Goal: Task Accomplishment & Management: Use online tool/utility

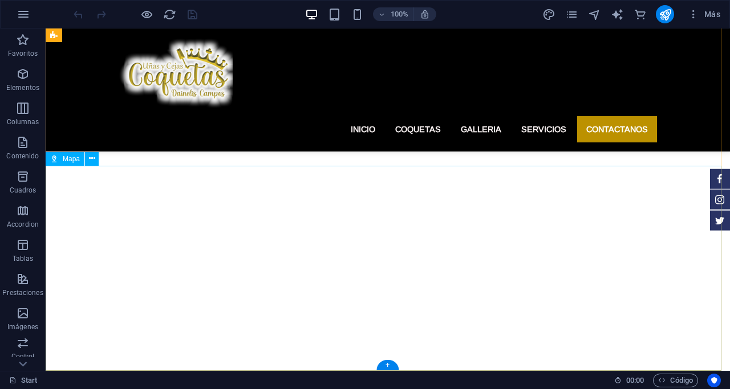
scroll to position [4008, 0]
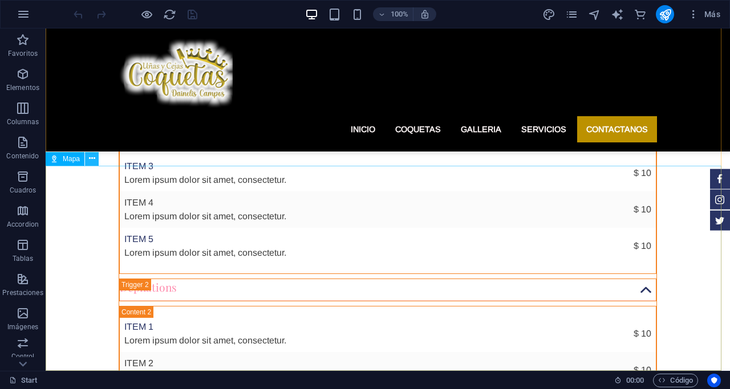
click at [92, 157] on icon at bounding box center [92, 159] width 6 height 12
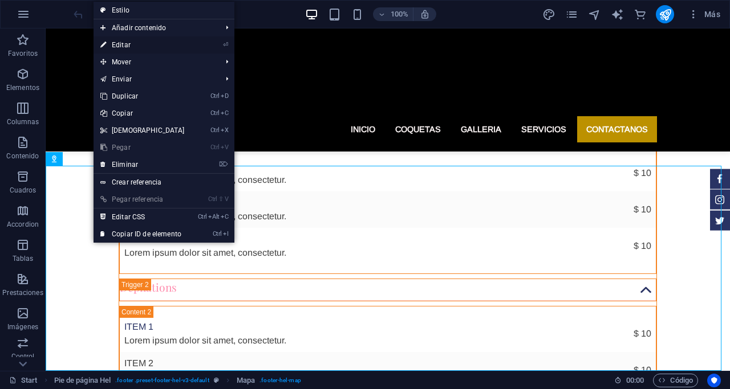
drag, startPoint x: 120, startPoint y: 44, endPoint x: 194, endPoint y: 248, distance: 216.8
click at [120, 44] on link "⏎ Editar" at bounding box center [142, 44] width 98 height 17
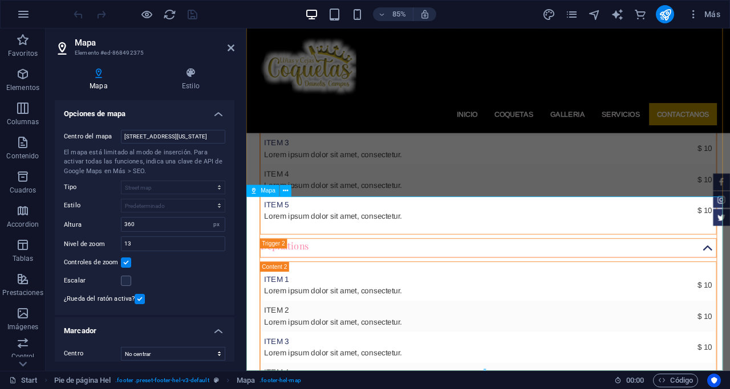
scroll to position [3944, 0]
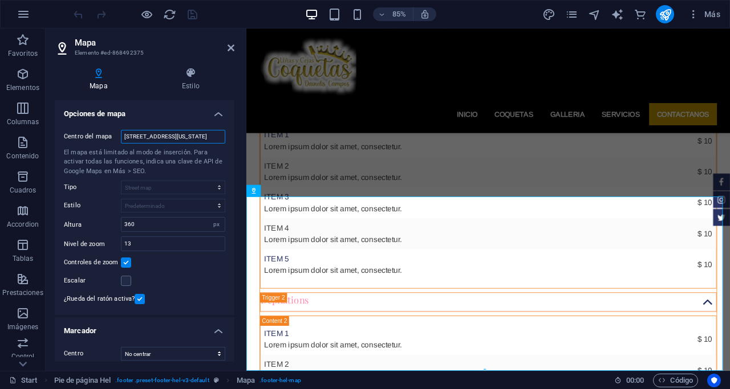
click at [180, 138] on input "34 Washington Ave, 33139 Miami Beach, FL" at bounding box center [173, 137] width 104 height 14
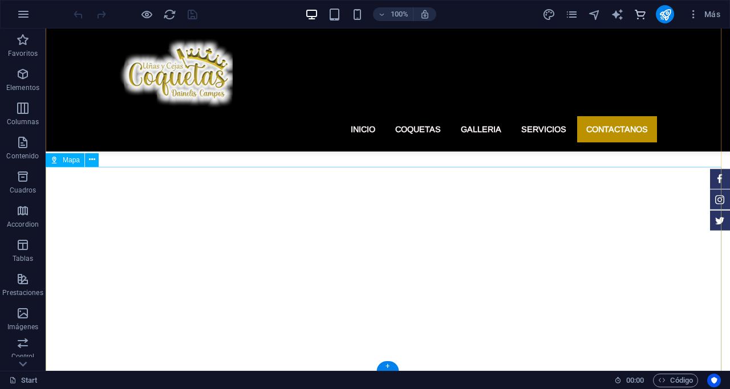
scroll to position [4007, 0]
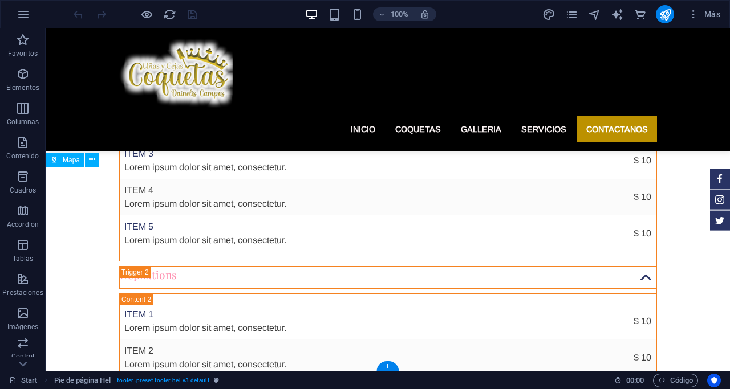
drag, startPoint x: 257, startPoint y: 278, endPoint x: 417, endPoint y: 292, distance: 160.3
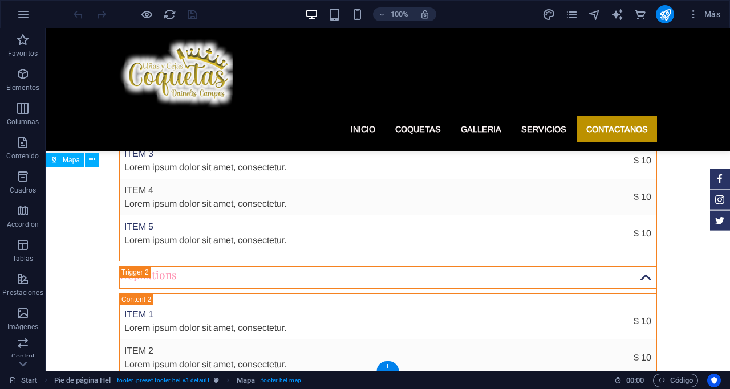
drag, startPoint x: 288, startPoint y: 280, endPoint x: 444, endPoint y: 264, distance: 157.0
drag, startPoint x: 453, startPoint y: 299, endPoint x: 562, endPoint y: 279, distance: 111.2
click at [93, 160] on icon at bounding box center [92, 160] width 6 height 12
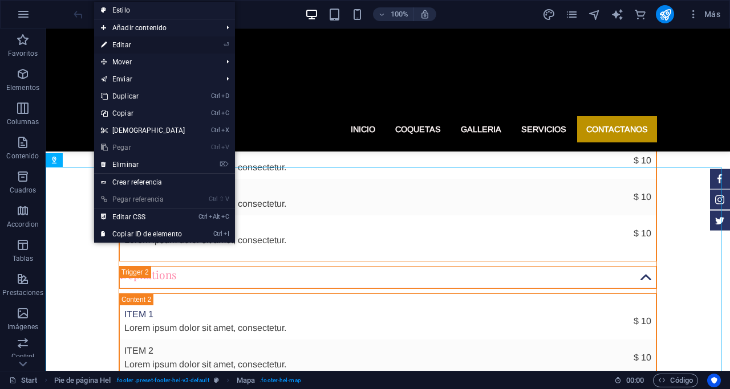
click at [125, 40] on link "⏎ Editar" at bounding box center [143, 44] width 98 height 17
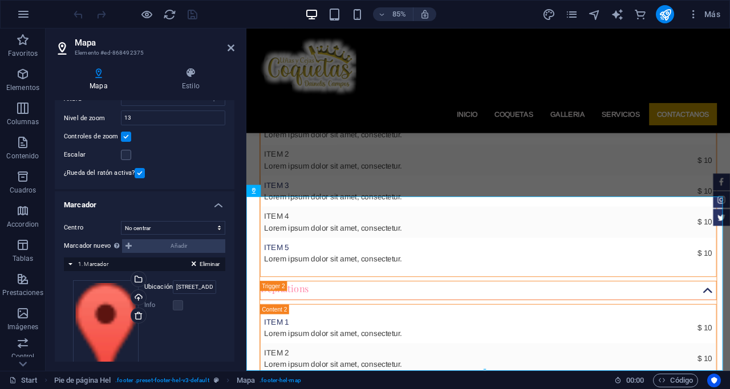
scroll to position [177, 0]
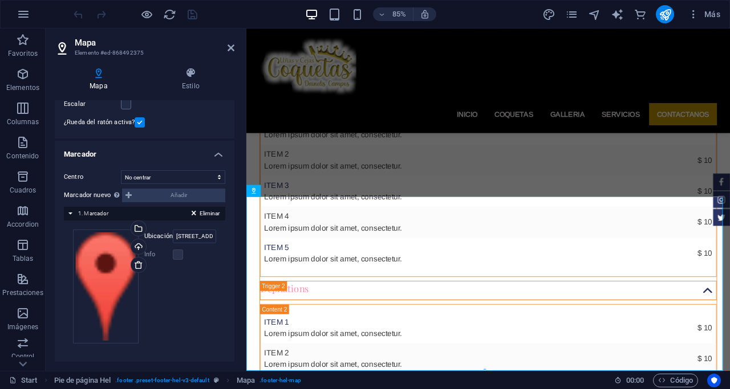
drag, startPoint x: 233, startPoint y: 186, endPoint x: 2, endPoint y: 336, distance: 275.1
click at [106, 262] on div "Arrastra archivos aquí, haz clic para escoger archivos o selecciona archivos de…" at bounding box center [106, 287] width 66 height 114
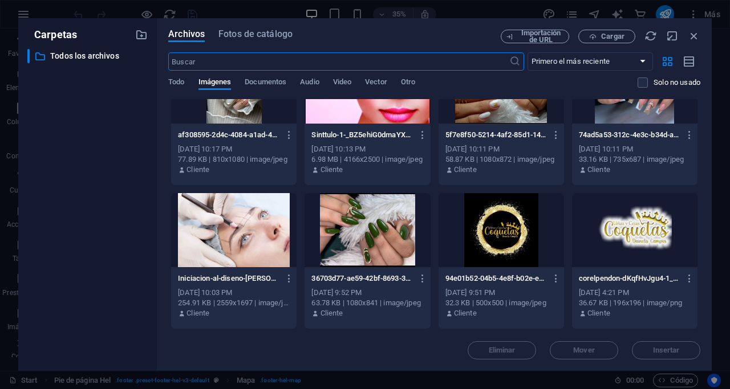
scroll to position [1026, 0]
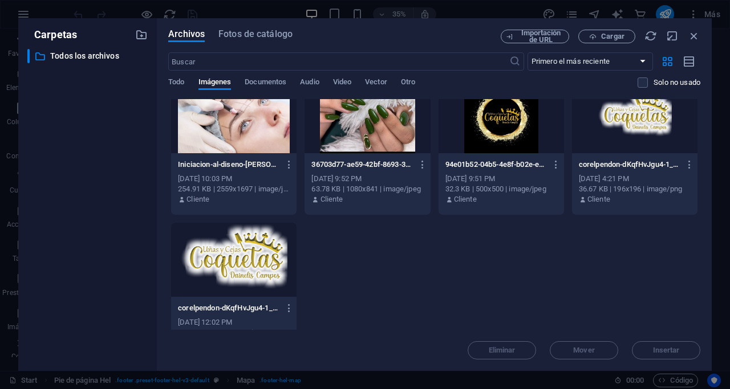
click at [589, 115] on div at bounding box center [634, 116] width 125 height 74
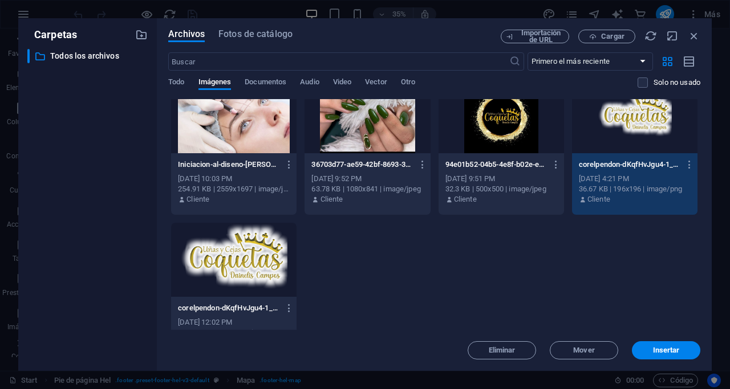
click at [589, 114] on div "1" at bounding box center [634, 116] width 125 height 74
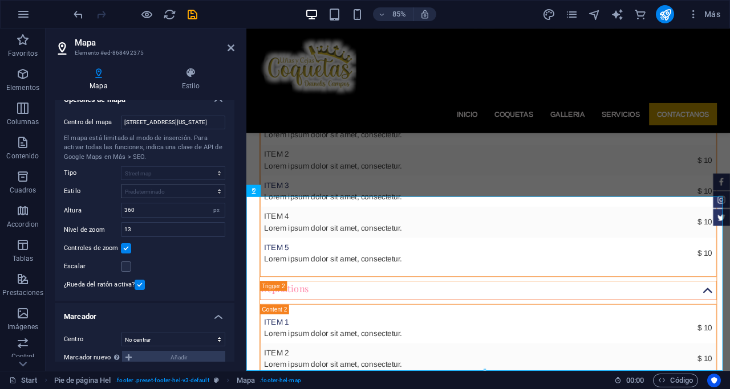
scroll to position [0, 0]
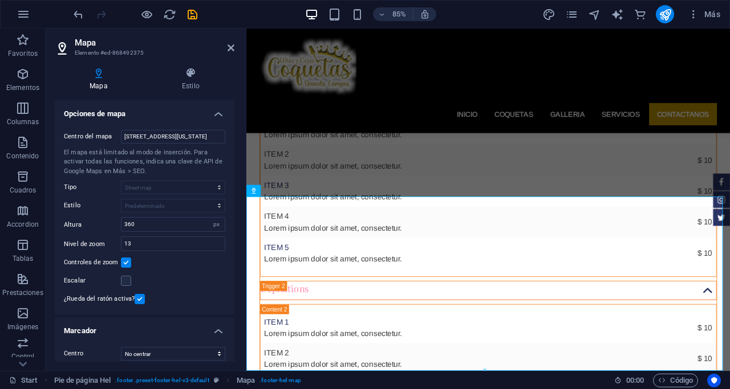
click at [98, 136] on label "Centro del mapa" at bounding box center [92, 137] width 57 height 14
click at [121, 136] on input "34 Washington Ave, 33139 Miami Beach, FL" at bounding box center [173, 137] width 104 height 14
drag, startPoint x: 172, startPoint y: 136, endPoint x: 14, endPoint y: 137, distance: 157.9
click at [14, 137] on section "Favoritos Elementos Columnas Contenido Cuadros Accordion Tablas Prestaciones Im…" at bounding box center [365, 200] width 730 height 343
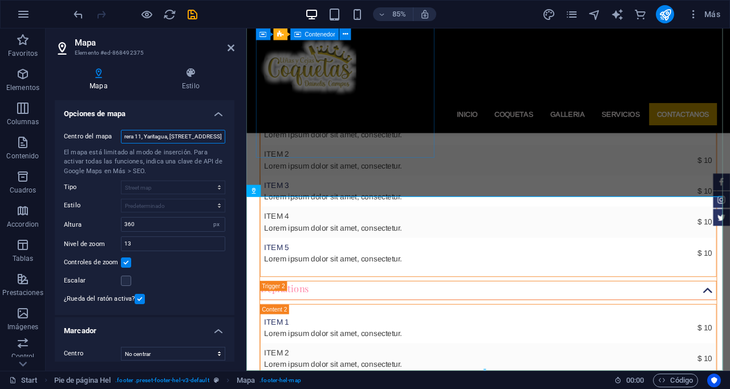
drag, startPoint x: 439, startPoint y: 166, endPoint x: 308, endPoint y: 177, distance: 131.6
drag, startPoint x: 216, startPoint y: 137, endPoint x: 0, endPoint y: 116, distance: 217.1
click at [0, 116] on section "Favoritos Elementos Columnas Contenido Cuadros Accordion Tablas Prestaciones Im…" at bounding box center [365, 200] width 730 height 343
click at [154, 135] on input "Carrera 11, Yaritagua, 3203, Yaracuy" at bounding box center [173, 137] width 104 height 14
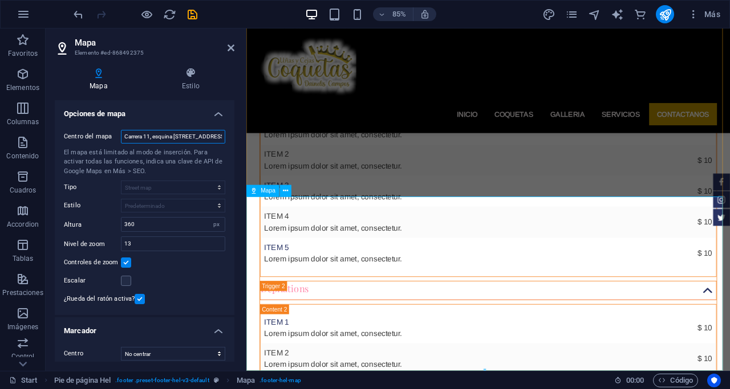
type input "Carrera 11, esquina calle 19, Yaritagua, 3203, Yaracuy"
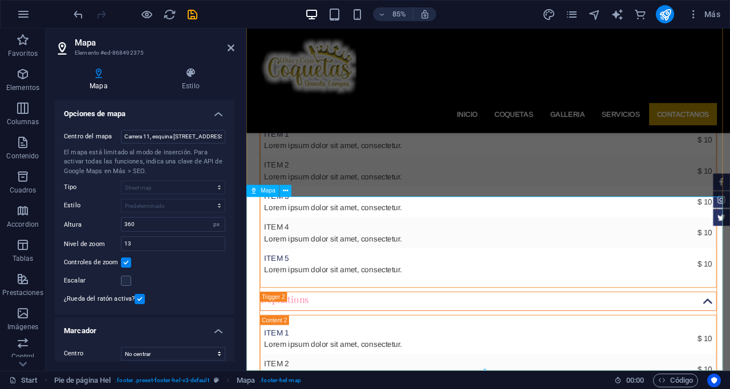
scroll to position [3944, 0]
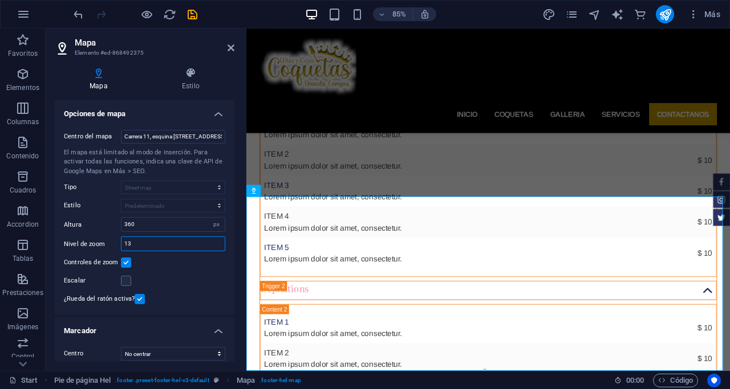
click at [156, 243] on input "13" at bounding box center [172, 244] width 103 height 14
type input "18"
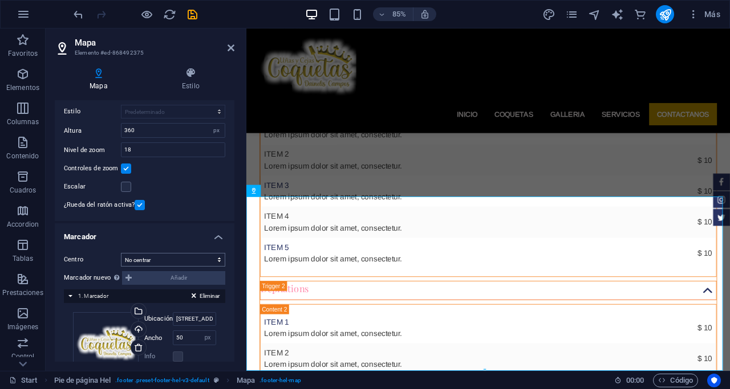
scroll to position [114, 0]
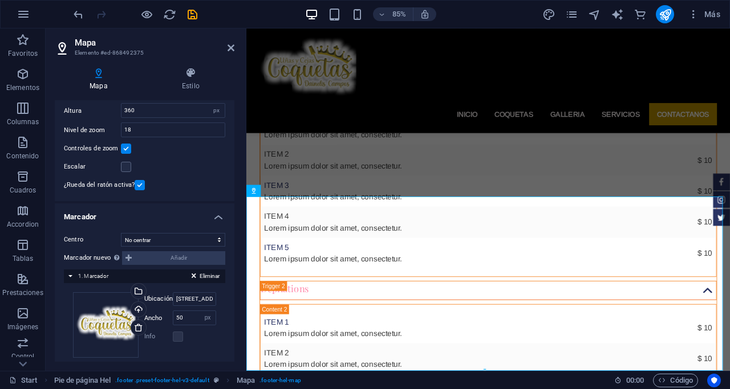
drag, startPoint x: 176, startPoint y: 257, endPoint x: 87, endPoint y: 257, distance: 88.4
click at [87, 257] on div "Marcador nuevo Para activar esta prestación, indique una clave API de Google Ma…" at bounding box center [144, 258] width 161 height 14
click at [193, 276] on button "Eliminar" at bounding box center [205, 276] width 35 height 10
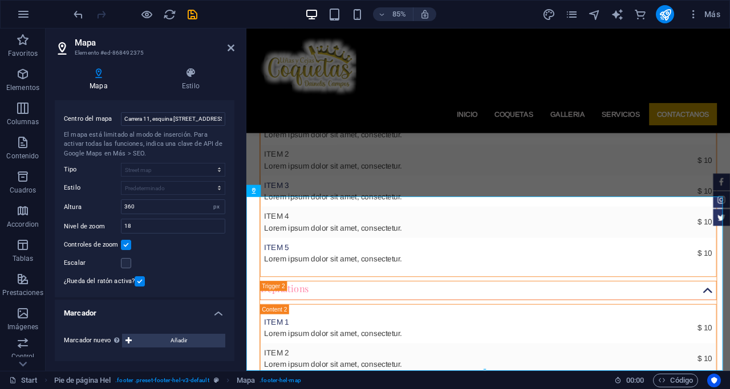
scroll to position [18, 0]
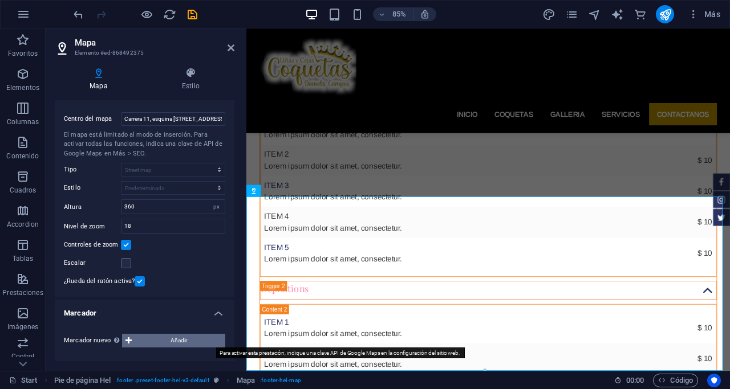
click at [178, 338] on span "Añadir" at bounding box center [178, 341] width 87 height 14
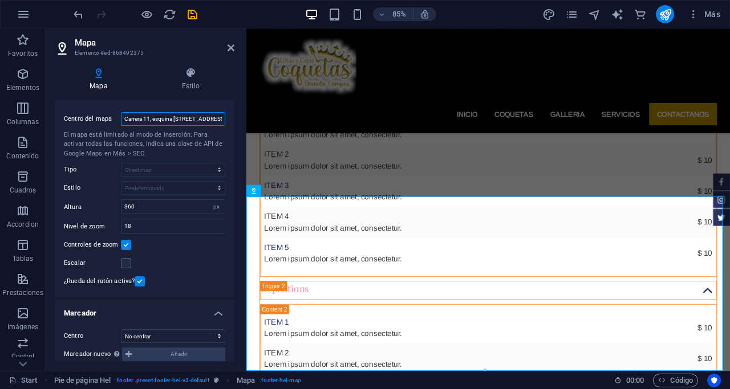
drag, startPoint x: 192, startPoint y: 118, endPoint x: 178, endPoint y: 116, distance: 14.4
click at [178, 116] on input "Carrera 11, esquina calle 19, Yaritagua, 3203, Yaracuy" at bounding box center [173, 119] width 104 height 14
drag, startPoint x: 193, startPoint y: 117, endPoint x: 155, endPoint y: 119, distance: 38.2
click at [155, 119] on input "Carrera 11, esquina calle 19, Yaritagua, 3203, Yaracuy" at bounding box center [173, 119] width 104 height 14
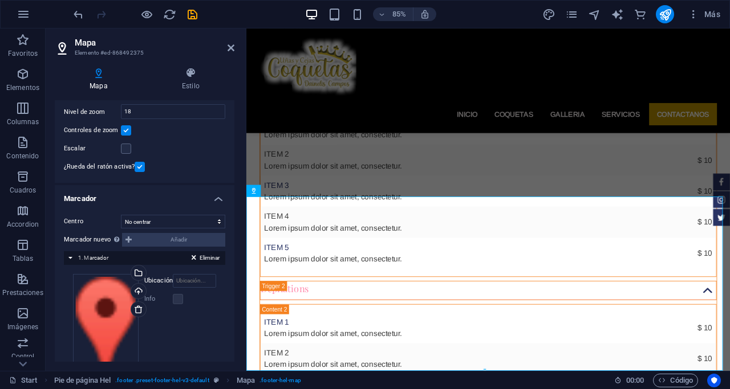
scroll to position [177, 0]
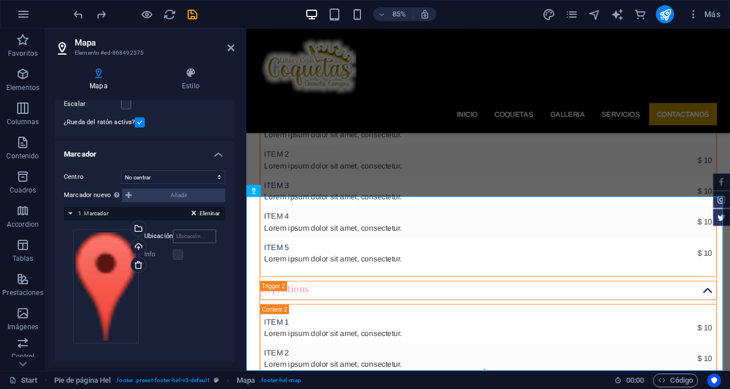
type input "Carrera 11, esquina calle 19, Yaritagua, 3203, Yaracuy"
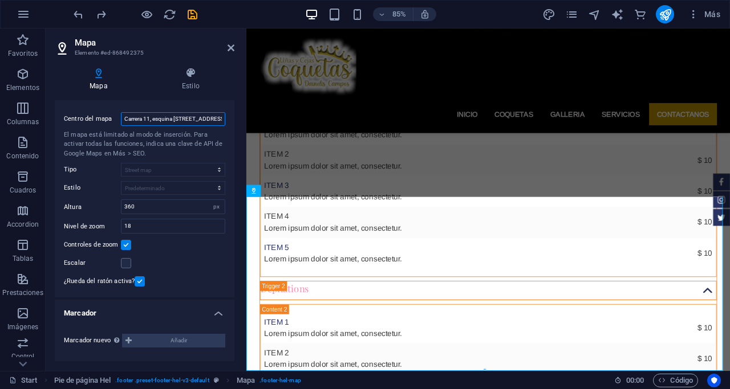
scroll to position [128, 0]
select select "px"
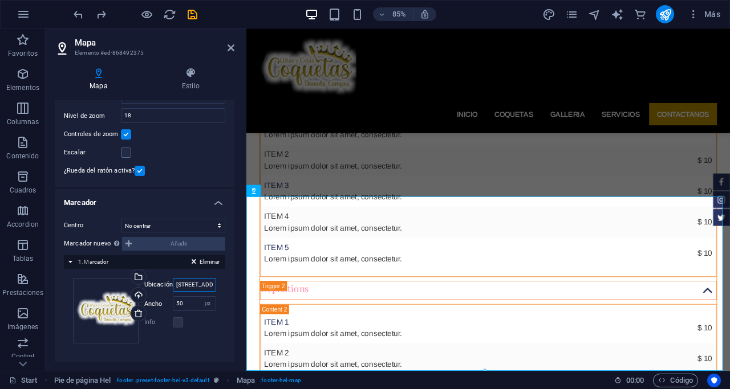
click at [188, 286] on input "34 Washington Ave, 33139 Miami Beach, FL" at bounding box center [194, 285] width 43 height 14
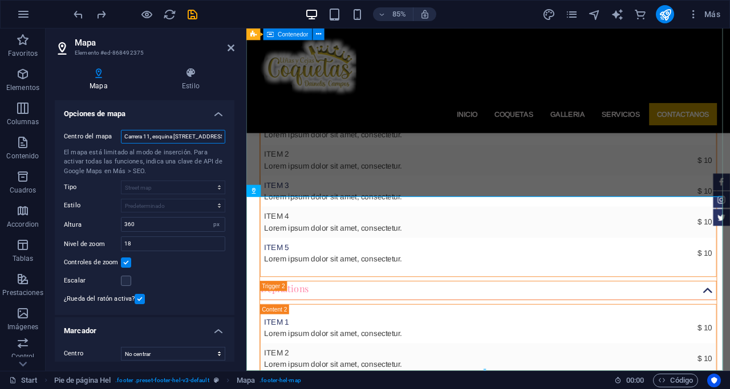
scroll to position [0, 39]
drag, startPoint x: 372, startPoint y: 166, endPoint x: 439, endPoint y: 206, distance: 79.0
click at [134, 134] on input "Carrera 11, esquina calle 19, Yaritagua, 3203, Yaracuy" at bounding box center [173, 137] width 104 height 14
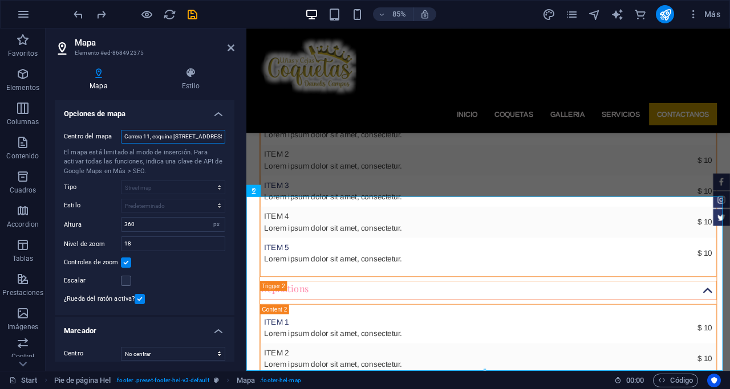
click at [134, 134] on input "Carrera 11, esquina calle 19, Yaritagua, 3203, Yaracuy" at bounding box center [173, 137] width 104 height 14
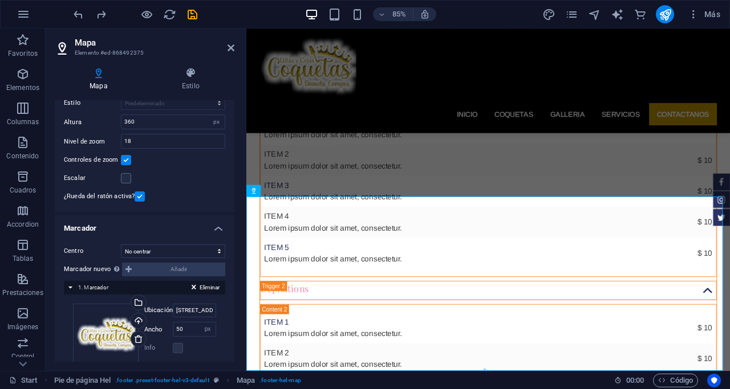
scroll to position [114, 0]
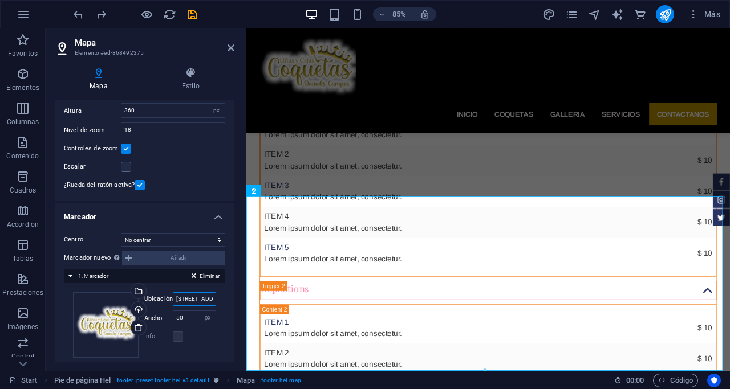
click at [179, 294] on input "34 Washington Ave, 33139 Miami Beach, FL" at bounding box center [194, 299] width 43 height 14
click at [197, 295] on input "34 Washington Ave, 33139 Miami Beach, FL" at bounding box center [194, 299] width 43 height 14
click at [194, 295] on input "34 Washington Ave, 33139 Miami Beach, FL" at bounding box center [194, 299] width 43 height 14
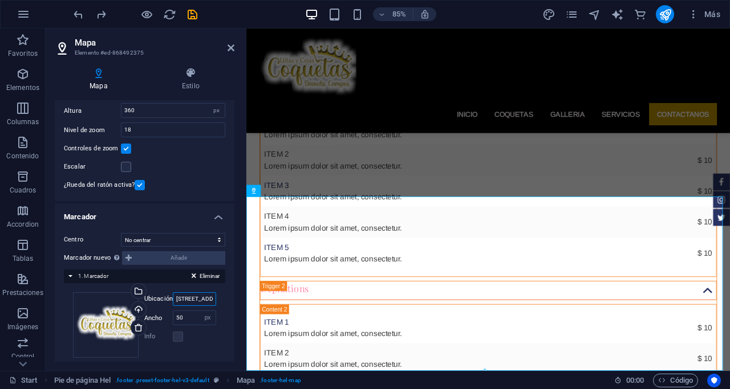
click at [194, 295] on input "34 Washington Ave, 33139 Miami Beach, FL" at bounding box center [194, 299] width 43 height 14
paste input "Carrera 11, esquina calle 19, Yaritagua, 3203, Yaracuy"
type input "Carrera 11, esquina calle 19, Yaritagua, 3203, Yaracuy"
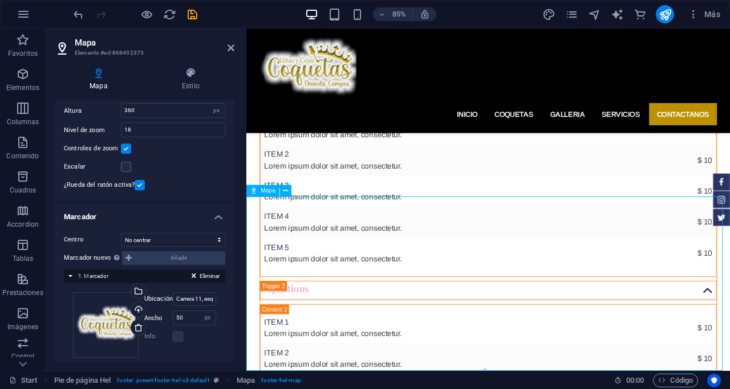
drag, startPoint x: 528, startPoint y: 318, endPoint x: 519, endPoint y: 323, distance: 10.7
click at [140, 259] on div "Marcador nuevo Para activar esta prestación, indique una clave API de Google Ma…" at bounding box center [144, 258] width 161 height 14
click at [164, 240] on select "No centrar Centrar marcadores Centrar y ampliar marcadores" at bounding box center [173, 240] width 104 height 14
select select "1"
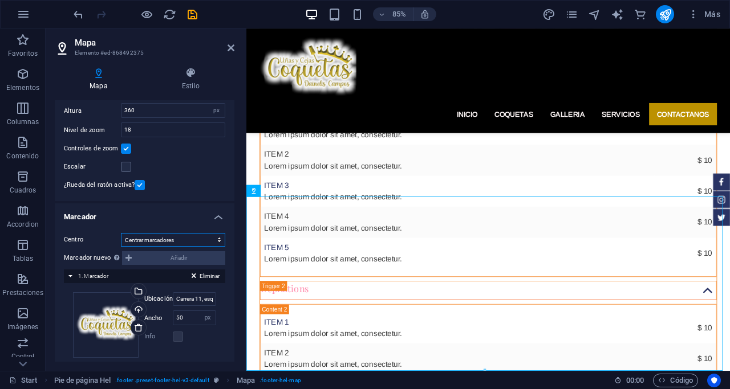
click at [121, 233] on select "No centrar Centrar marcadores Centrar y ampliar marcadores" at bounding box center [173, 240] width 104 height 14
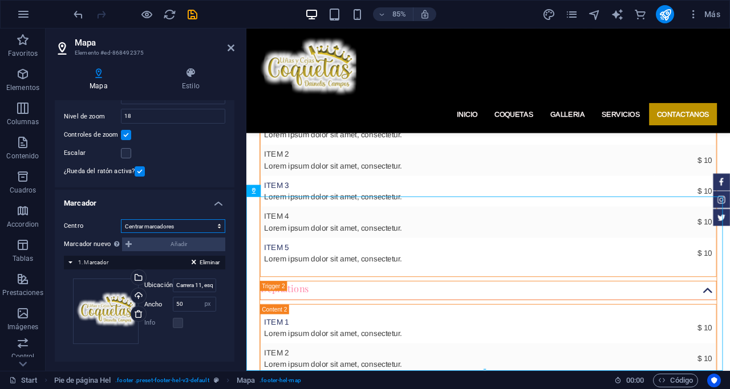
scroll to position [100, 0]
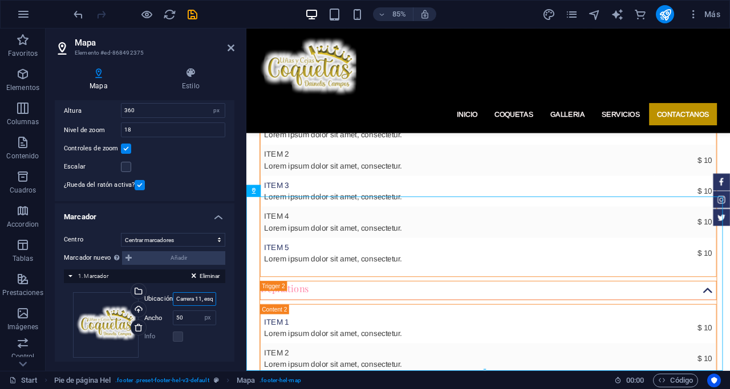
click at [192, 302] on input "Carrera 11, esquina calle 19, Yaritagua, 3203, Yaracuy" at bounding box center [194, 299] width 43 height 14
click at [201, 297] on input "Carrera 11, esquina calle 19, Yaritagua, 3203, Yaracuy" at bounding box center [194, 299] width 43 height 14
click at [186, 298] on input "Carrera 11, esquina calle 19, Yaritagua, 3203, Yaracuy" at bounding box center [194, 299] width 43 height 14
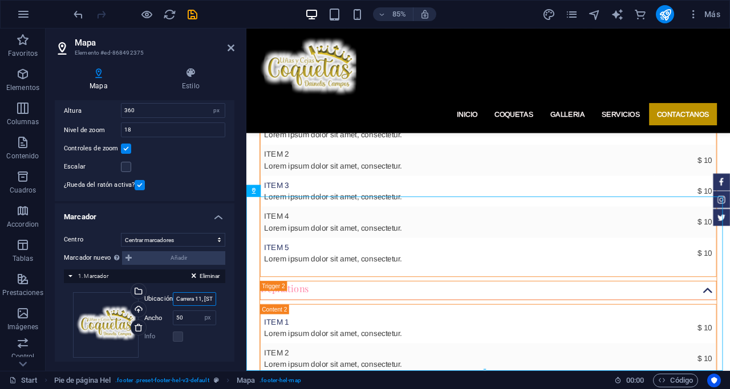
drag, startPoint x: 186, startPoint y: 296, endPoint x: 197, endPoint y: 301, distance: 11.8
click at [197, 302] on input "Carrera 11, esquina calle 19, Centro comercial Anibalca, Yaritagua, 3203, Yarac…" at bounding box center [194, 299] width 43 height 14
click at [196, 300] on input "Carrera 11, esquina calle 19, Centro comercial Anibalca, Yaritagua, 3203, Yarac…" at bounding box center [194, 299] width 43 height 14
type input "Carrera 11, esquina calle 19, Yaritagua, 3203, Yaracuy"
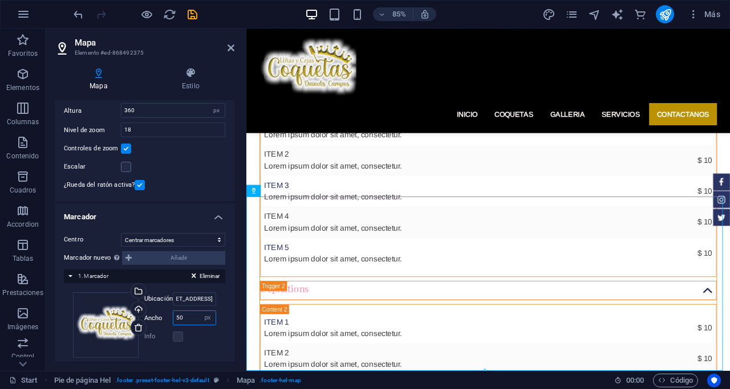
scroll to position [0, 0]
drag, startPoint x: 186, startPoint y: 319, endPoint x: 171, endPoint y: 318, distance: 14.9
click at [171, 318] on div "Ancho 50 automático px" at bounding box center [180, 318] width 72 height 15
click at [177, 337] on label at bounding box center [178, 337] width 10 height 10
click at [175, 332] on label at bounding box center [178, 337] width 10 height 10
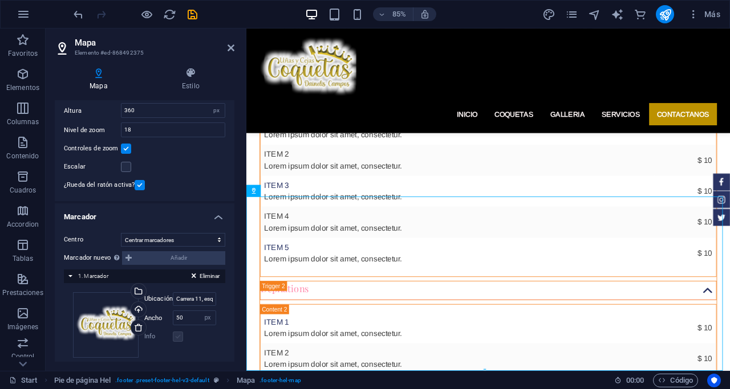
click at [176, 336] on label at bounding box center [178, 337] width 10 height 10
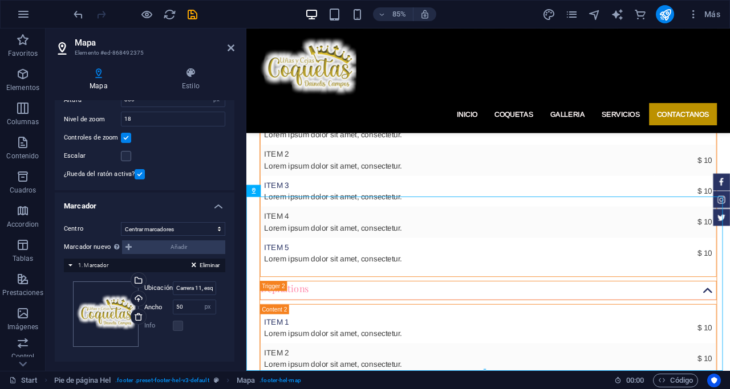
scroll to position [115, 0]
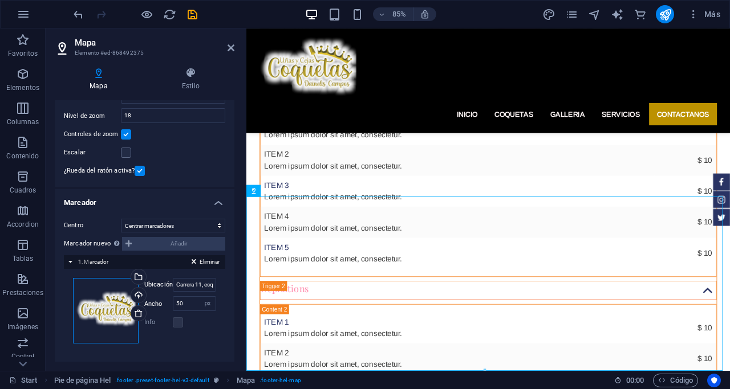
click at [100, 314] on div "Arrastra archivos aquí, haz clic para escoger archivos o selecciona archivos de…" at bounding box center [106, 311] width 66 height 66
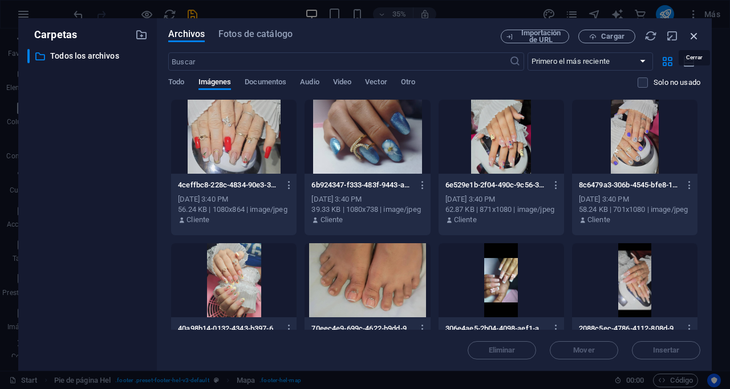
click at [589, 37] on icon "button" at bounding box center [693, 36] width 13 height 13
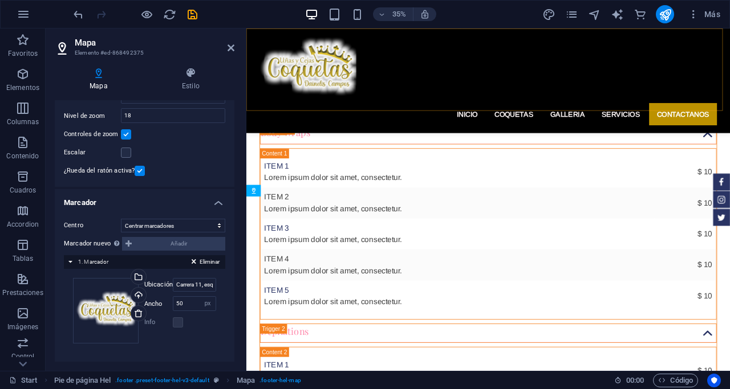
scroll to position [3944, 0]
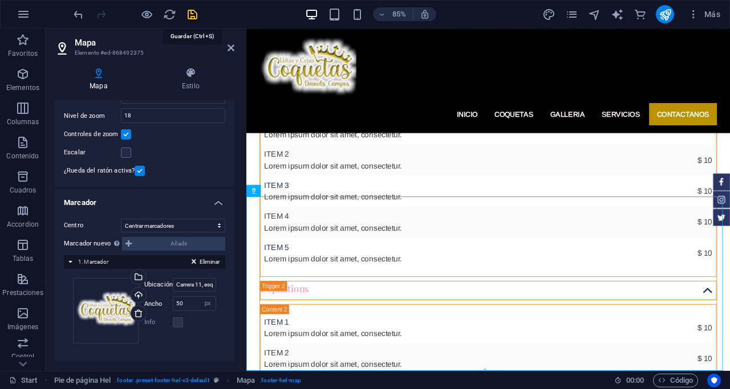
click at [192, 15] on icon "save" at bounding box center [192, 14] width 13 height 13
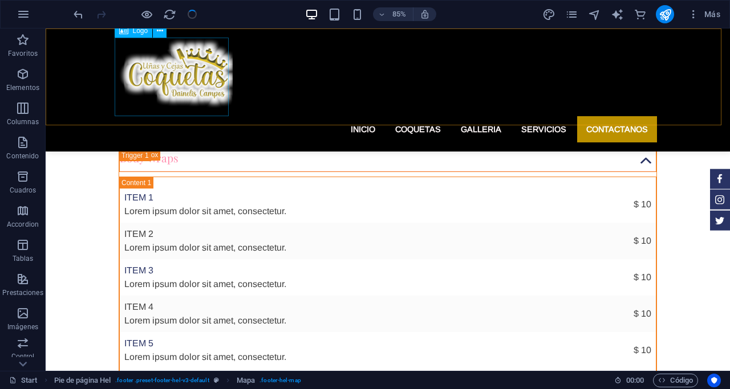
checkbox input "false"
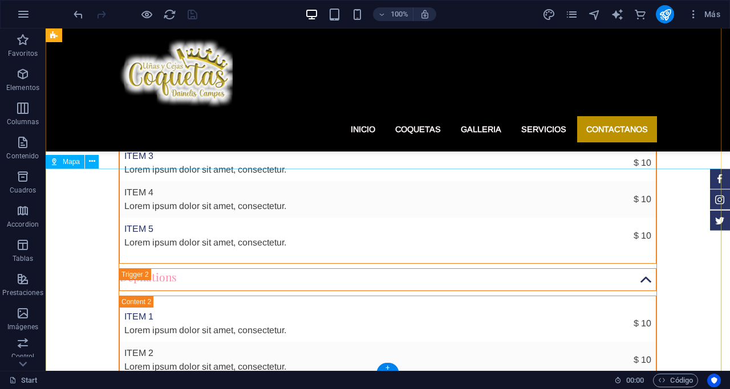
scroll to position [4008, 0]
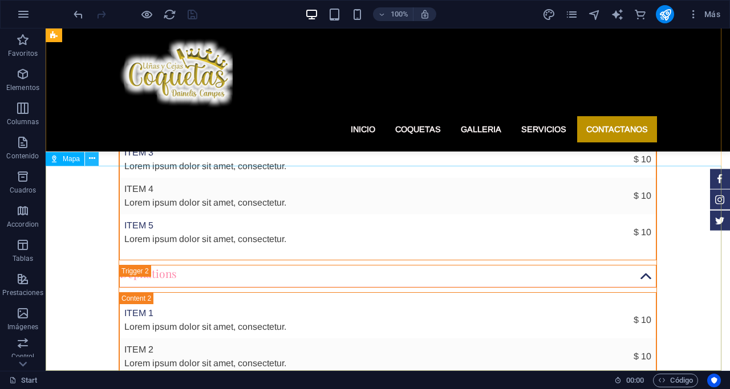
click at [96, 157] on button at bounding box center [92, 159] width 14 height 14
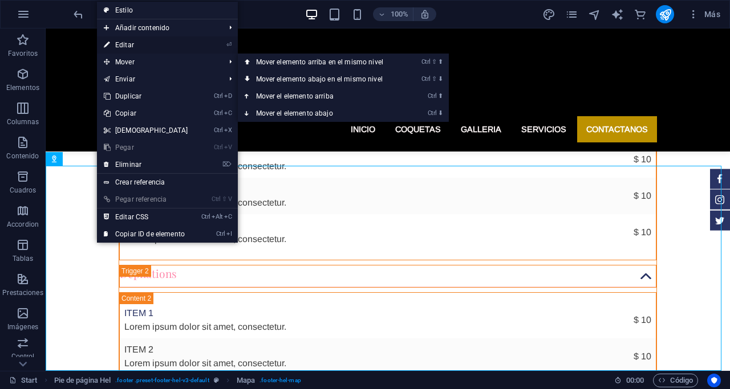
click at [122, 40] on link "⏎ Editar" at bounding box center [146, 44] width 98 height 17
select select "1"
select select "px"
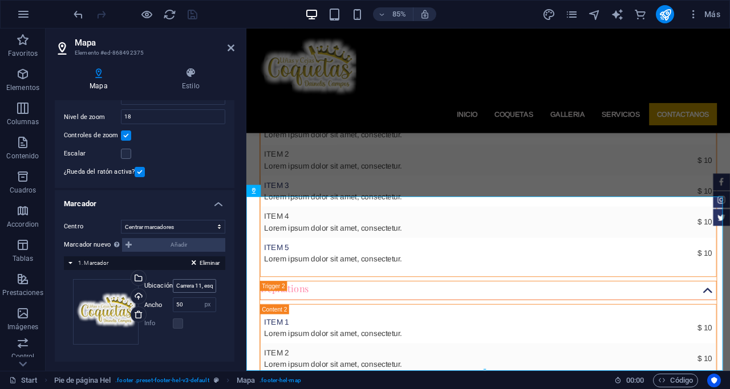
scroll to position [115, 0]
click at [181, 282] on input "Carrera 11, esquina calle 19, Yaritagua, 3203, Yaracuy" at bounding box center [194, 285] width 43 height 14
type input "Coquetas Uñas y Cejas Carrera 11, esquina calle 19, Yaritagua, 3203, Yaracuy"
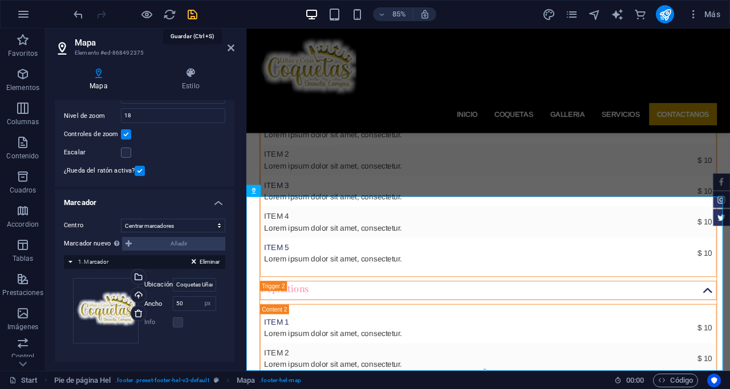
click at [190, 14] on icon "save" at bounding box center [192, 14] width 13 height 13
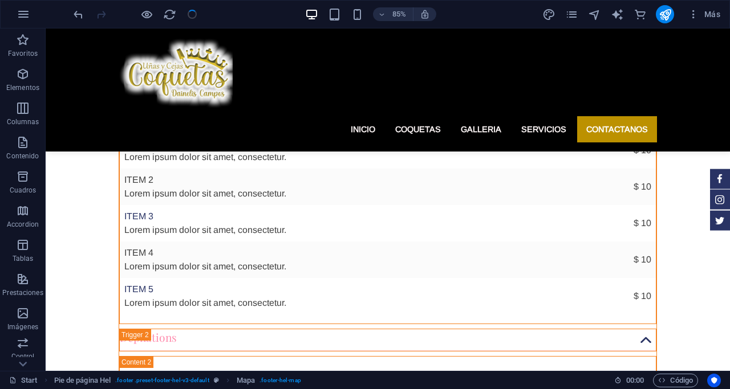
checkbox input "false"
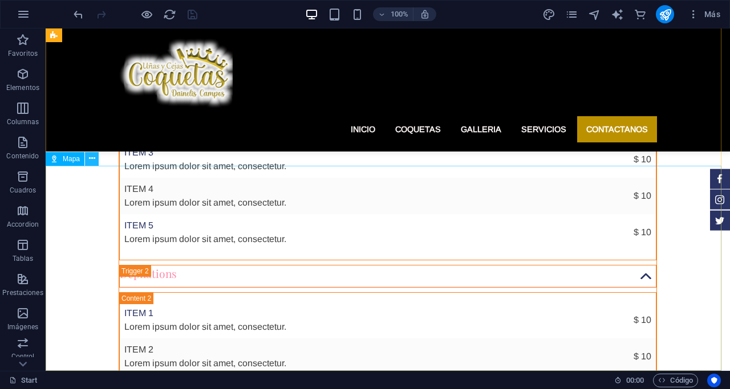
click at [89, 158] on icon at bounding box center [92, 159] width 6 height 12
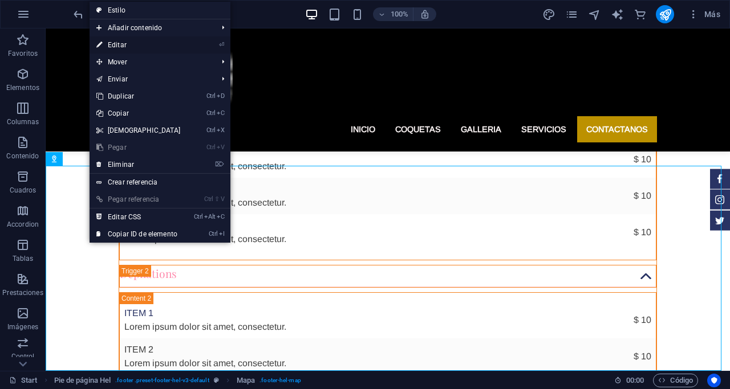
click at [118, 43] on link "⏎ Editar" at bounding box center [138, 44] width 98 height 17
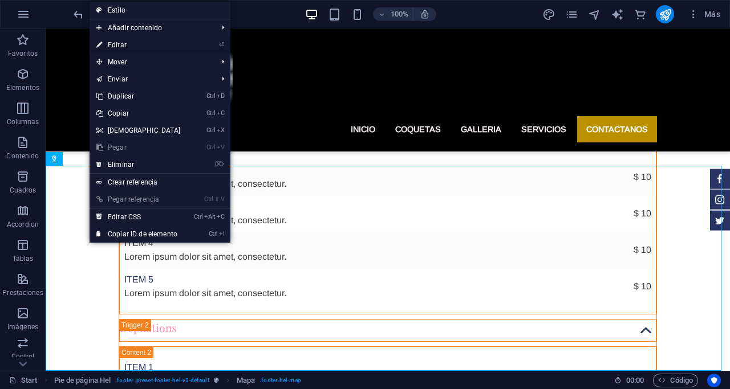
select select "1"
select select "px"
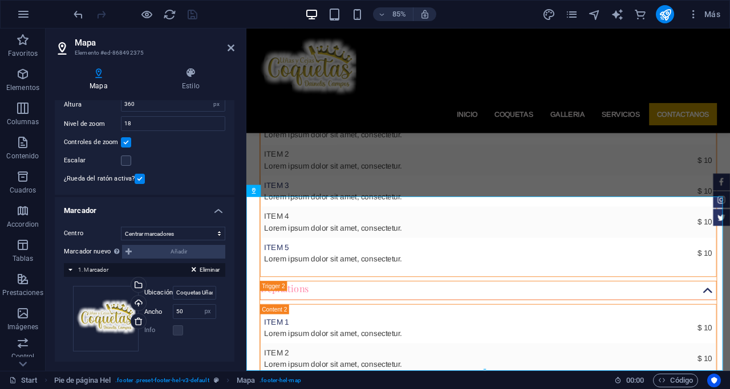
scroll to position [114, 0]
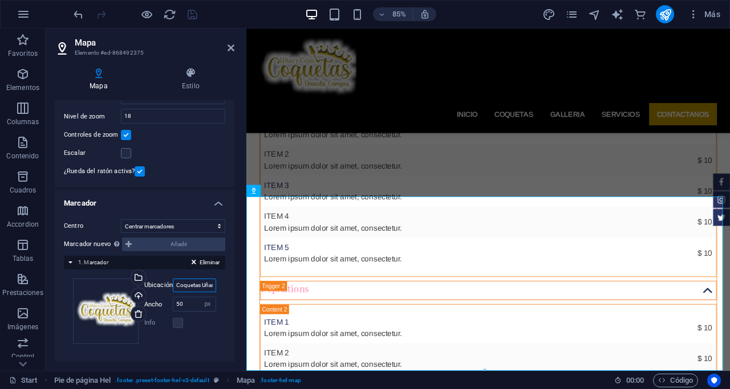
click at [189, 287] on input "Coquetas Uñas y Cejas Carrera 11, esquina calle 19, Yaritagua, 3203, Yaracuy" at bounding box center [194, 286] width 43 height 14
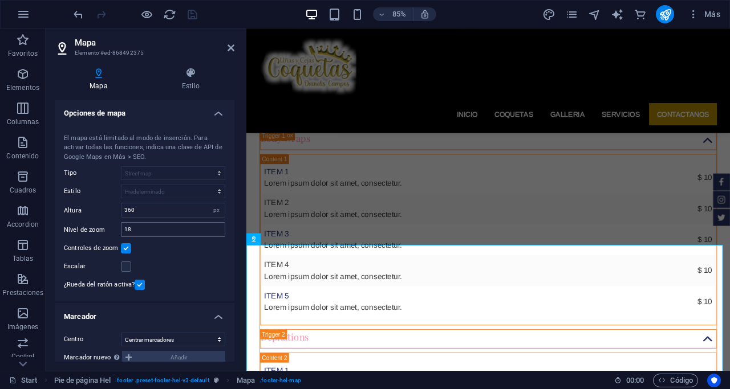
scroll to position [0, 0]
click at [93, 78] on icon at bounding box center [99, 72] width 88 height 11
click at [194, 280] on div "¿Rueda del ratón activa?" at bounding box center [144, 286] width 161 height 14
click at [218, 116] on h4 "Opciones de mapa" at bounding box center [145, 110] width 180 height 21
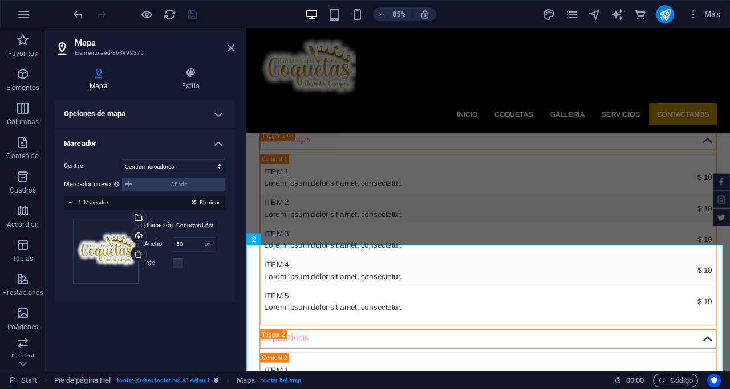
click at [78, 138] on h4 "Marcador" at bounding box center [145, 140] width 180 height 21
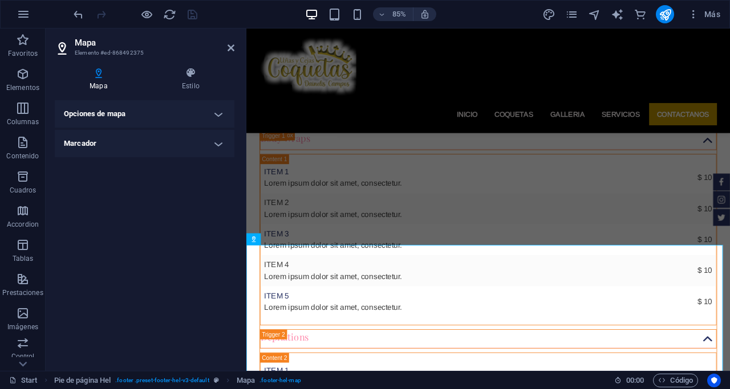
click at [82, 109] on h4 "Opciones de mapa" at bounding box center [145, 113] width 180 height 27
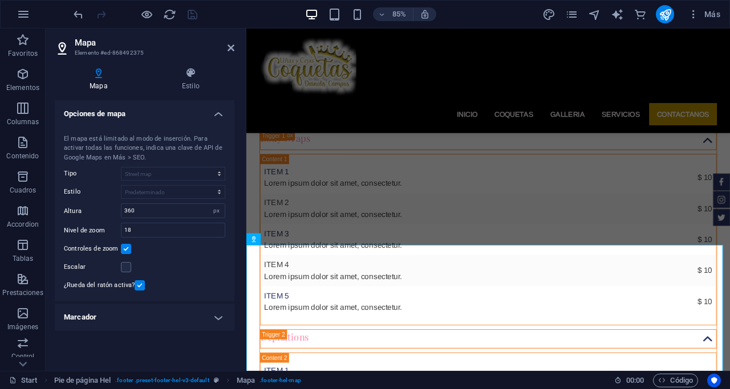
click at [123, 54] on h3 "Elemento #ed-868492375" at bounding box center [143, 53] width 137 height 10
click at [145, 229] on input "18" at bounding box center [172, 230] width 103 height 14
click at [153, 214] on input "360" at bounding box center [172, 211] width 103 height 14
type input "367"
click at [192, 14] on icon "save" at bounding box center [192, 14] width 13 height 13
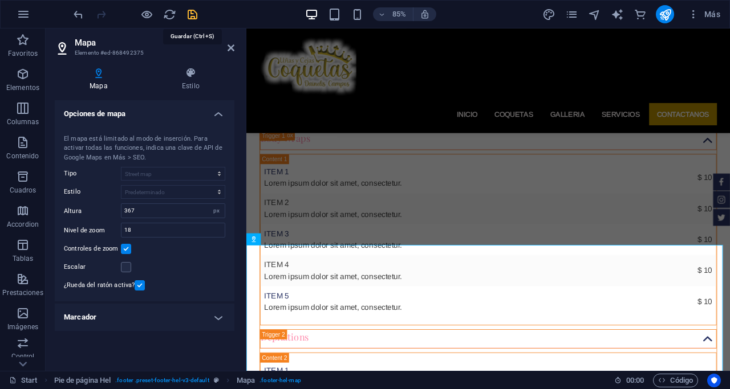
scroll to position [3890, 0]
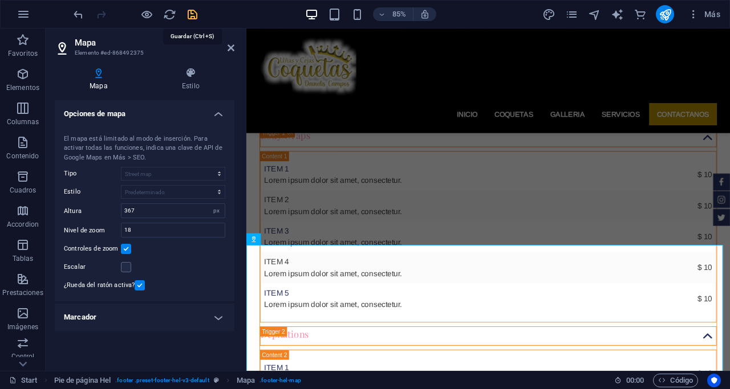
checkbox input "false"
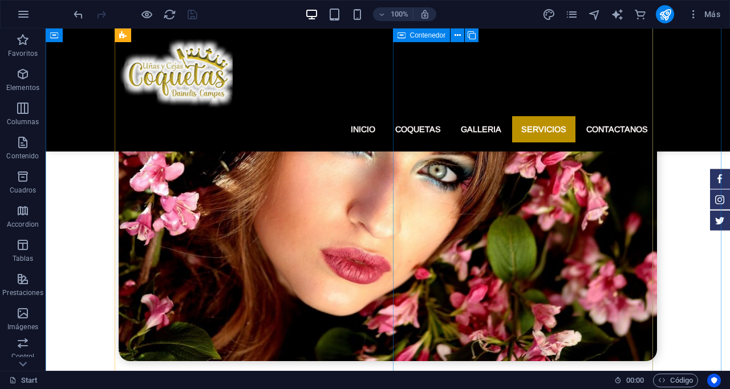
scroll to position [3206, 0]
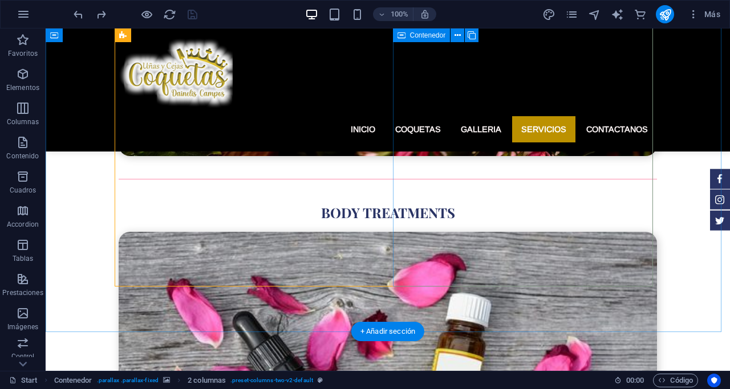
scroll to position [3434, 0]
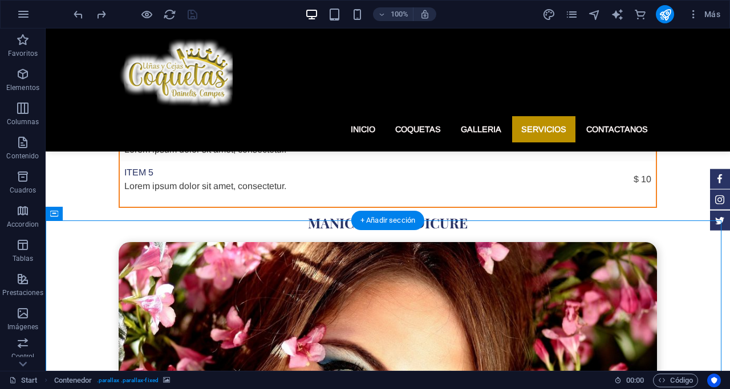
scroll to position [2921, 0]
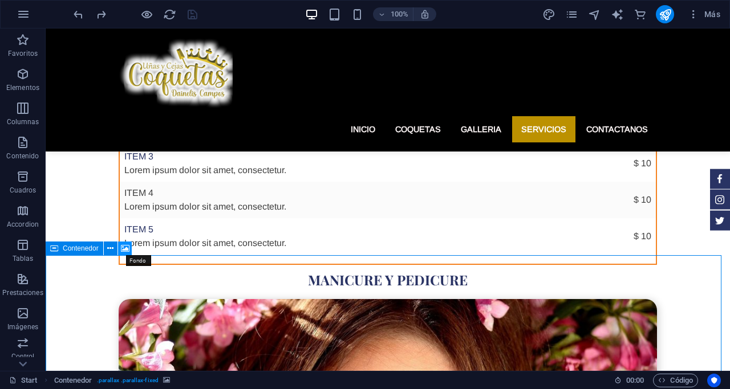
click at [127, 245] on icon at bounding box center [125, 249] width 9 height 12
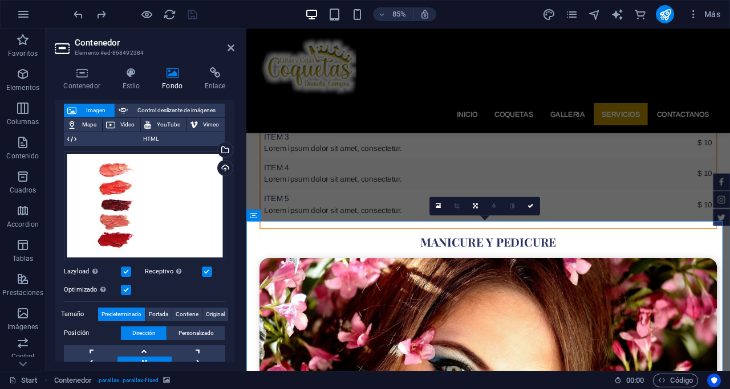
scroll to position [0, 0]
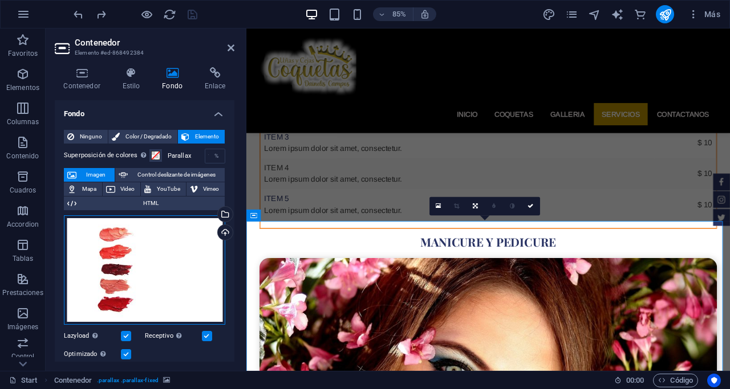
click at [120, 254] on div "Arrastra archivos aquí, haz clic para escoger archivos o selecciona archivos de…" at bounding box center [144, 269] width 161 height 109
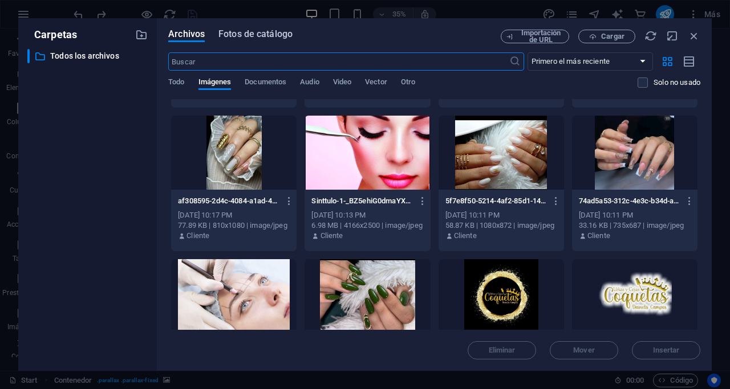
scroll to position [855, 0]
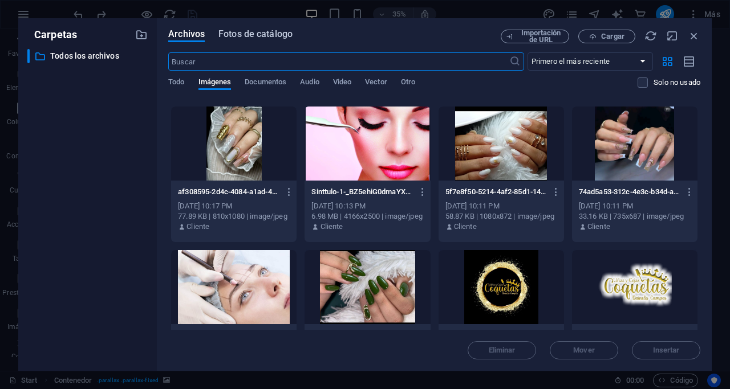
click at [256, 30] on span "Fotos de catálogo" at bounding box center [255, 34] width 74 height 14
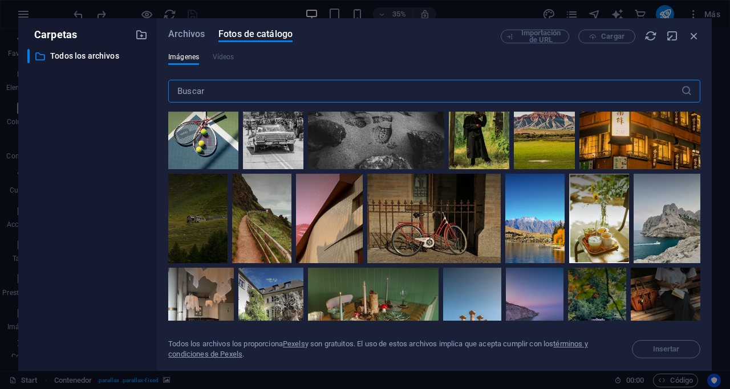
scroll to position [342, 0]
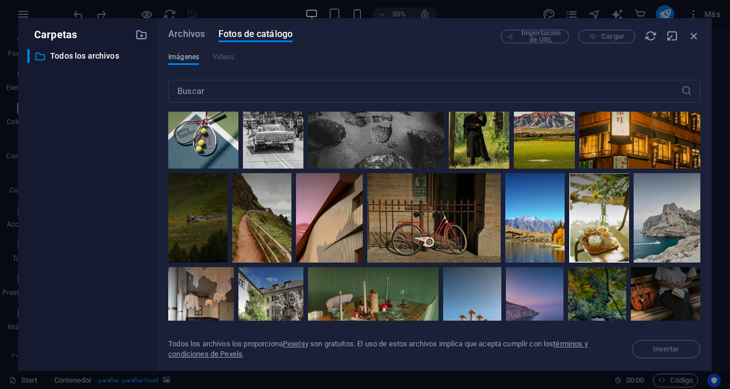
click at [175, 55] on span "Imágenes" at bounding box center [183, 57] width 31 height 14
click at [186, 35] on span "Archivos" at bounding box center [186, 34] width 36 height 14
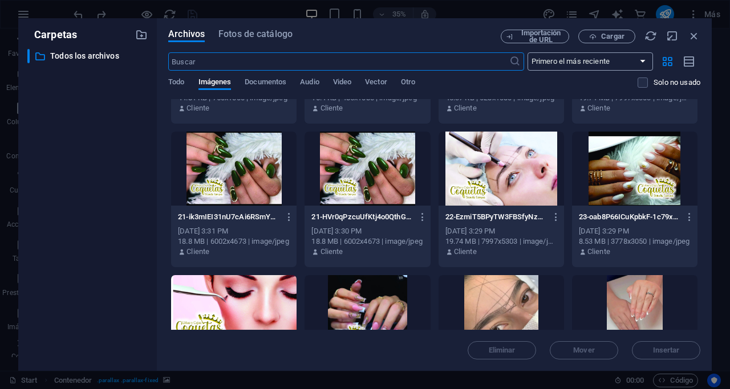
scroll to position [542, 0]
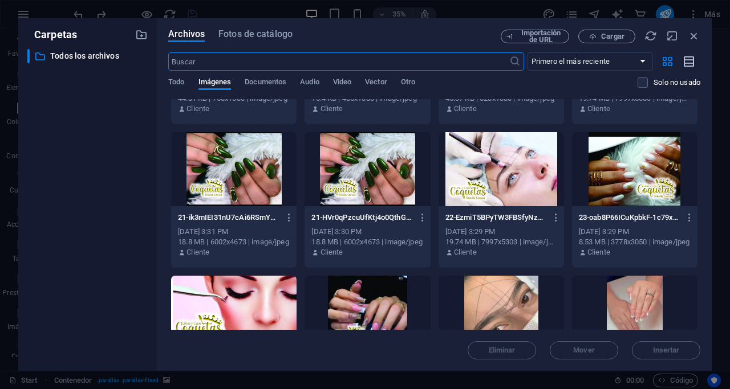
click at [589, 63] on icon "button" at bounding box center [689, 61] width 13 height 13
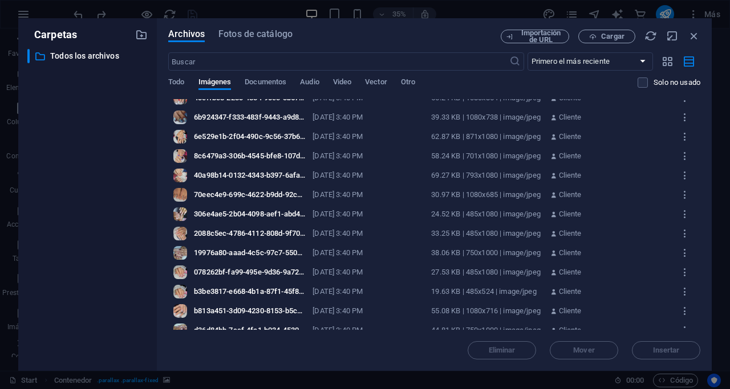
scroll to position [0, 0]
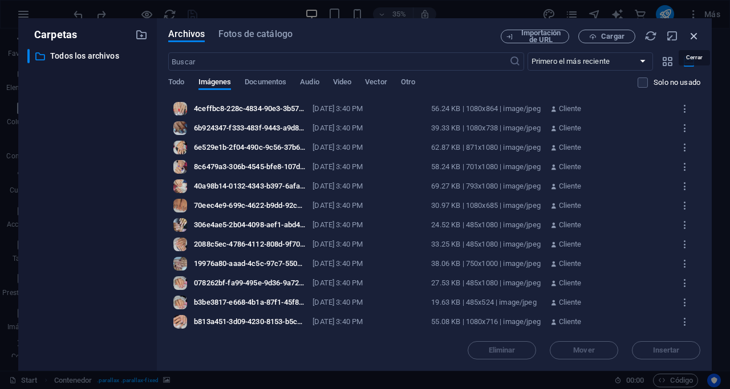
click at [589, 35] on icon "button" at bounding box center [693, 36] width 13 height 13
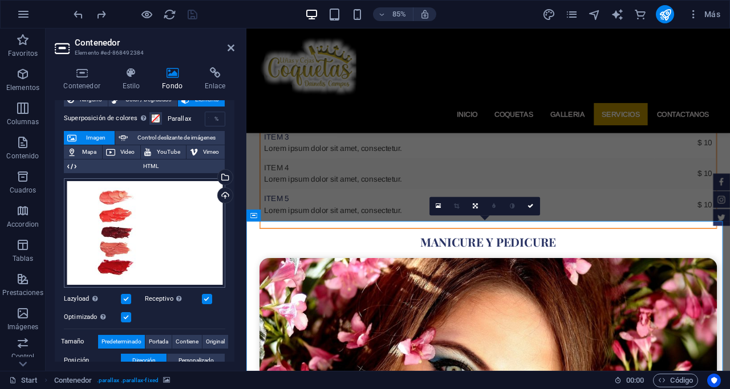
scroll to position [57, 0]
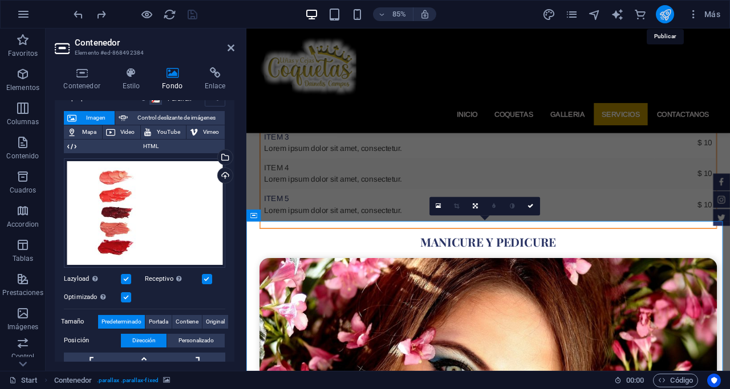
click at [589, 15] on icon "publish" at bounding box center [664, 14] width 13 height 13
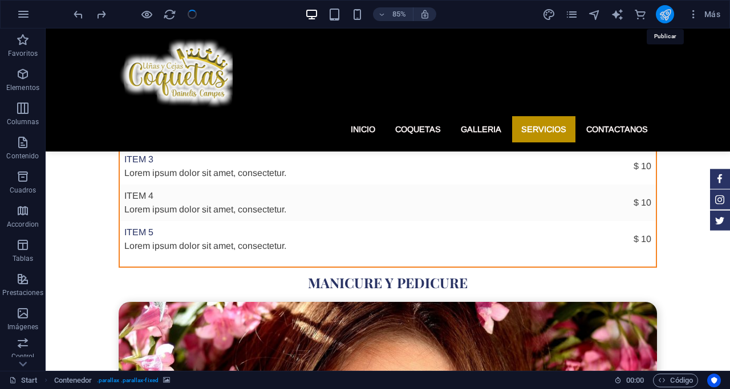
scroll to position [2921, 0]
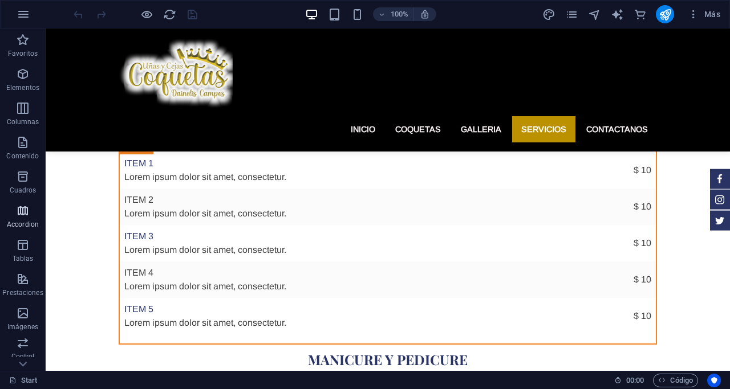
scroll to position [2945, 0]
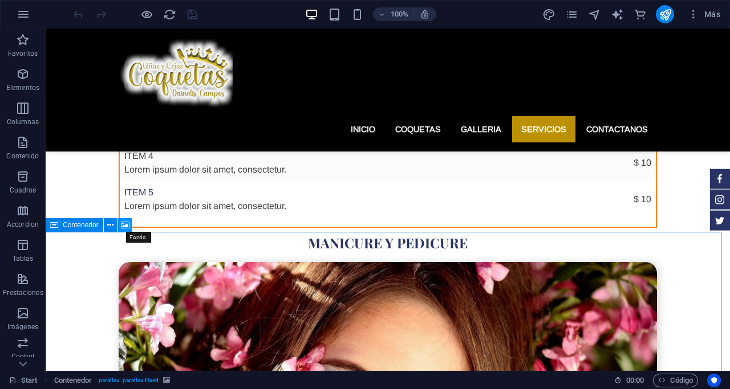
click at [124, 222] on icon at bounding box center [125, 225] width 9 height 12
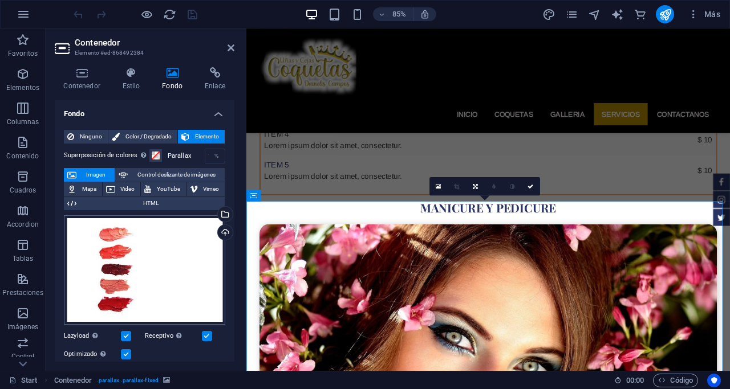
scroll to position [2942, 0]
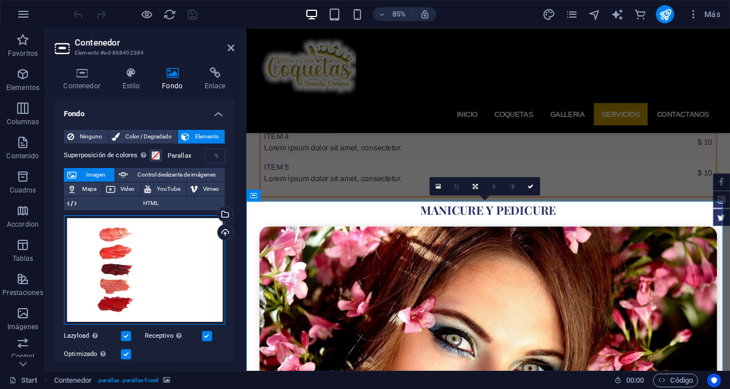
drag, startPoint x: 117, startPoint y: 273, endPoint x: 123, endPoint y: 263, distance: 11.5
click at [123, 263] on div "Arrastra archivos aquí, haz clic para escoger archivos o selecciona archivos de…" at bounding box center [144, 269] width 161 height 109
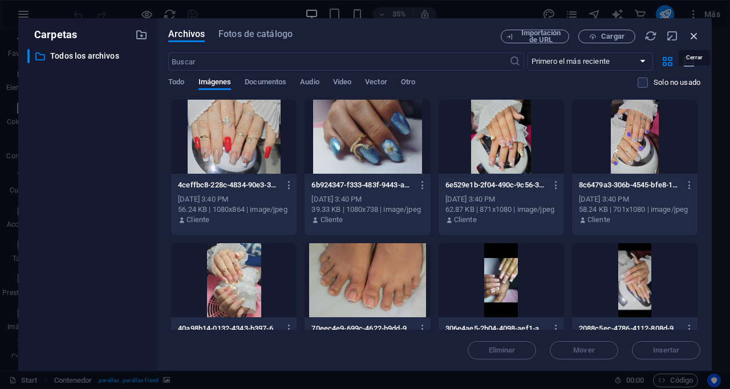
click at [695, 33] on icon "button" at bounding box center [693, 36] width 13 height 13
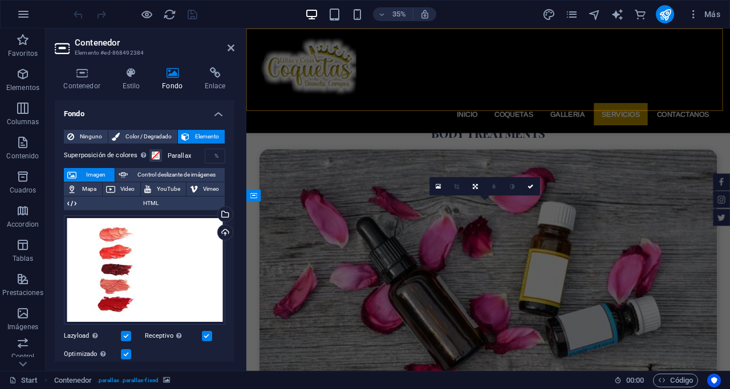
scroll to position [2942, 0]
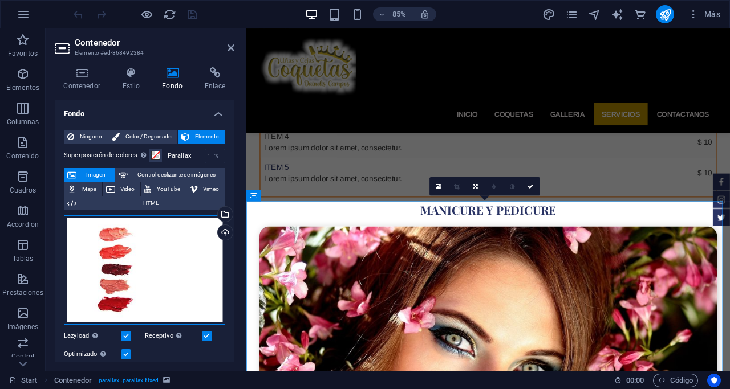
click at [92, 244] on div "Arrastra archivos aquí, haz clic para escoger archivos o selecciona archivos de…" at bounding box center [144, 269] width 161 height 109
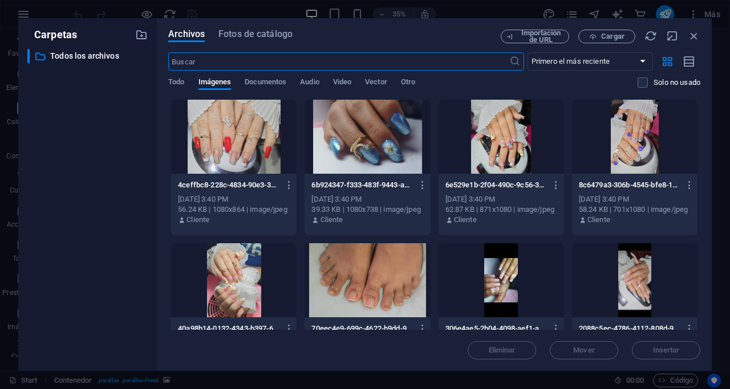
scroll to position [3467, 0]
click at [610, 59] on select "Primero el más reciente Primero el más antiguo Nombre (A-Z) Nombre (Z-A) Tamaño…" at bounding box center [589, 61] width 125 height 18
click at [665, 59] on icon "button" at bounding box center [667, 61] width 13 height 13
click at [382, 80] on span "Vector" at bounding box center [376, 83] width 22 height 16
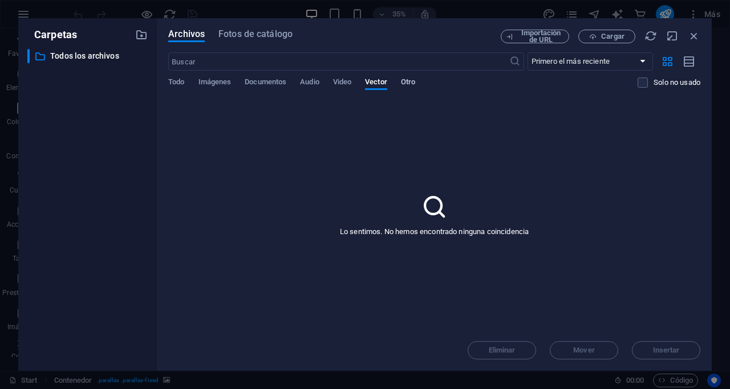
click at [415, 83] on span "Otro" at bounding box center [408, 83] width 14 height 16
click at [387, 83] on span "Vector" at bounding box center [376, 83] width 22 height 16
click at [351, 79] on span "Video" at bounding box center [342, 83] width 18 height 16
click at [307, 80] on span "Audio" at bounding box center [309, 83] width 19 height 16
click at [264, 83] on span "Documentos" at bounding box center [266, 83] width 42 height 16
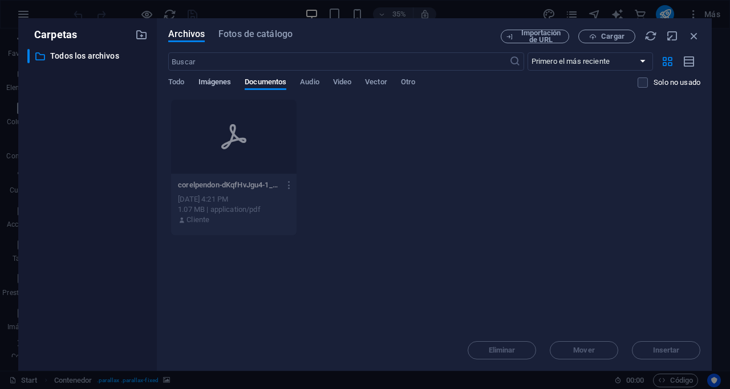
click at [214, 80] on span "Imágenes" at bounding box center [214, 83] width 33 height 16
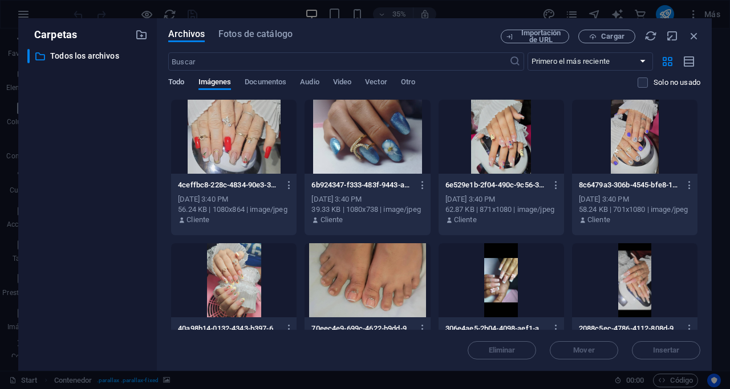
click at [183, 80] on span "Todo" at bounding box center [176, 83] width 16 height 16
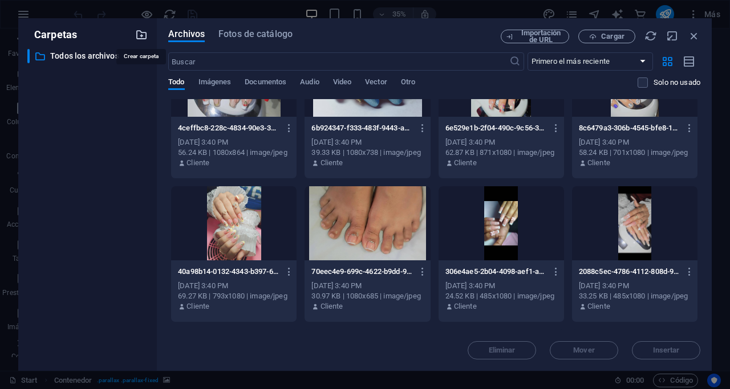
click at [143, 33] on icon "button" at bounding box center [141, 35] width 13 height 13
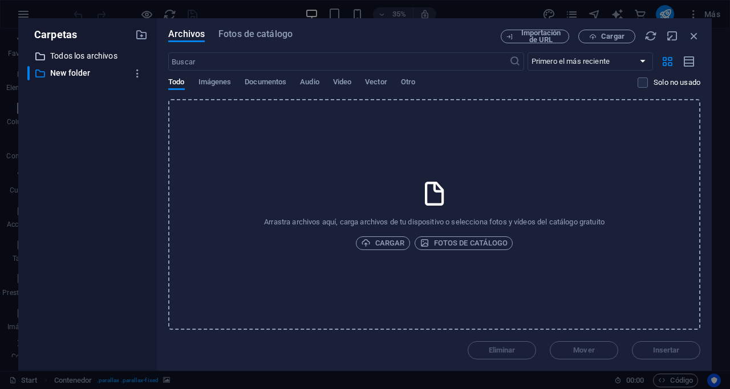
click at [97, 58] on p "Todos los archivos" at bounding box center [88, 56] width 76 height 13
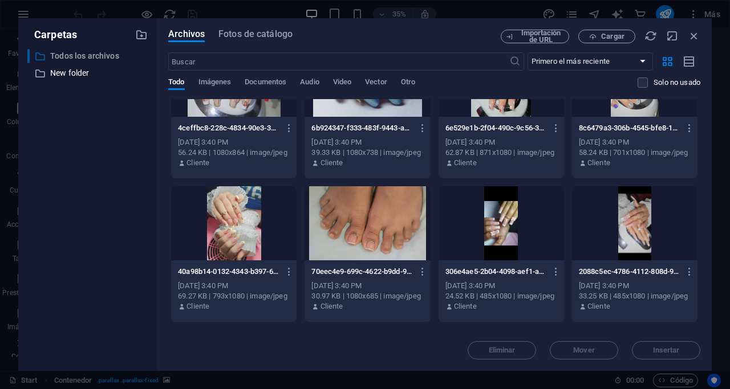
click at [97, 57] on p "Todos los archivos" at bounding box center [88, 56] width 76 height 13
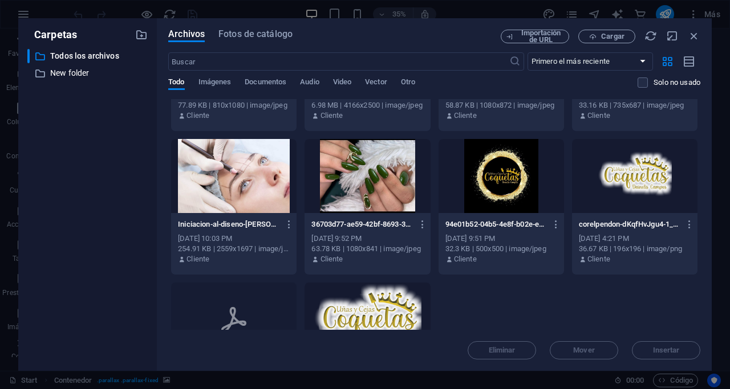
scroll to position [969, 0]
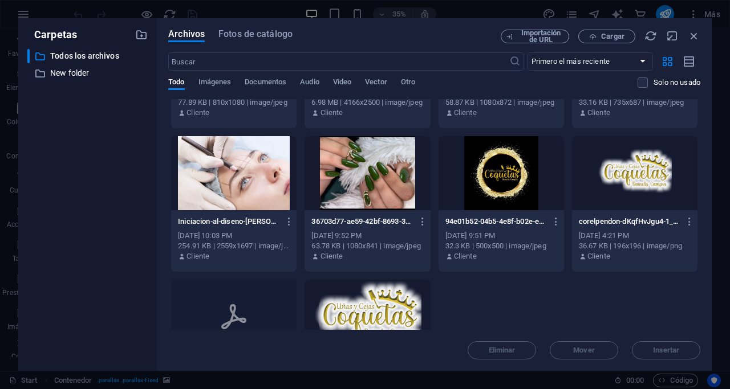
click at [398, 291] on div at bounding box center [366, 317] width 125 height 74
click at [398, 291] on div "1" at bounding box center [366, 317] width 125 height 74
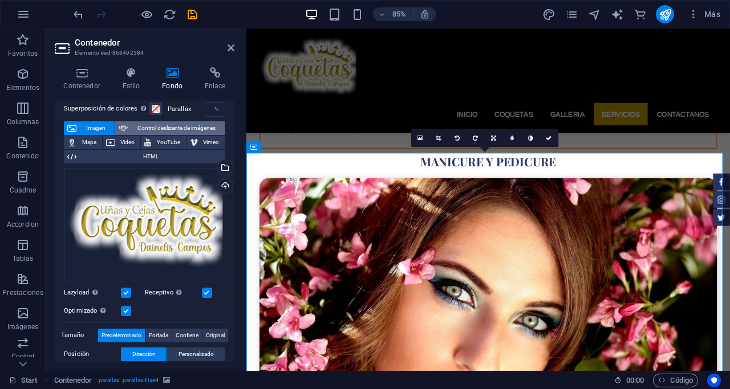
scroll to position [22, 0]
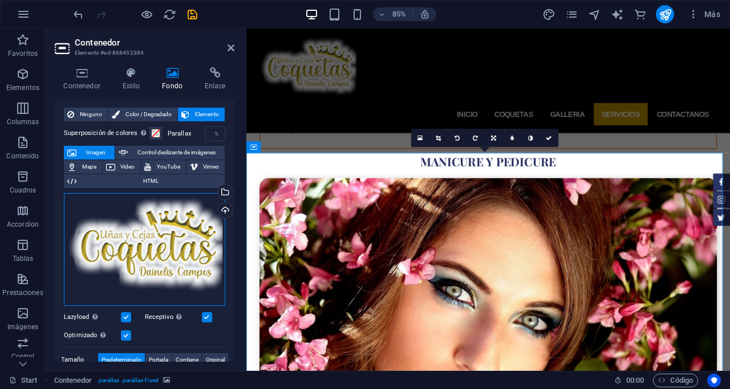
click at [147, 222] on div "Arrastra archivos aquí, haz clic para escoger archivos o selecciona archivos de…" at bounding box center [144, 249] width 161 height 113
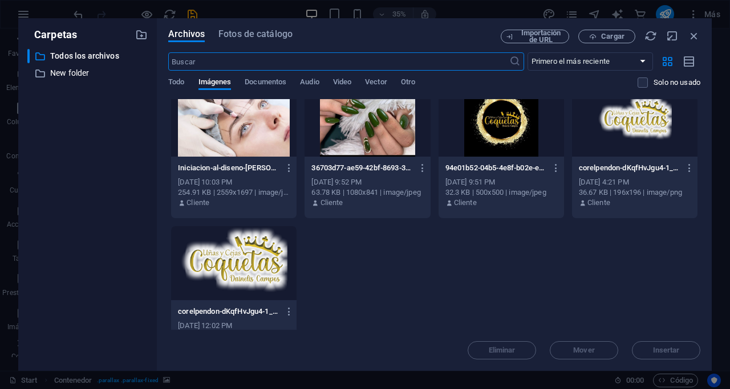
scroll to position [1055, 0]
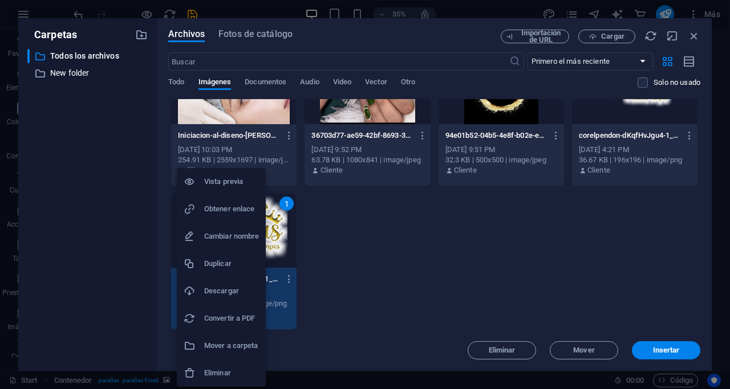
click at [229, 264] on h6 "Duplicar" at bounding box center [231, 264] width 55 height 14
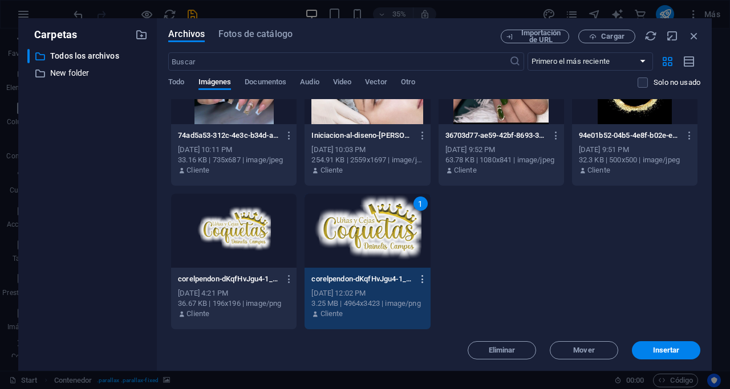
click at [418, 275] on icon "button" at bounding box center [422, 279] width 11 height 10
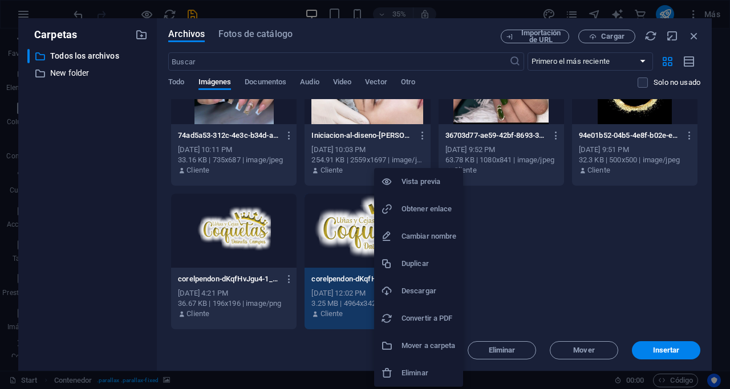
click at [329, 250] on div at bounding box center [365, 194] width 730 height 389
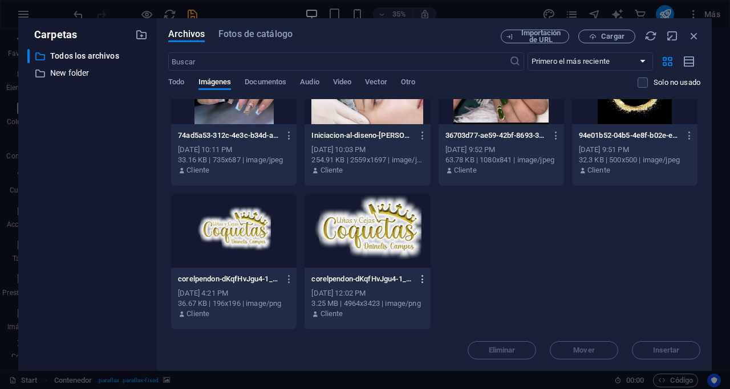
click at [421, 275] on icon "button" at bounding box center [422, 279] width 11 height 10
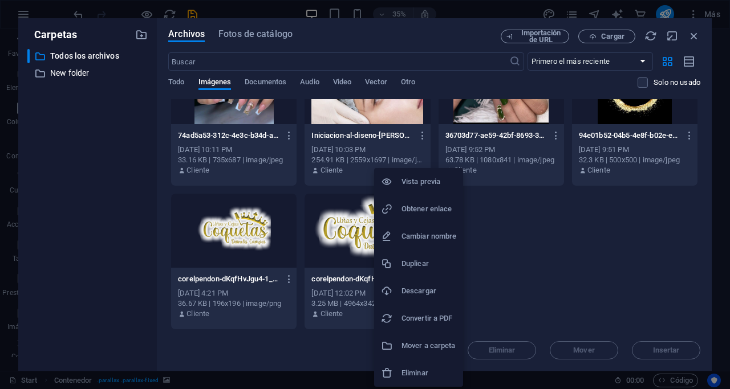
click at [425, 286] on h6 "Descargar" at bounding box center [428, 291] width 55 height 14
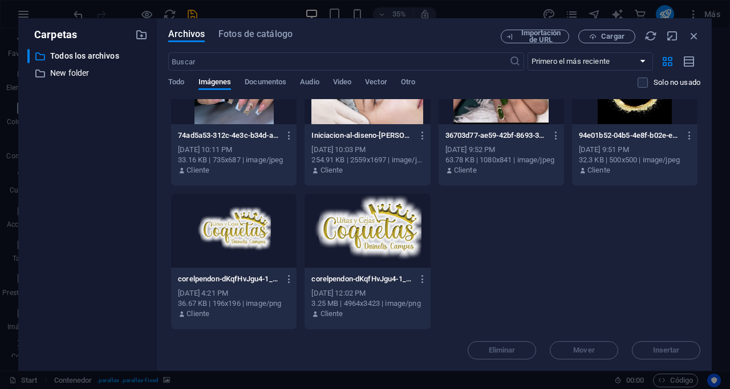
click at [385, 235] on div at bounding box center [366, 231] width 125 height 74
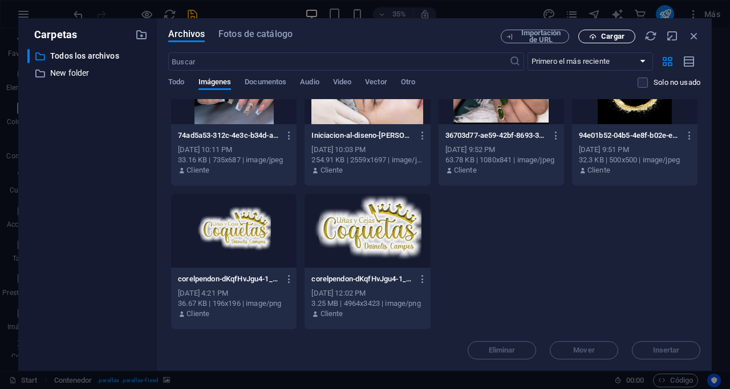
click at [609, 34] on span "Cargar" at bounding box center [612, 36] width 23 height 7
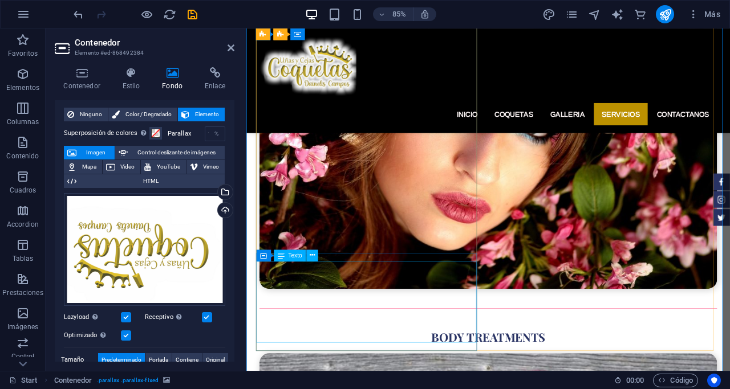
scroll to position [3284, 0]
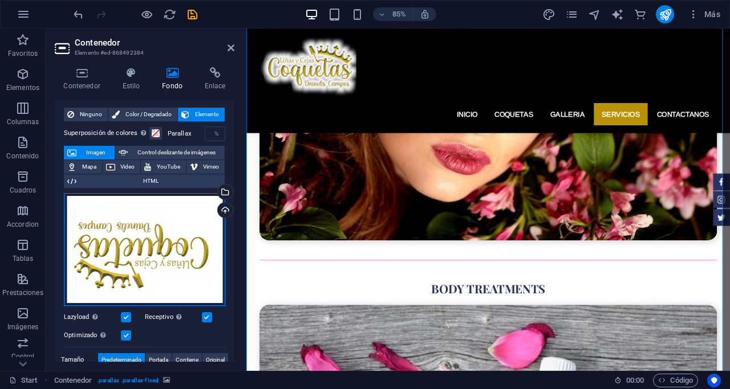
click at [145, 230] on div "Arrastra archivos aquí, haz clic para escoger archivos o selecciona archivos de…" at bounding box center [144, 249] width 161 height 113
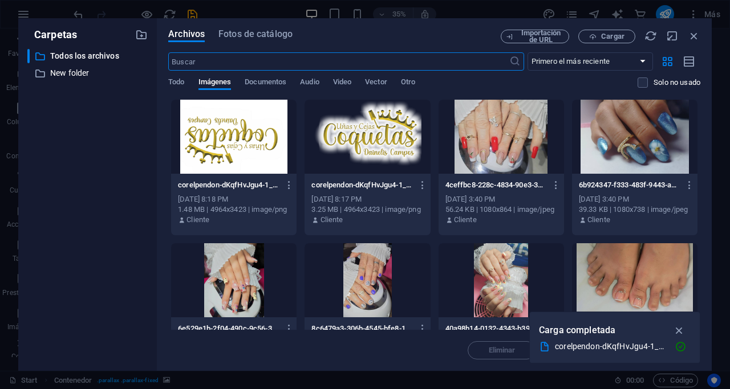
scroll to position [3809, 0]
click at [614, 33] on span "Cargar" at bounding box center [612, 36] width 23 height 7
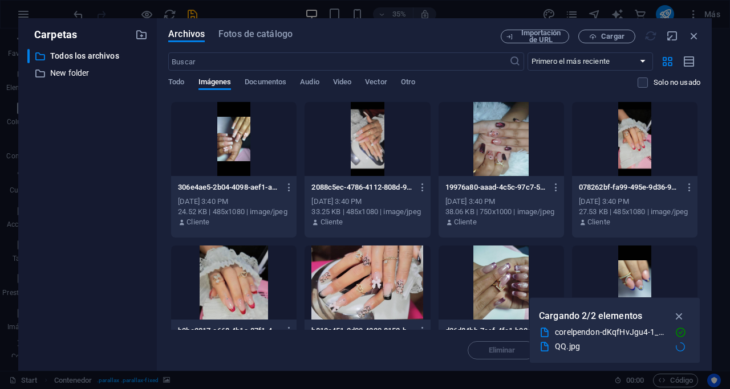
scroll to position [0, 0]
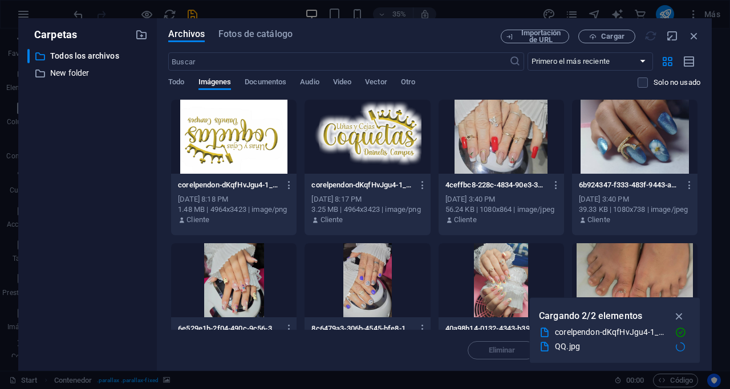
click at [564, 348] on div "QQ.jpg" at bounding box center [611, 346] width 112 height 13
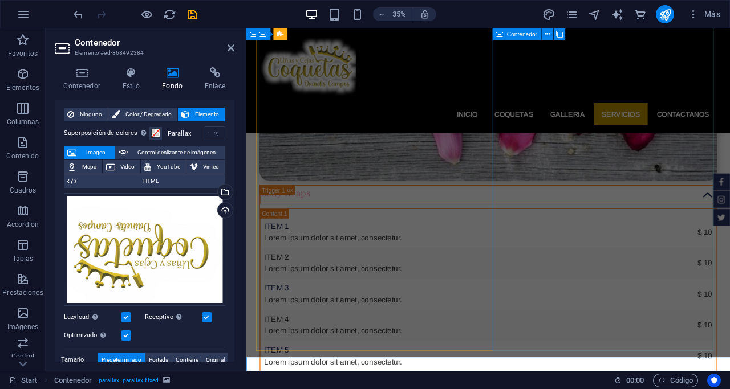
scroll to position [3284, 0]
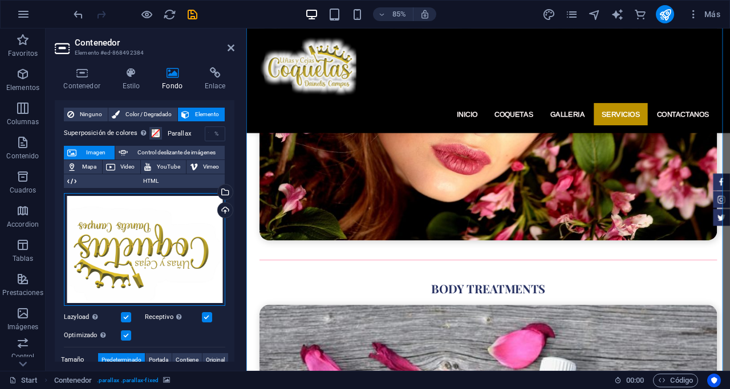
click at [159, 235] on div "Arrastra archivos aquí, haz clic para escoger archivos o selecciona archivos de…" at bounding box center [144, 249] width 161 height 113
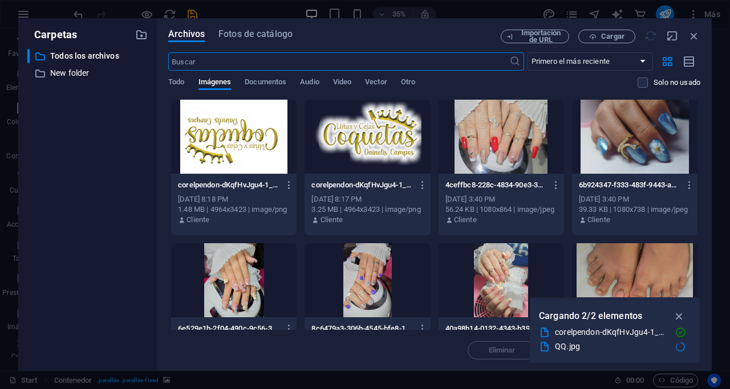
scroll to position [3809, 0]
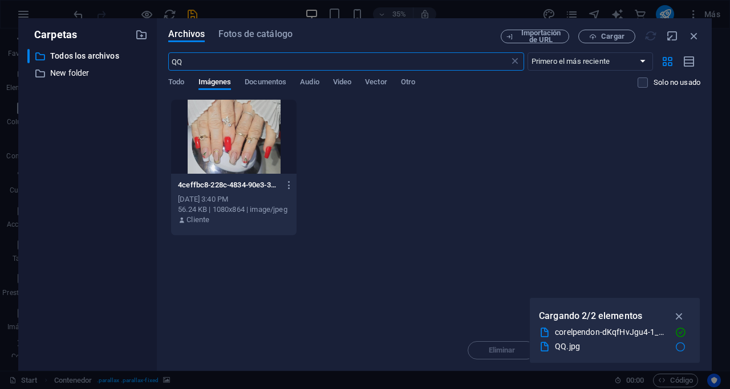
type input "QQ"
click at [568, 348] on div "QQ.jpg" at bounding box center [611, 346] width 112 height 13
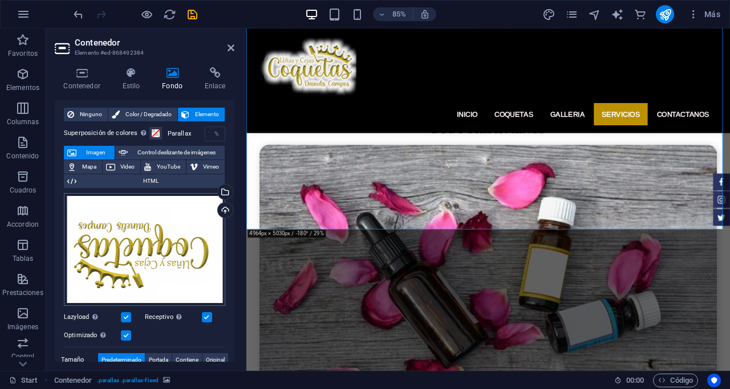
scroll to position [3514, 0]
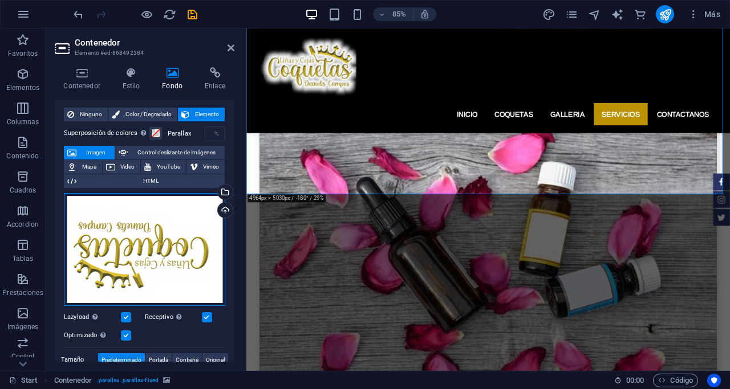
click at [153, 227] on div "Arrastra archivos aquí, haz clic para escoger archivos o selecciona archivos de…" at bounding box center [144, 249] width 161 height 113
click at [153, 227] on body "[DOMAIN_NAME] Start Favoritos Elementos Columnas Contenido [PERSON_NAME] Accord…" at bounding box center [365, 194] width 730 height 389
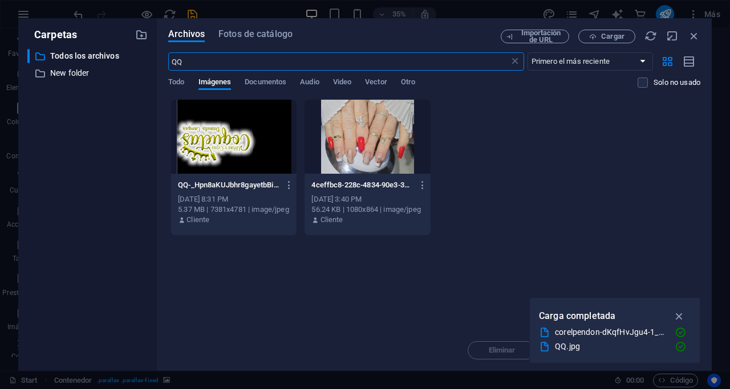
scroll to position [4039, 0]
click at [242, 147] on div at bounding box center [233, 137] width 125 height 74
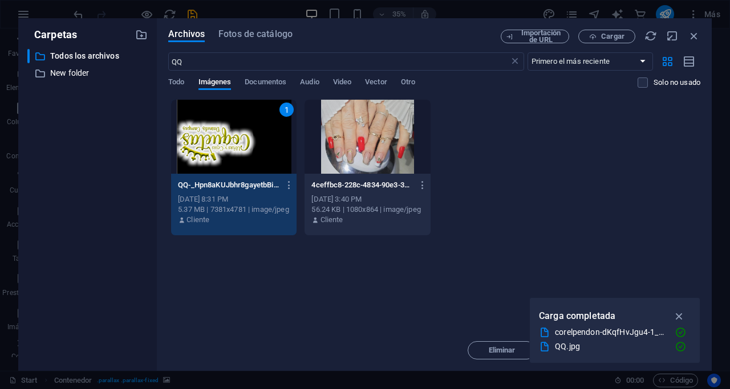
click at [242, 147] on div "1" at bounding box center [233, 137] width 125 height 74
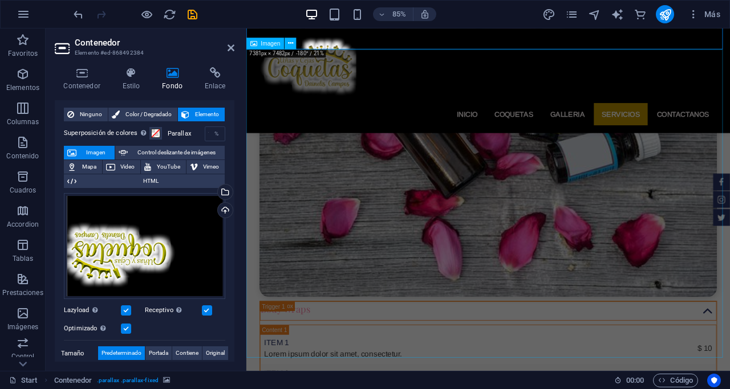
scroll to position [3685, 0]
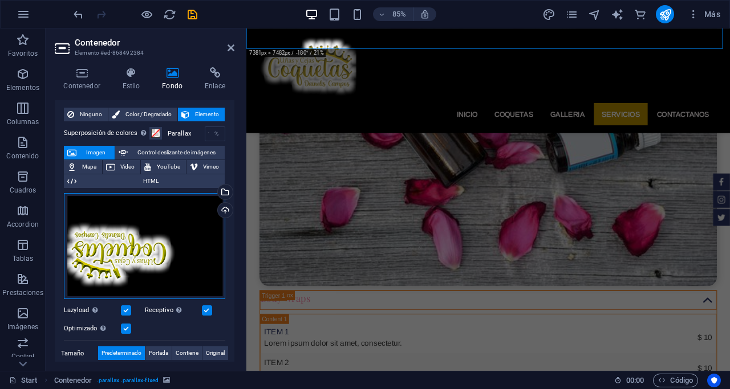
click at [123, 257] on div "Arrastra archivos aquí, haz clic para escoger archivos o selecciona archivos de…" at bounding box center [144, 246] width 161 height 107
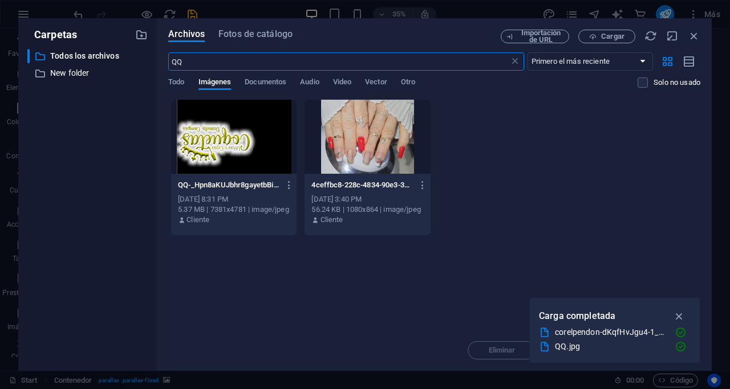
scroll to position [3463, 0]
click at [524, 245] on div "Arrastra archivos aquí para cargarlos de inmediato QQ-_Hpn8aKUJbhr8gayetbBiA.jp…" at bounding box center [434, 214] width 532 height 231
click at [675, 316] on icon "button" at bounding box center [679, 316] width 13 height 13
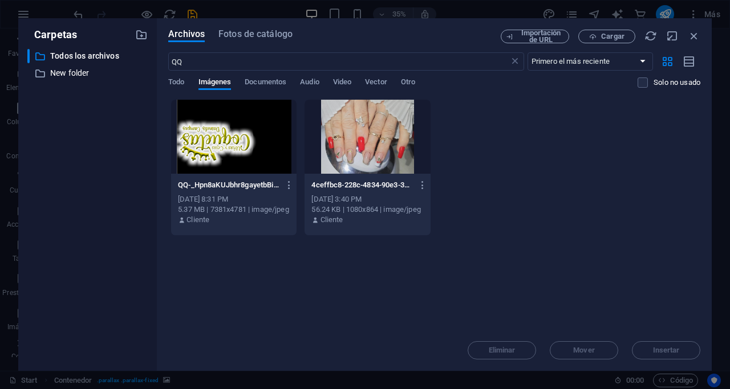
drag, startPoint x: 670, startPoint y: 347, endPoint x: 666, endPoint y: 294, distance: 53.2
click at [666, 294] on div "Archivos Fotos de catálogo Importación de URL Cargar QQ ​ Primero el más recien…" at bounding box center [434, 195] width 532 height 330
click at [553, 156] on div "QQ-_Hpn8aKUJbhr8gayetbBiA.jpg QQ-_Hpn8aKUJbhr8gayetbBiA.jpg [DATE] 8:31 PM 5.37…" at bounding box center [434, 167] width 532 height 137
click at [609, 35] on span "Cargar" at bounding box center [612, 36] width 23 height 7
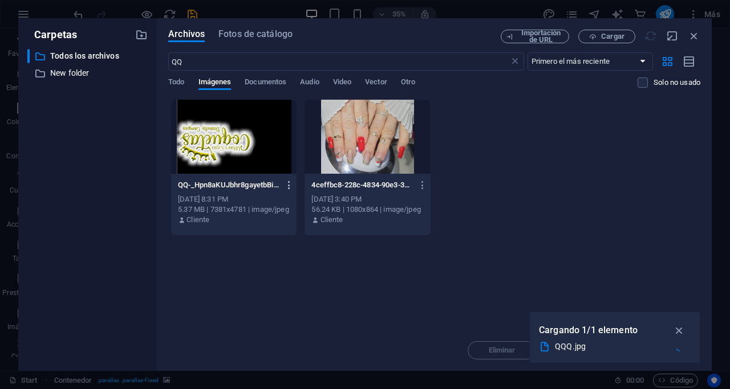
click at [288, 182] on icon "button" at bounding box center [289, 185] width 11 height 10
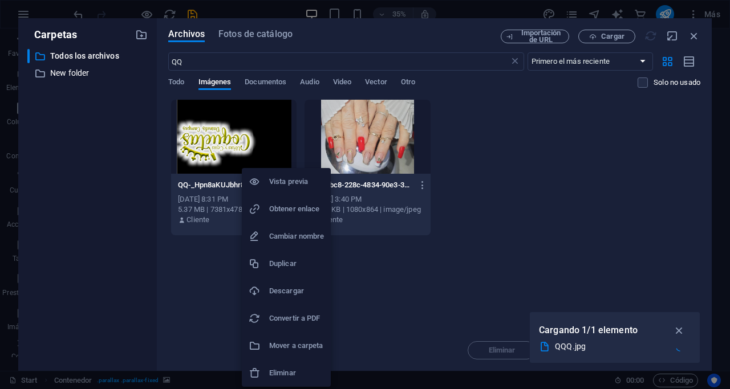
click at [300, 372] on h6 "Eliminar" at bounding box center [296, 374] width 55 height 14
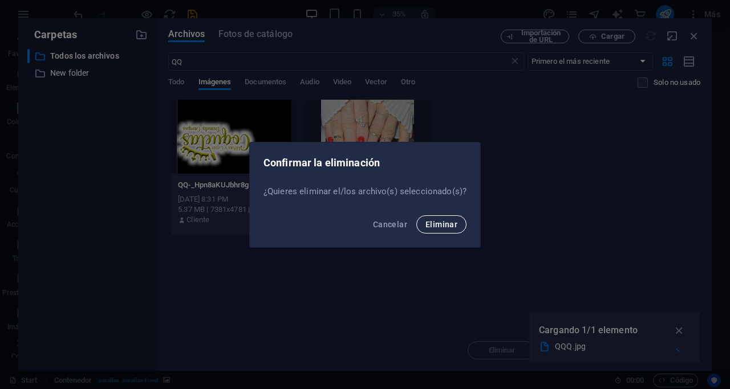
click at [424, 222] on button "Eliminar" at bounding box center [441, 224] width 50 height 18
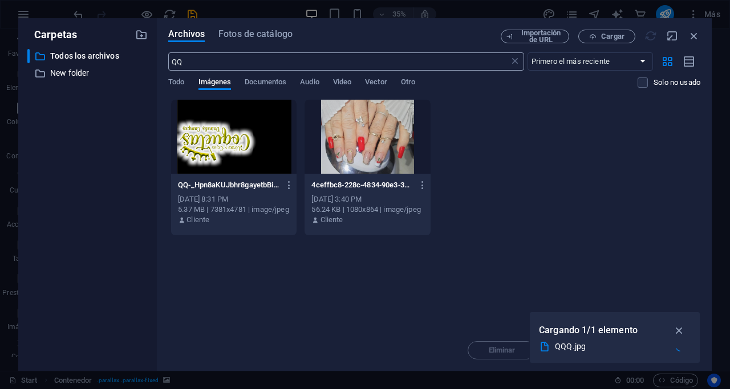
click at [210, 57] on input "QQ" at bounding box center [338, 61] width 340 height 18
type input "QQQ"
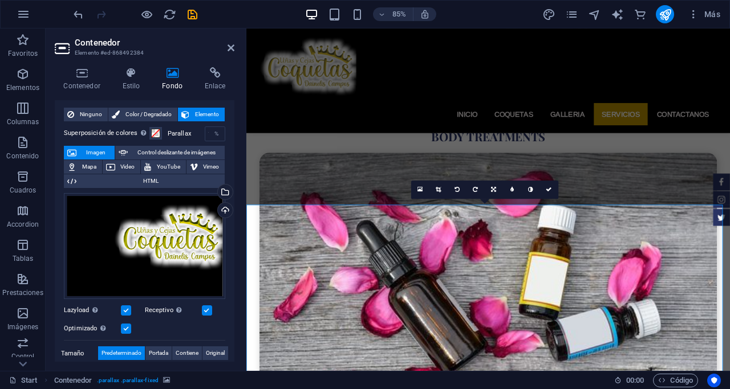
scroll to position [2938, 0]
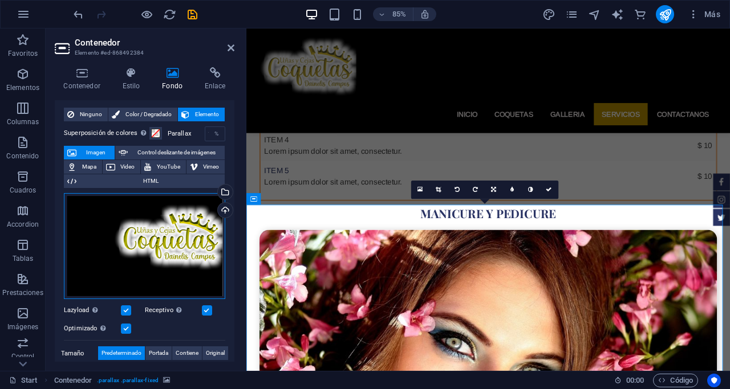
click at [154, 230] on div "Arrastra archivos aquí, haz clic para escoger archivos o selecciona archivos de…" at bounding box center [144, 246] width 161 height 107
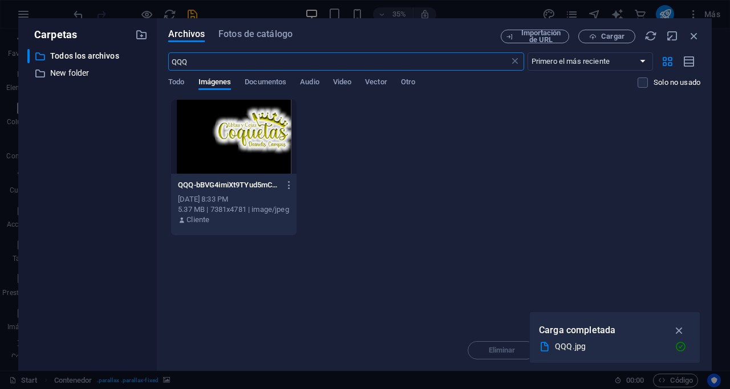
scroll to position [3463, 0]
click at [254, 133] on div at bounding box center [233, 137] width 125 height 74
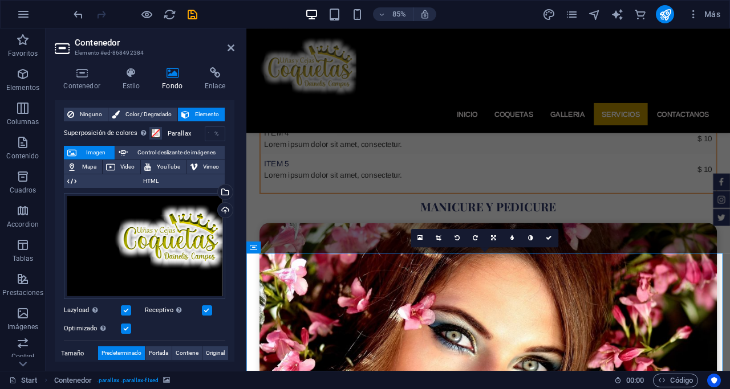
scroll to position [2881, 0]
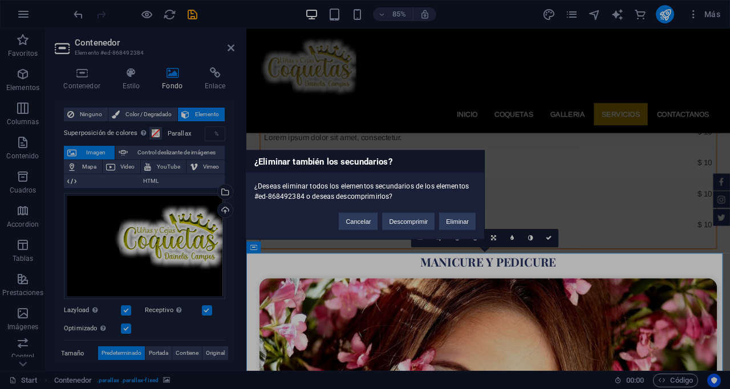
click at [437, 298] on div "¿Eliminar también los secundarios? ¿Deseas eliminar todos los elementos secunda…" at bounding box center [365, 194] width 730 height 389
click at [356, 222] on button "Cancelar" at bounding box center [358, 221] width 39 height 17
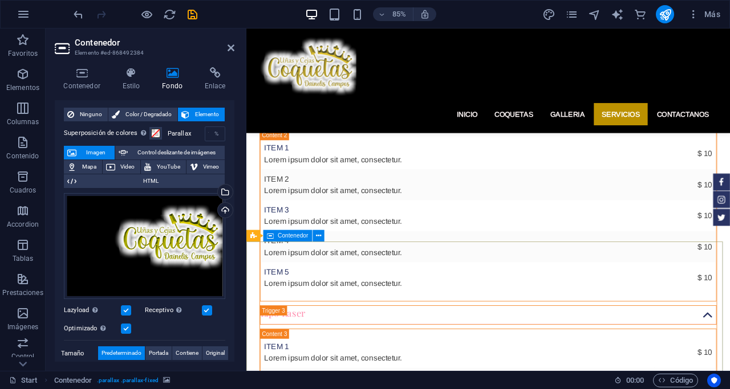
scroll to position [3793, 0]
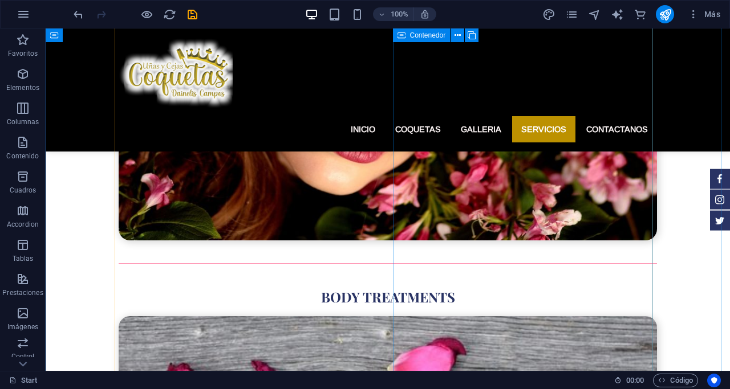
scroll to position [3226, 0]
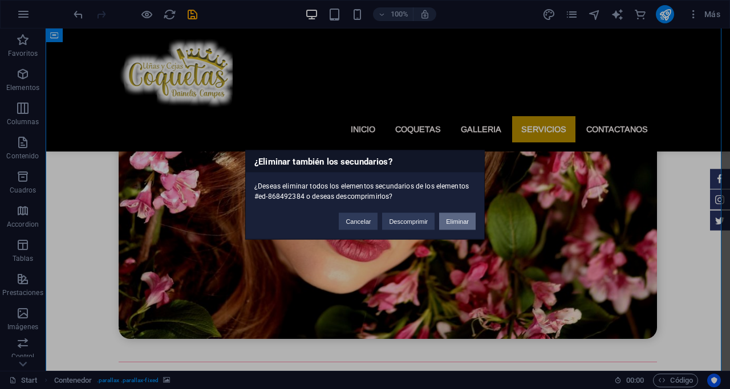
click at [461, 219] on button "Eliminar" at bounding box center [457, 221] width 36 height 17
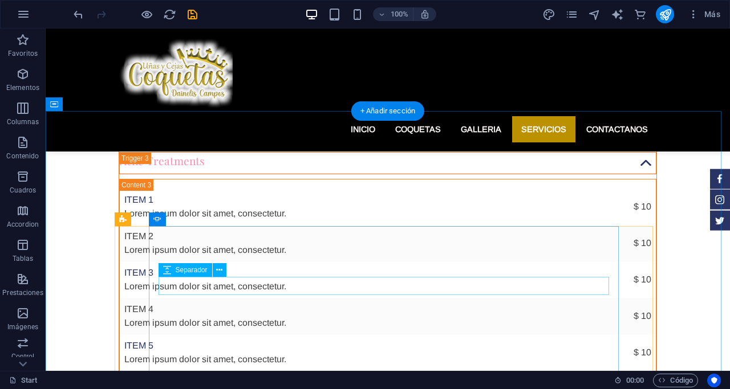
scroll to position [2713, 0]
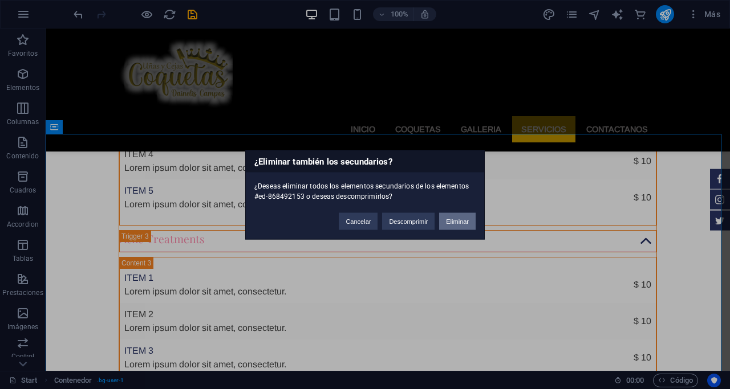
click at [454, 215] on button "Eliminar" at bounding box center [457, 221] width 36 height 17
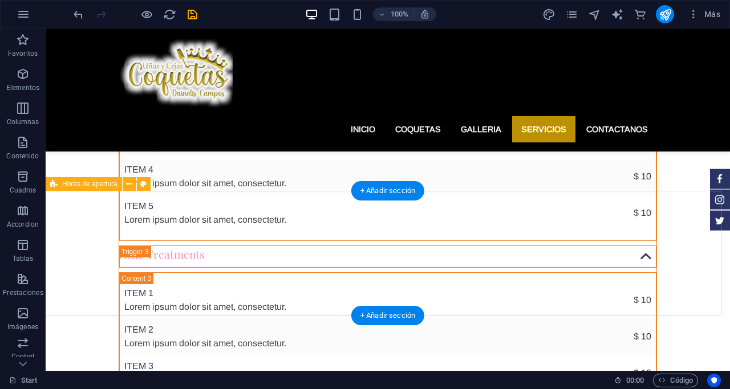
scroll to position [2656, 0]
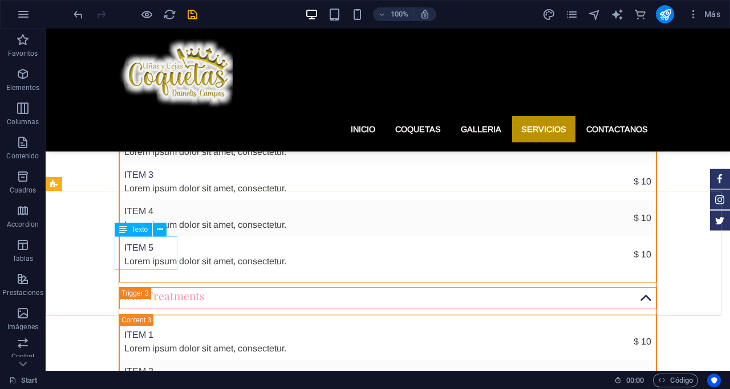
click at [143, 230] on span "Texto" at bounding box center [140, 229] width 17 height 7
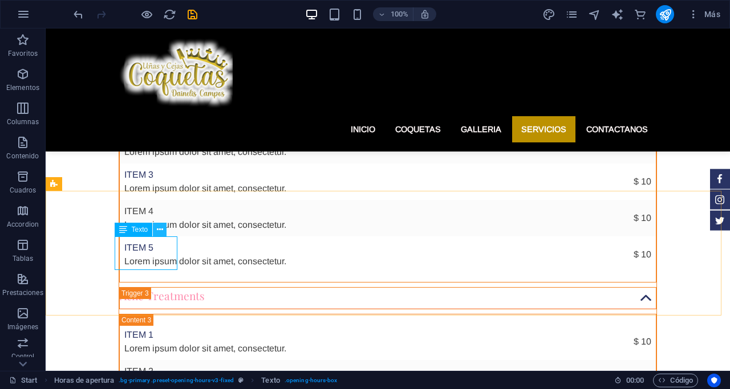
click at [158, 226] on icon at bounding box center [160, 230] width 6 height 12
drag, startPoint x: 146, startPoint y: 184, endPoint x: 185, endPoint y: 257, distance: 83.1
click at [146, 184] on icon at bounding box center [143, 184] width 6 height 12
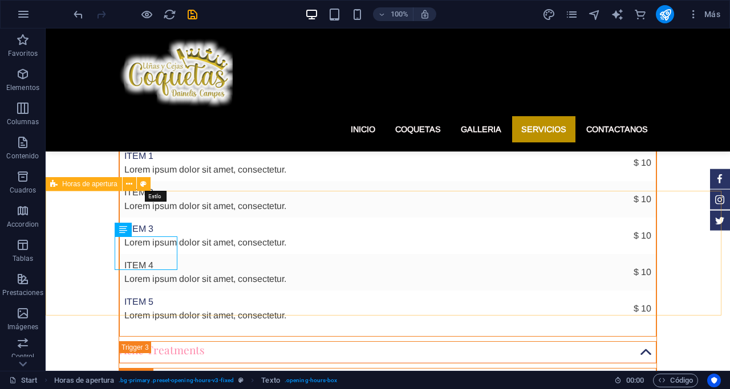
select select "rem"
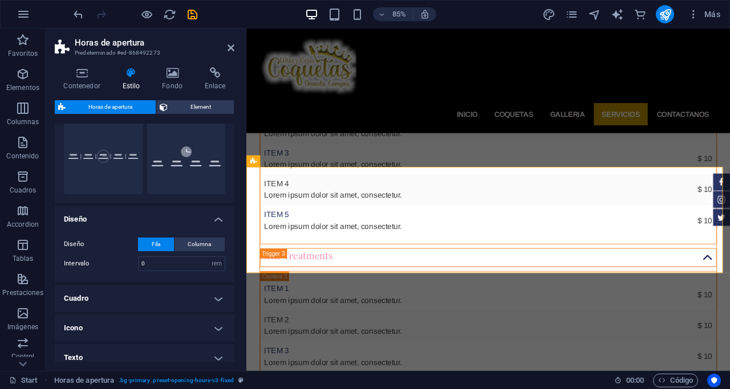
scroll to position [169, 0]
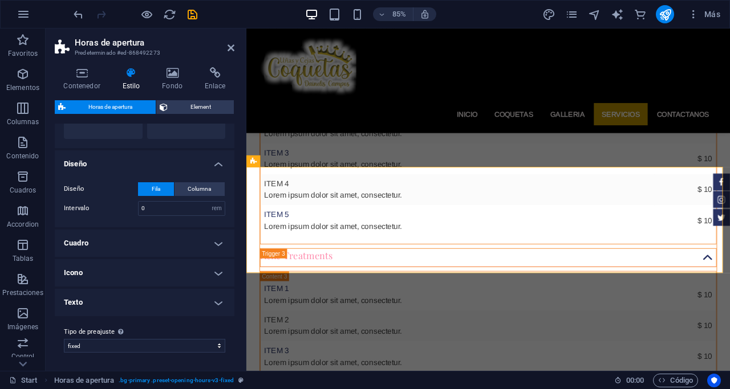
click at [138, 239] on h4 "Cuadro" at bounding box center [145, 243] width 180 height 27
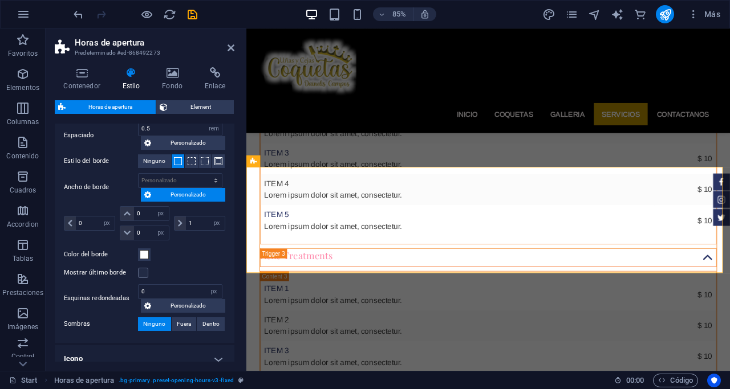
scroll to position [340, 0]
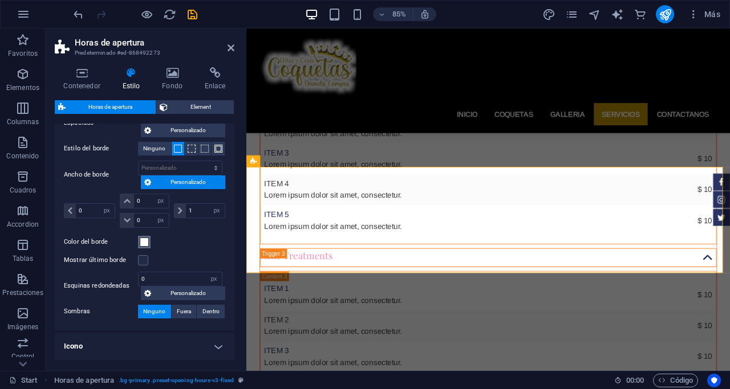
click at [143, 241] on span at bounding box center [144, 242] width 9 height 9
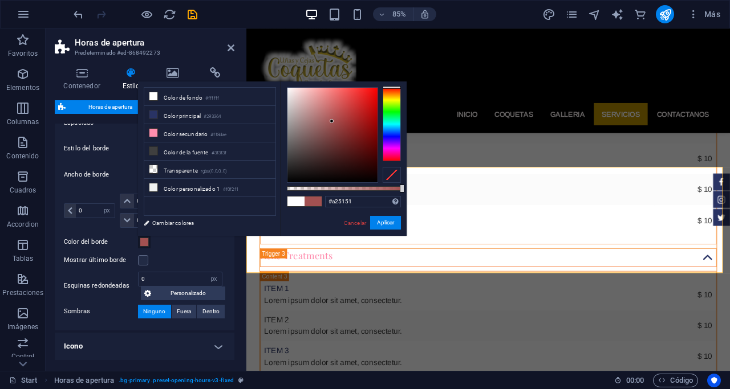
click at [332, 121] on div at bounding box center [332, 135] width 90 height 95
drag, startPoint x: 345, startPoint y: 116, endPoint x: 378, endPoint y: 168, distance: 62.0
click at [378, 170] on div at bounding box center [344, 135] width 114 height 96
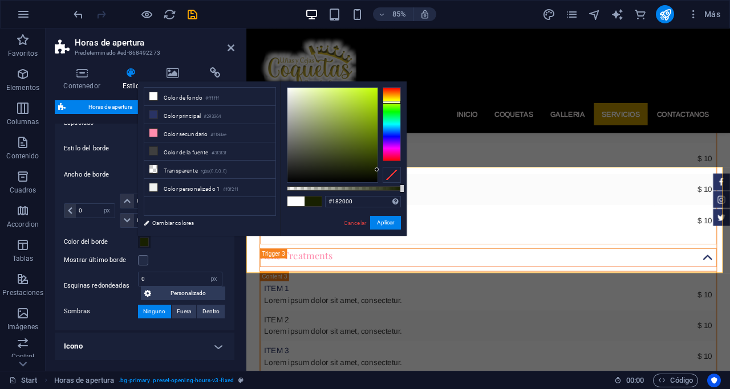
click at [396, 102] on div at bounding box center [391, 124] width 18 height 74
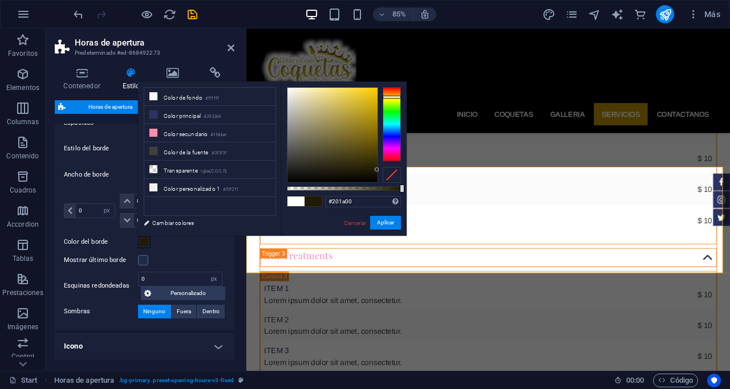
click at [394, 97] on div at bounding box center [391, 124] width 18 height 74
type input "#f5c800"
drag, startPoint x: 376, startPoint y: 106, endPoint x: 377, endPoint y: 91, distance: 15.4
click at [377, 91] on div at bounding box center [332, 135] width 90 height 95
click at [357, 200] on input "#f5c800" at bounding box center [363, 201] width 76 height 11
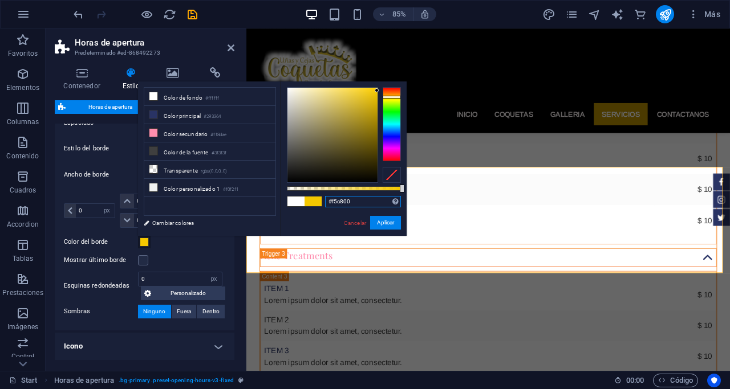
click at [357, 200] on input "#f5c800" at bounding box center [363, 201] width 76 height 11
drag, startPoint x: 363, startPoint y: 199, endPoint x: 242, endPoint y: 194, distance: 120.4
click at [242, 194] on div "less Color de fondo #ffffff Color principal #293364 Color secundario #ff8dae Co…" at bounding box center [272, 159] width 268 height 154
click at [383, 221] on button "Aplicar" at bounding box center [385, 223] width 31 height 14
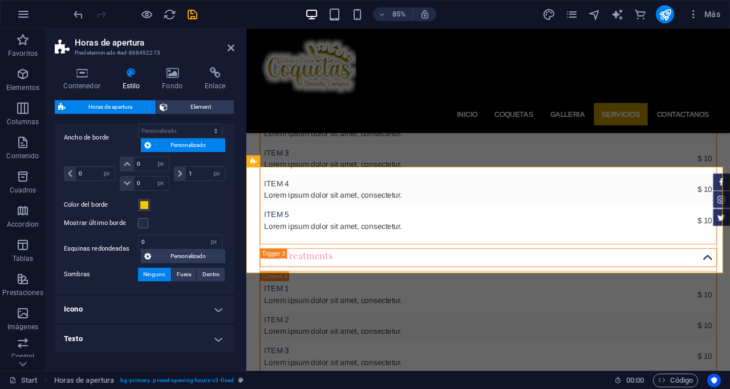
scroll to position [397, 0]
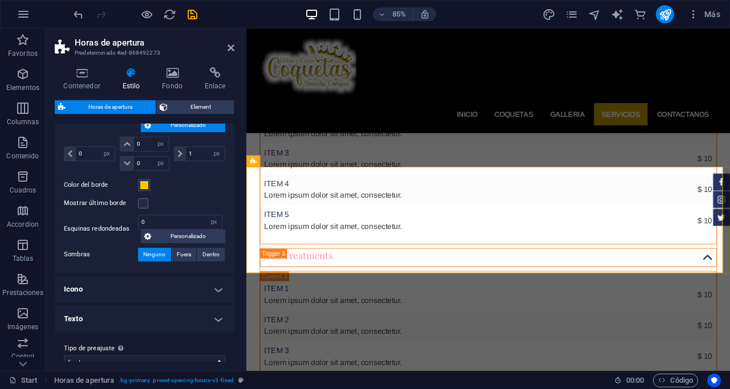
click at [142, 315] on h4 "Texto" at bounding box center [145, 319] width 180 height 27
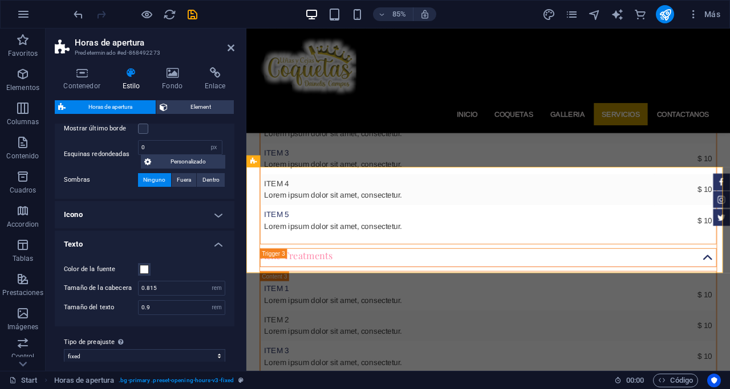
scroll to position [482, 0]
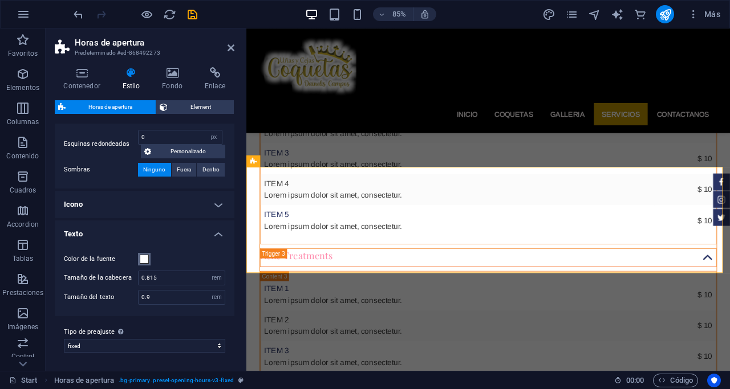
click at [145, 260] on span at bounding box center [144, 259] width 9 height 9
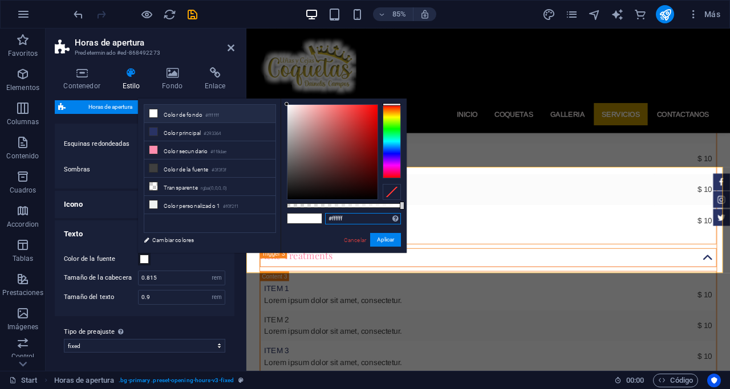
drag, startPoint x: 354, startPoint y: 223, endPoint x: 278, endPoint y: 209, distance: 77.1
click at [278, 209] on div "less Color de fondo #ffffff Color principal #293364 Color secundario #ff8dae Co…" at bounding box center [272, 176] width 268 height 154
paste input "5c800"
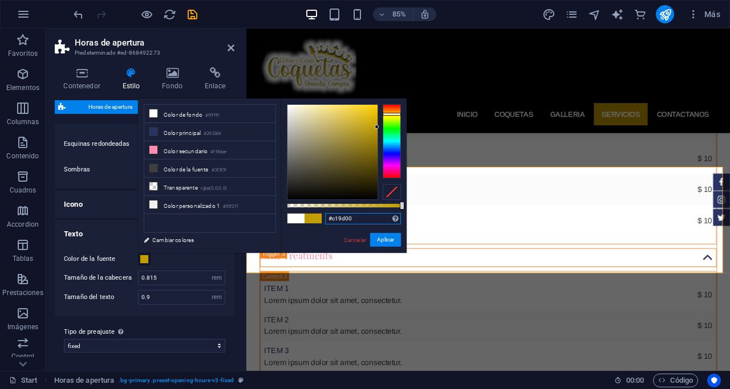
drag, startPoint x: 377, startPoint y: 108, endPoint x: 378, endPoint y: 127, distance: 18.8
click at [378, 127] on div at bounding box center [376, 127] width 4 height 4
type input "#c19d00"
click at [386, 239] on button "Aplicar" at bounding box center [385, 240] width 31 height 14
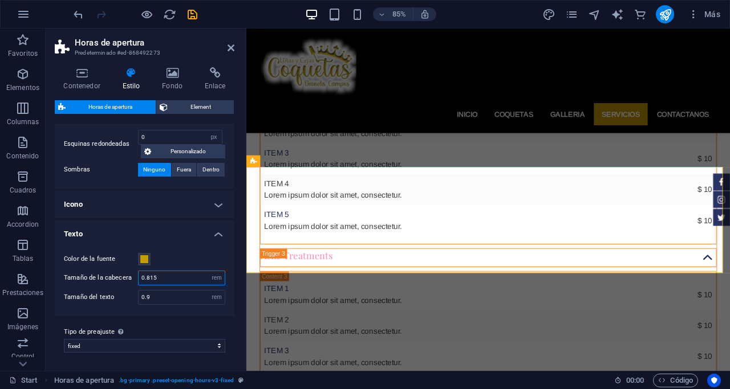
click at [168, 277] on input "0.815" at bounding box center [182, 278] width 86 height 14
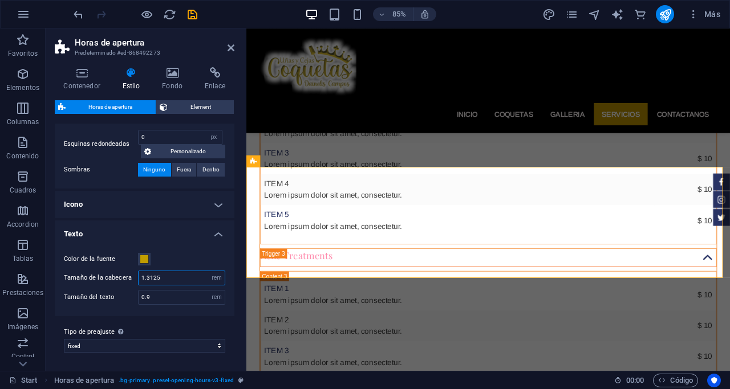
type input "1.3125"
click at [52, 362] on div "Contenedor Estilo Fondo Enlace Tamaño Altura Predeterminado px rem % vh vw Alto…" at bounding box center [145, 214] width 198 height 313
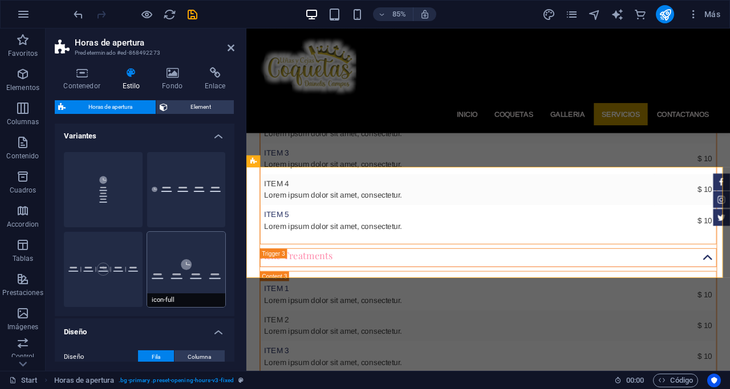
scroll to position [0, 0]
click at [207, 105] on span "Element" at bounding box center [201, 107] width 60 height 14
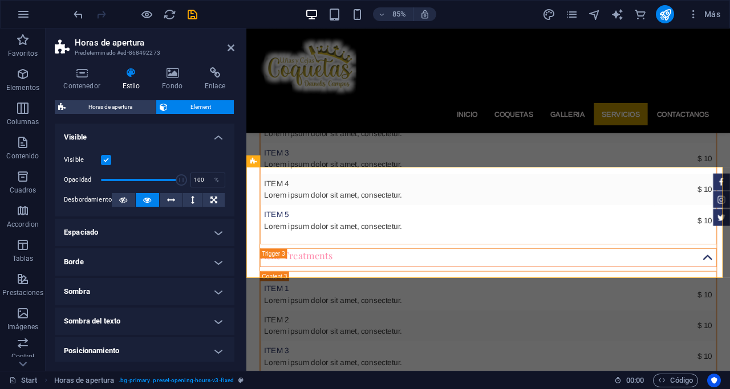
click at [108, 234] on h4 "Espaciado" at bounding box center [145, 232] width 180 height 27
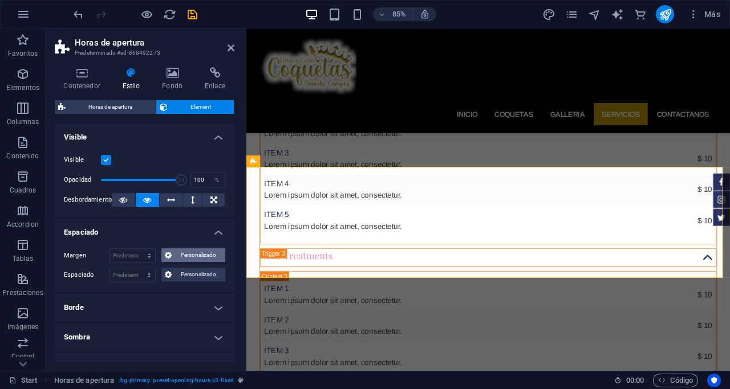
click at [201, 250] on span "Personalizado" at bounding box center [198, 256] width 47 height 14
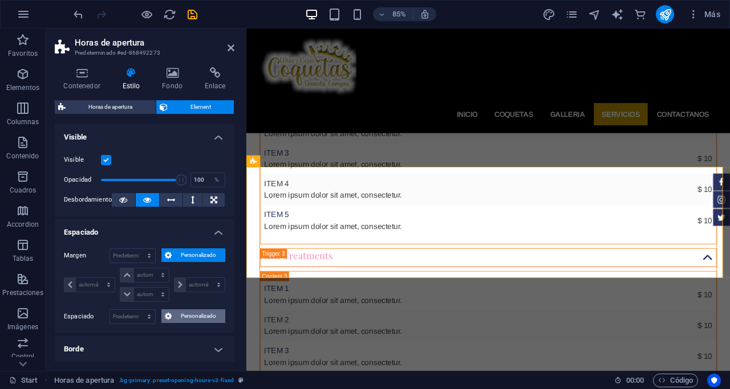
click at [197, 317] on span "Personalizado" at bounding box center [198, 317] width 47 height 14
click at [203, 250] on span "Personalizado" at bounding box center [198, 256] width 47 height 14
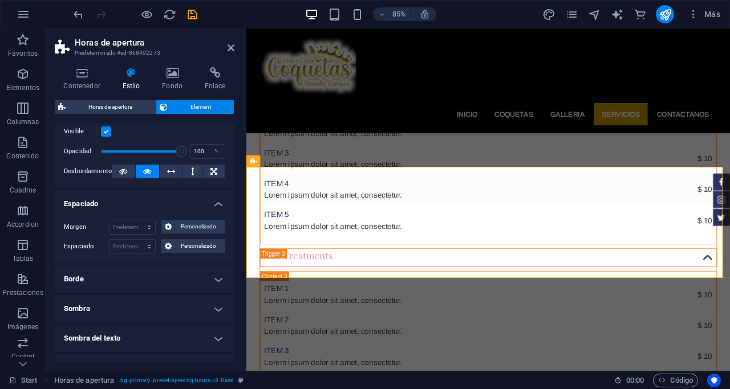
scroll to position [57, 0]
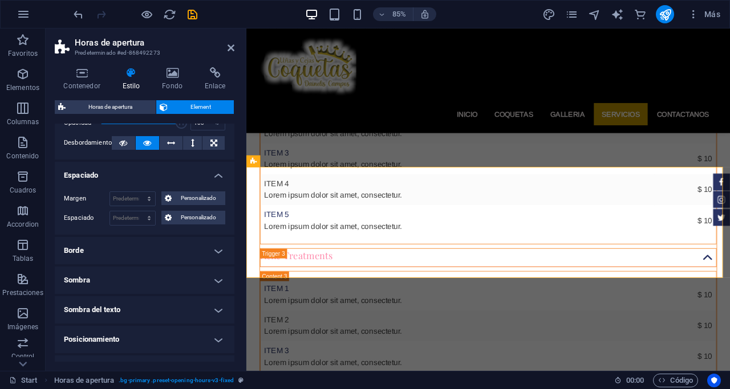
click at [148, 277] on h4 "Sombra" at bounding box center [145, 280] width 180 height 27
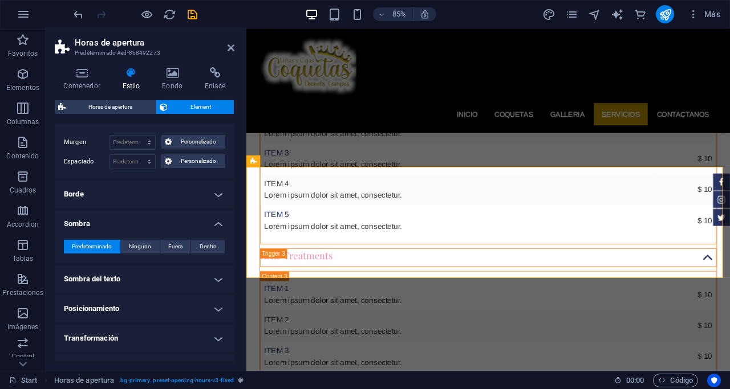
scroll to position [114, 0]
click at [147, 279] on h4 "Sombra del texto" at bounding box center [145, 278] width 180 height 27
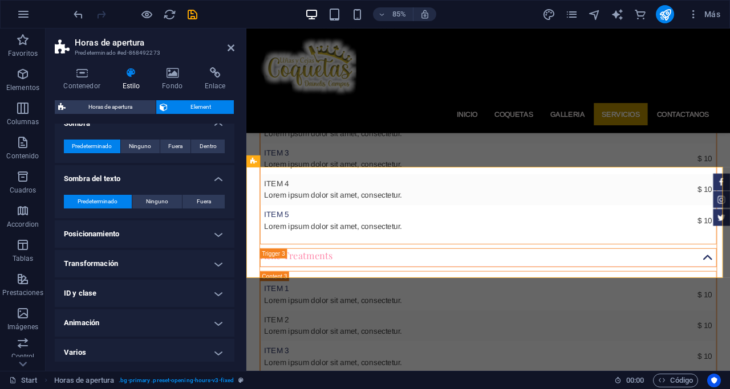
scroll to position [218, 0]
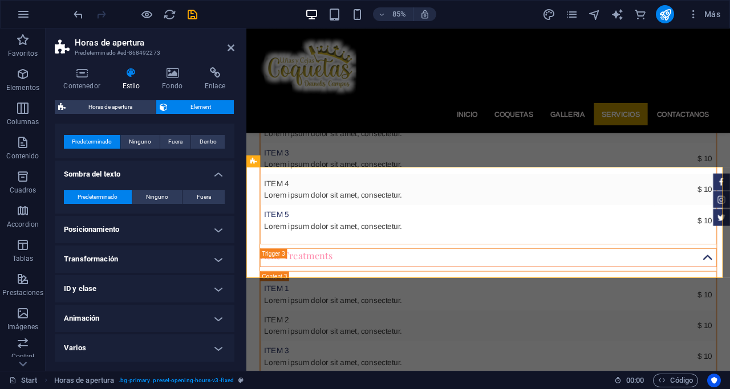
click at [150, 233] on h4 "Posicionamiento" at bounding box center [145, 229] width 180 height 27
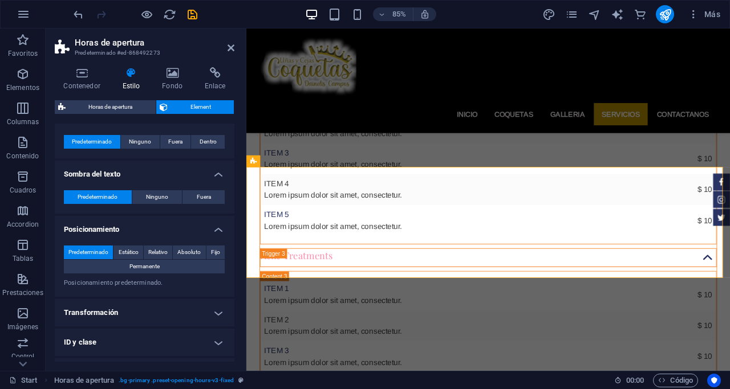
click at [151, 305] on h4 "Transformación" at bounding box center [145, 312] width 180 height 27
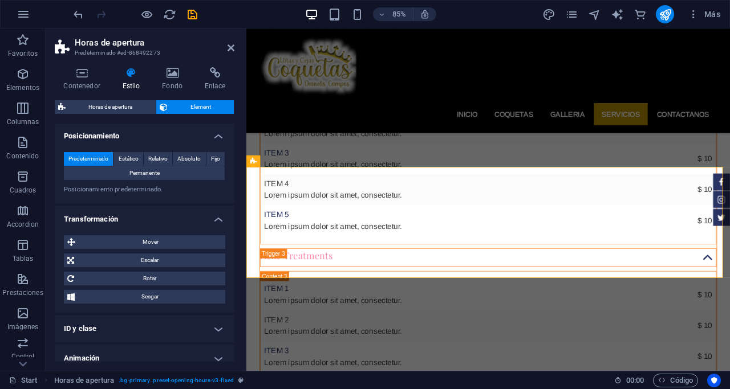
scroll to position [332, 0]
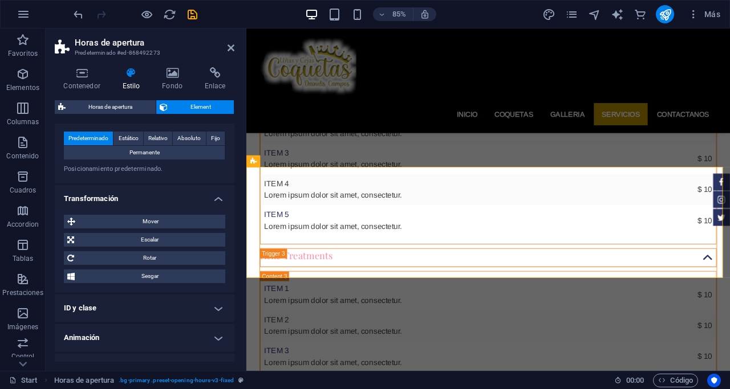
click at [145, 304] on h4 "ID y clase" at bounding box center [145, 308] width 180 height 27
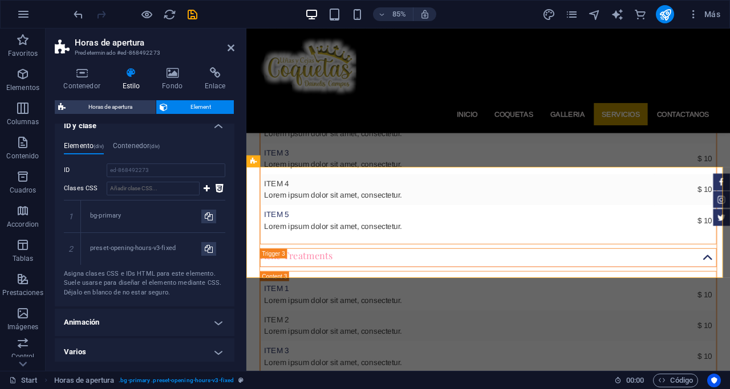
scroll to position [519, 0]
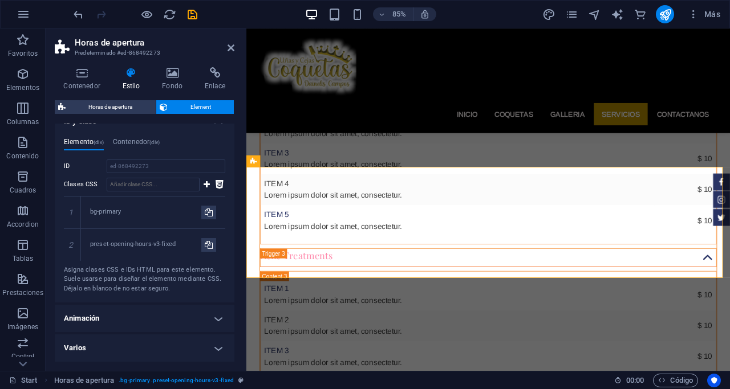
click at [145, 315] on h4 "Animación" at bounding box center [145, 318] width 180 height 27
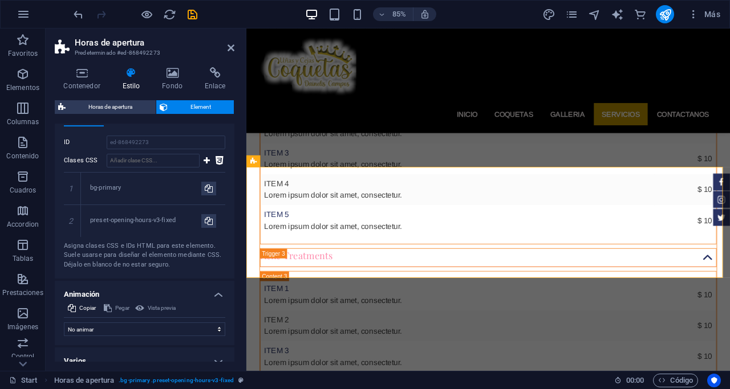
scroll to position [556, 0]
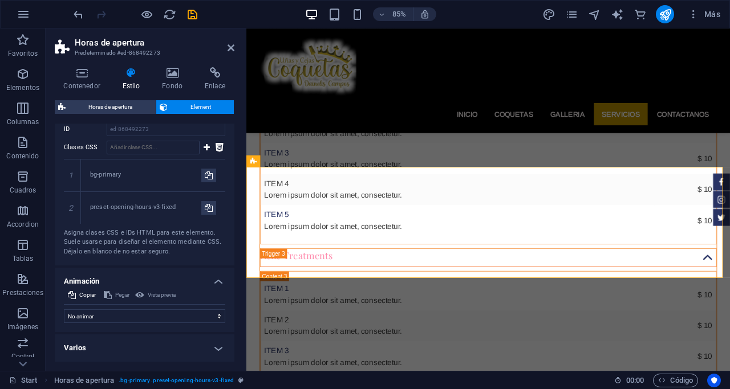
click at [144, 357] on h4 "Varios" at bounding box center [145, 348] width 180 height 27
click at [147, 348] on h4 "Varios" at bounding box center [145, 345] width 180 height 21
click at [147, 348] on h4 "Varios" at bounding box center [145, 348] width 180 height 27
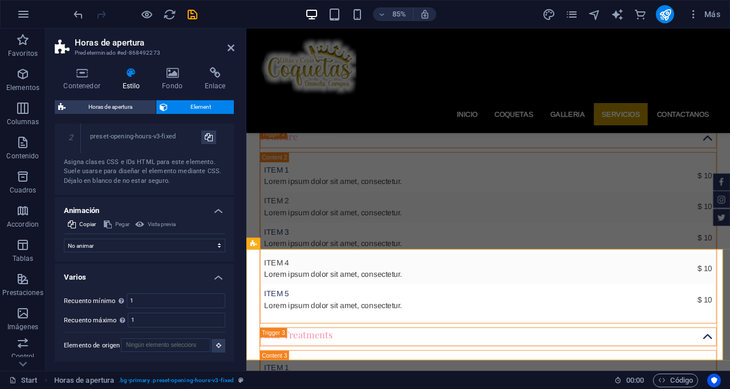
scroll to position [2556, 0]
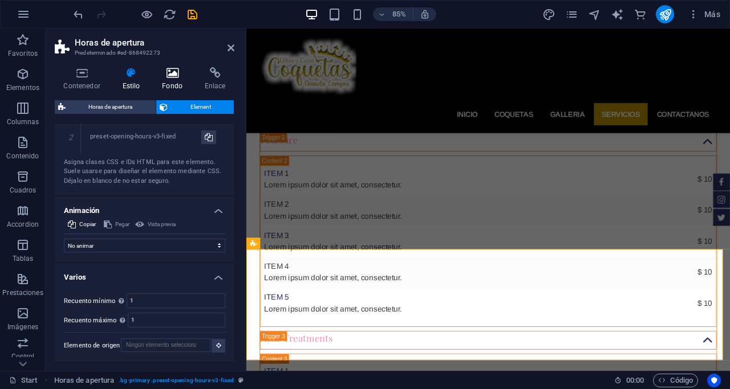
click at [174, 81] on h4 "Fondo" at bounding box center [174, 79] width 43 height 24
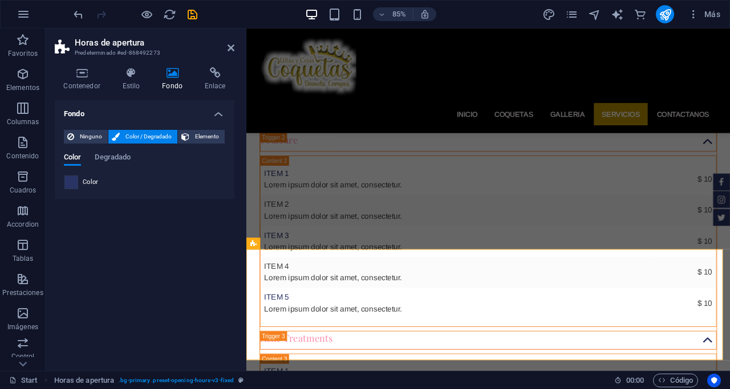
click at [75, 185] on span at bounding box center [71, 182] width 13 height 13
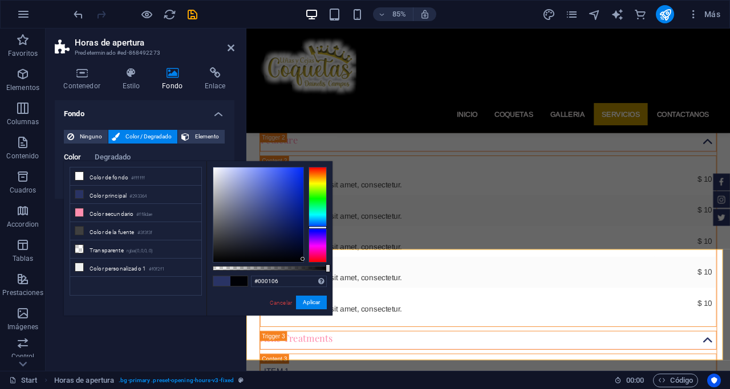
type input "#000000"
drag, startPoint x: 245, startPoint y: 209, endPoint x: 364, endPoint y: 302, distance: 150.3
click at [364, 302] on body "[DOMAIN_NAME] Start Favoritos Elementos Columnas Contenido [PERSON_NAME] Accord…" at bounding box center [365, 194] width 730 height 389
click at [308, 298] on button "Aplicar" at bounding box center [311, 303] width 31 height 14
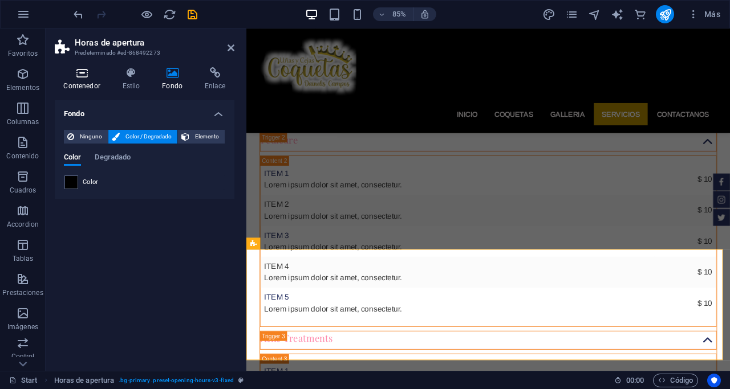
click at [80, 78] on icon at bounding box center [82, 72] width 54 height 11
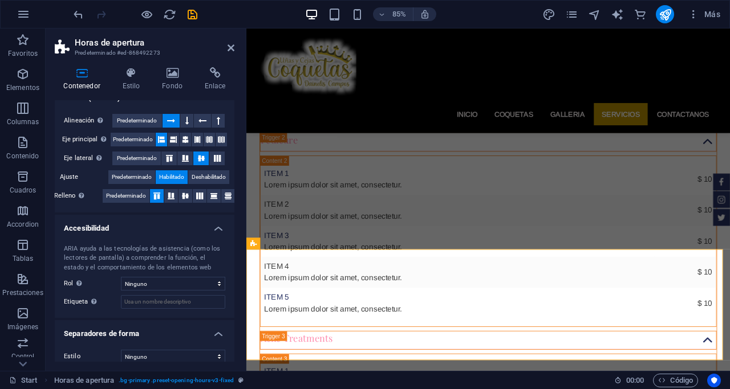
scroll to position [194, 0]
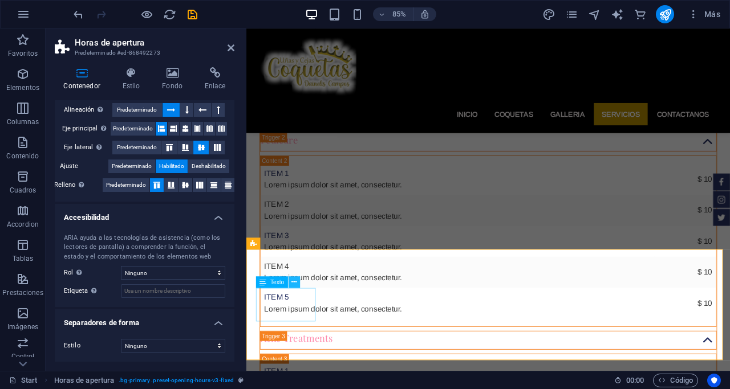
click at [295, 282] on icon at bounding box center [294, 282] width 5 height 10
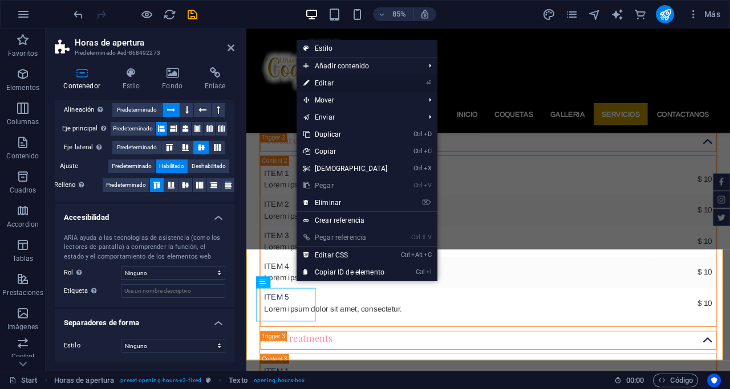
click at [323, 77] on link "⏎ Editar" at bounding box center [345, 83] width 98 height 17
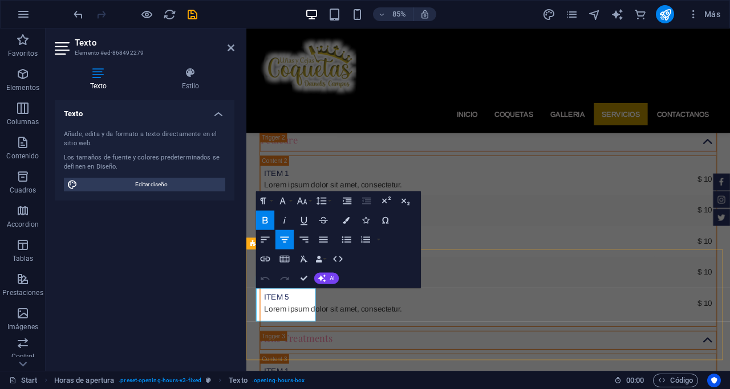
drag, startPoint x: 319, startPoint y: 348, endPoint x: 248, endPoint y: 337, distance: 72.2
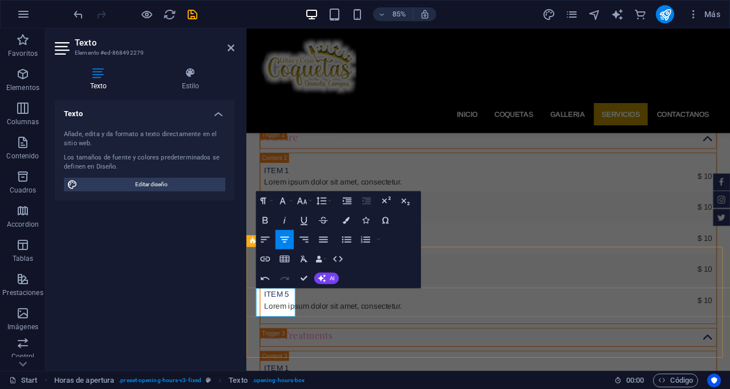
scroll to position [2556, 0]
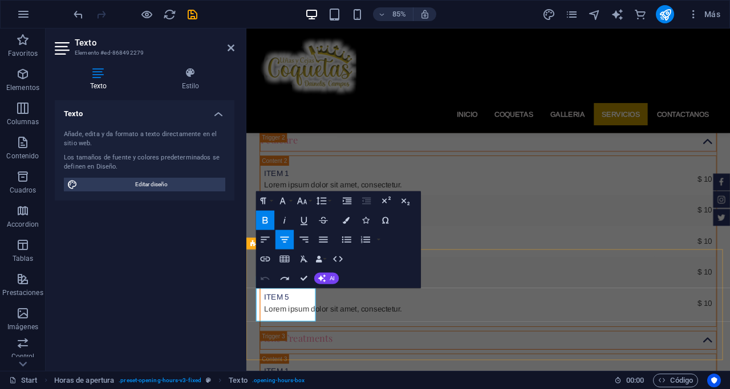
drag, startPoint x: 283, startPoint y: 343, endPoint x: 264, endPoint y: 347, distance: 19.8
drag, startPoint x: 313, startPoint y: 365, endPoint x: 270, endPoint y: 362, distance: 42.9
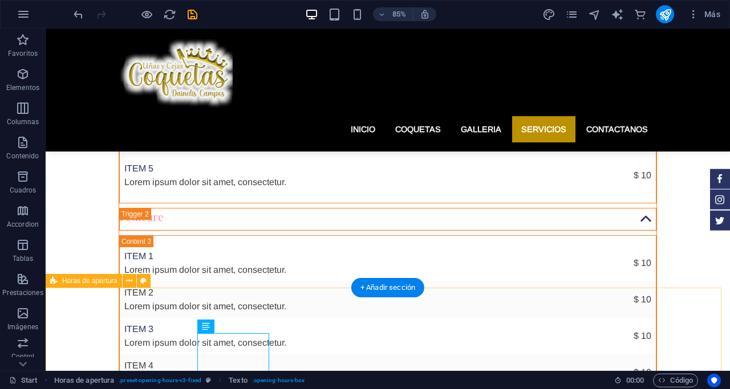
scroll to position [2559, 0]
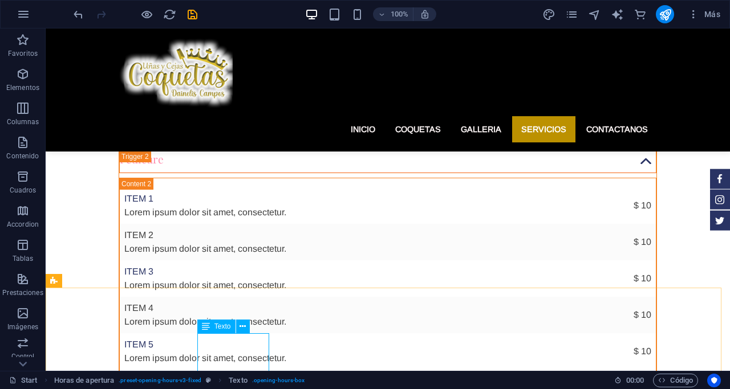
click at [225, 326] on span "Texto" at bounding box center [222, 326] width 17 height 7
click at [244, 326] on icon at bounding box center [242, 327] width 6 height 12
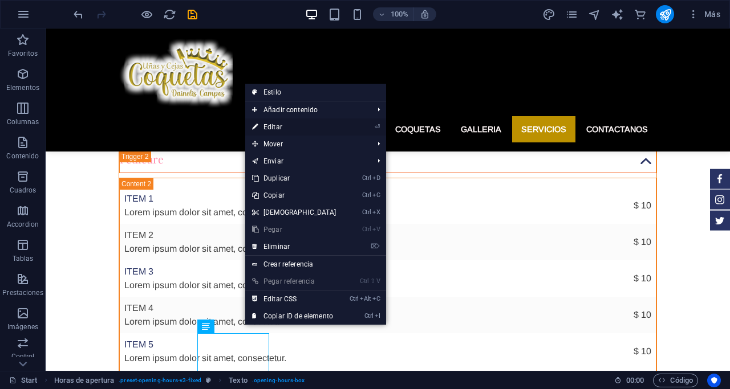
click at [281, 124] on link "⏎ Editar" at bounding box center [294, 127] width 98 height 17
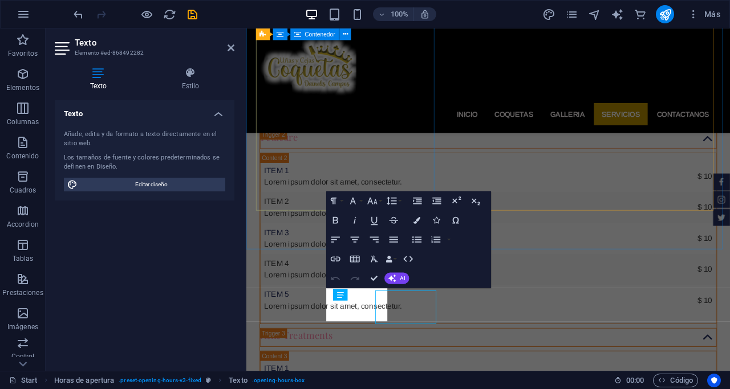
scroll to position [2556, 0]
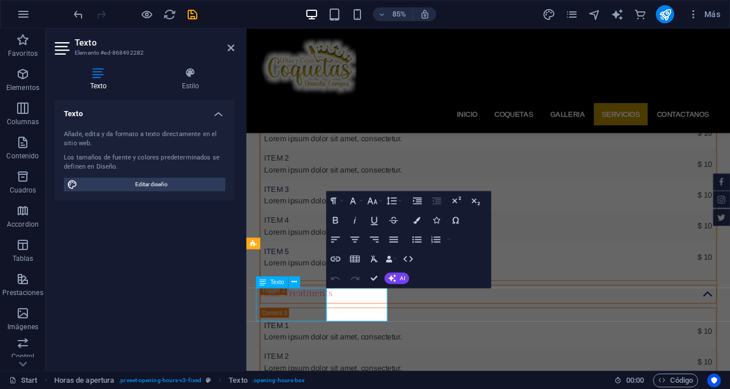
scroll to position [2559, 0]
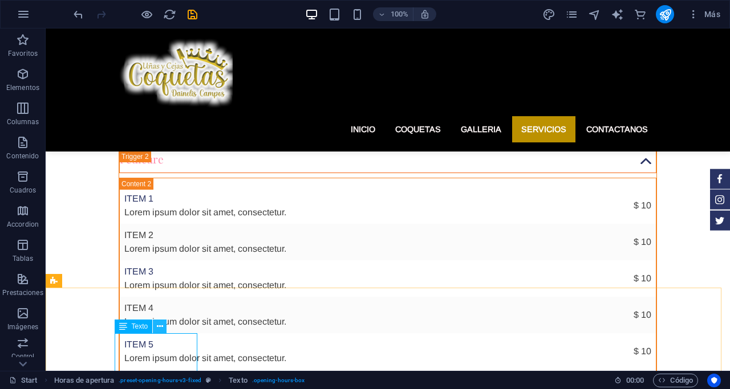
click at [157, 327] on icon at bounding box center [160, 327] width 6 height 12
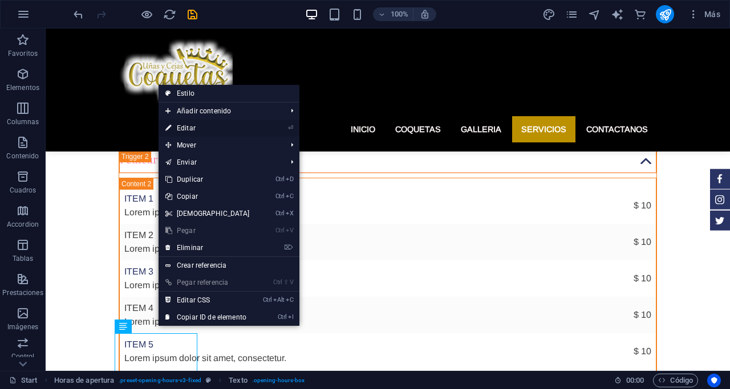
click at [194, 123] on link "⏎ Editar" at bounding box center [207, 128] width 98 height 17
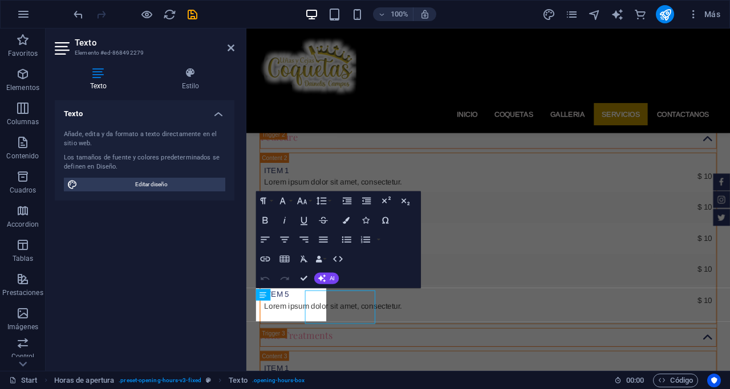
scroll to position [2556, 0]
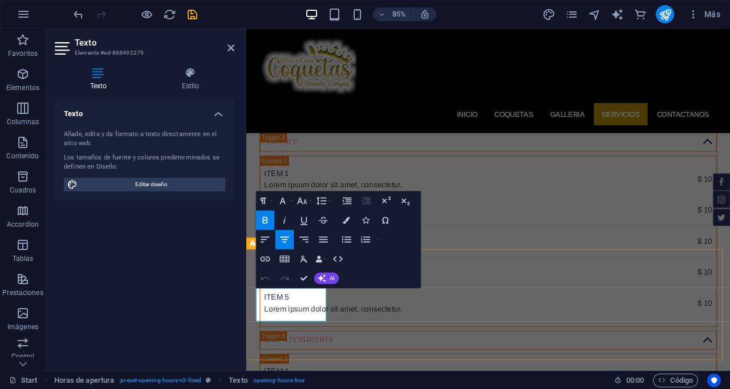
drag, startPoint x: 334, startPoint y: 348, endPoint x: 262, endPoint y: 348, distance: 71.8
drag, startPoint x: 276, startPoint y: 346, endPoint x: 337, endPoint y: 349, distance: 61.1
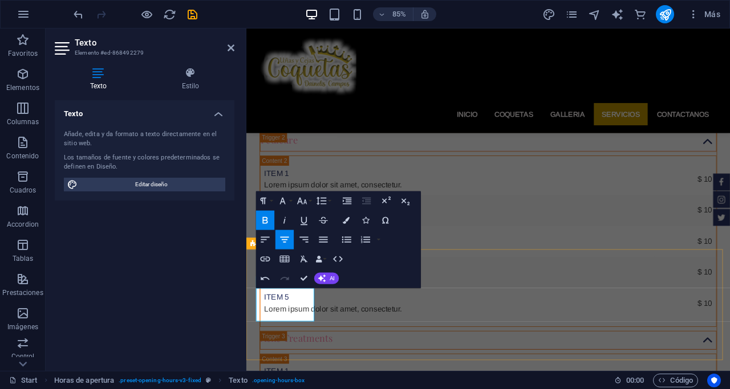
drag, startPoint x: 315, startPoint y: 361, endPoint x: 249, endPoint y: 358, distance: 66.8
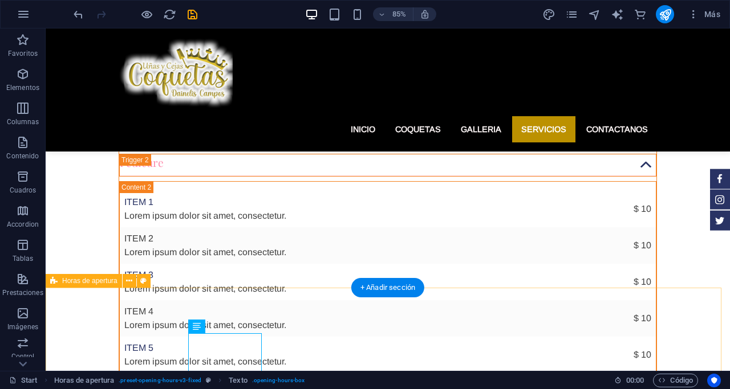
scroll to position [2559, 0]
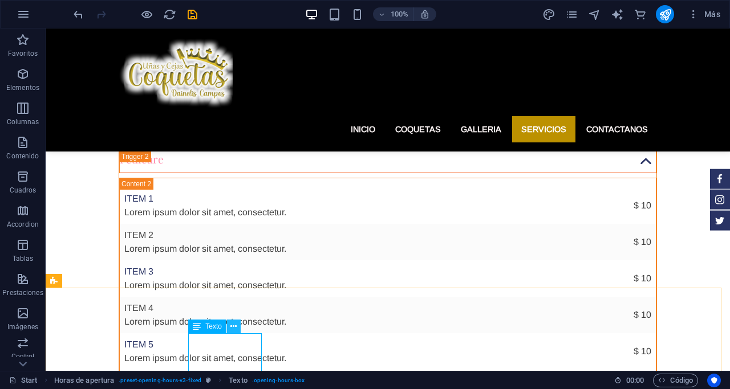
click at [235, 328] on icon at bounding box center [233, 327] width 6 height 12
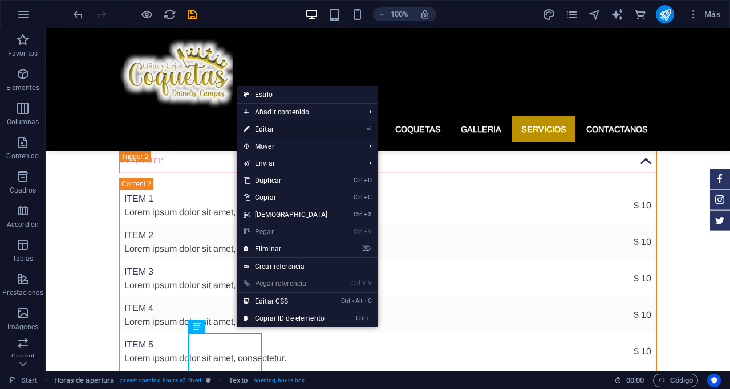
click at [270, 125] on link "⏎ Editar" at bounding box center [286, 129] width 98 height 17
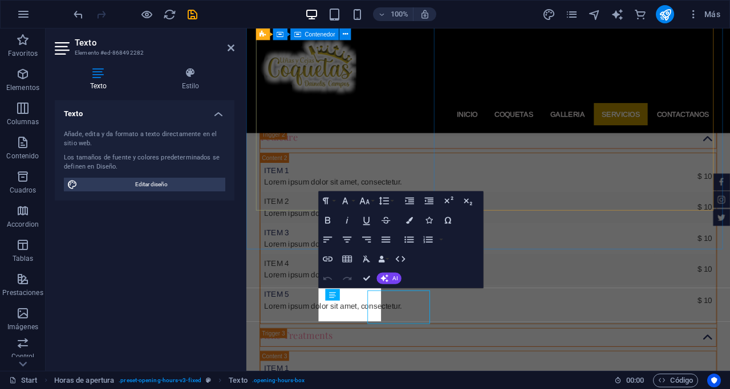
scroll to position [2556, 0]
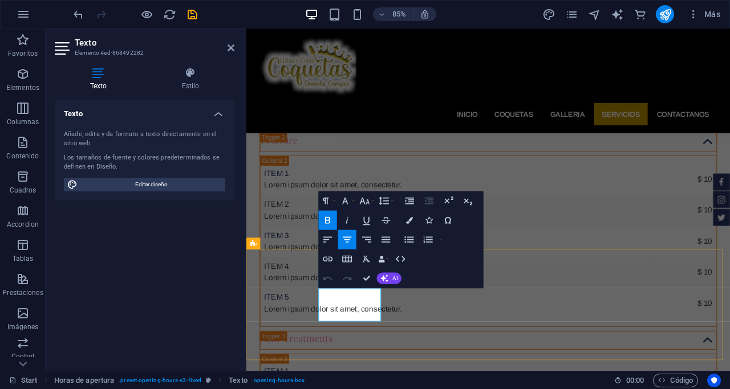
drag, startPoint x: 388, startPoint y: 349, endPoint x: 350, endPoint y: 351, distance: 37.7
drag, startPoint x: 377, startPoint y: 360, endPoint x: 371, endPoint y: 360, distance: 5.7
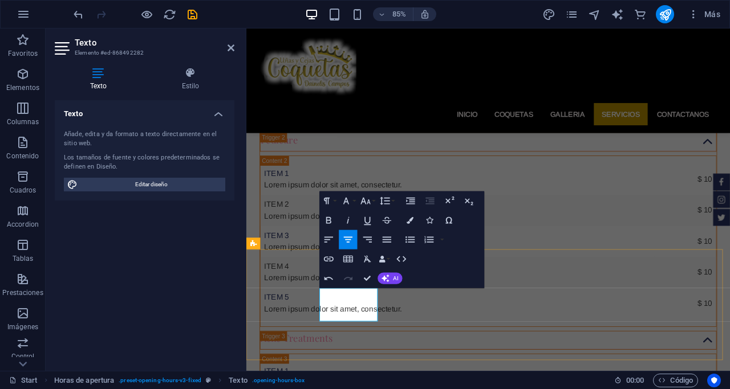
drag, startPoint x: 392, startPoint y: 360, endPoint x: 369, endPoint y: 360, distance: 22.8
drag, startPoint x: 404, startPoint y: 362, endPoint x: 382, endPoint y: 361, distance: 21.1
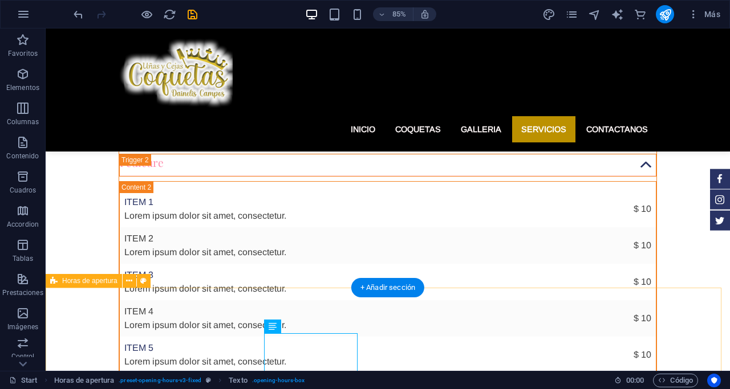
scroll to position [2559, 0]
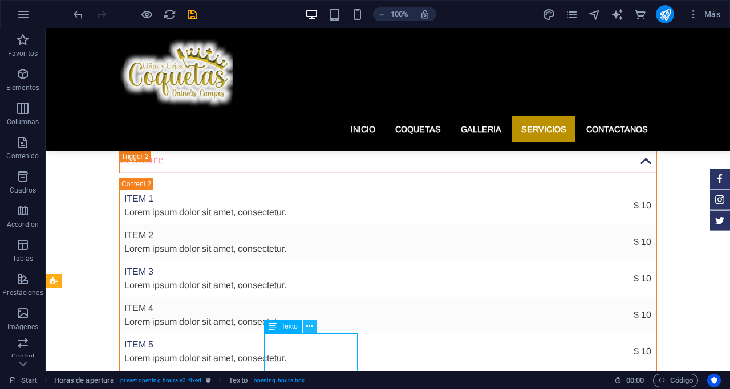
click at [310, 328] on icon at bounding box center [309, 327] width 6 height 12
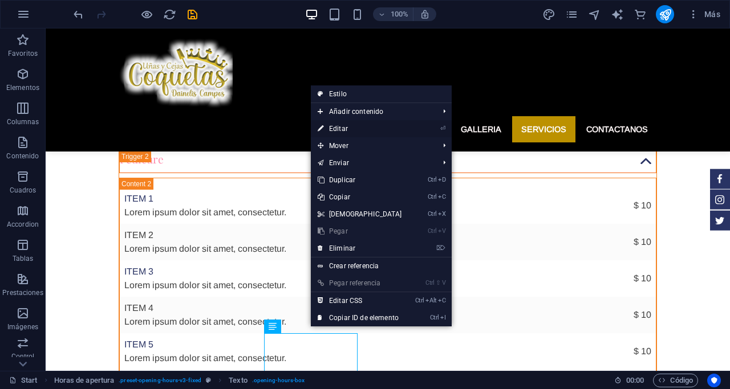
click at [343, 123] on link "⏎ Editar" at bounding box center [360, 128] width 98 height 17
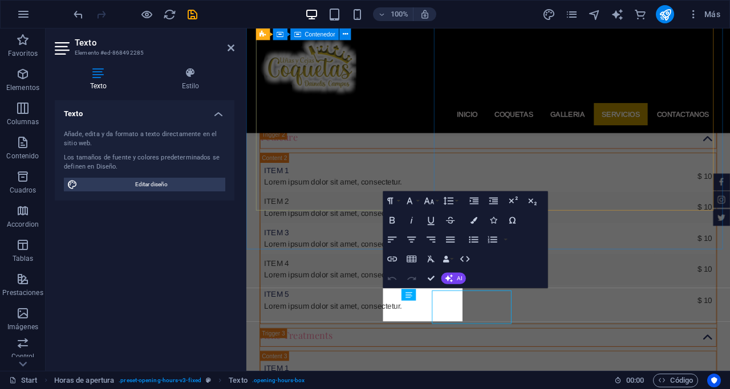
scroll to position [2556, 0]
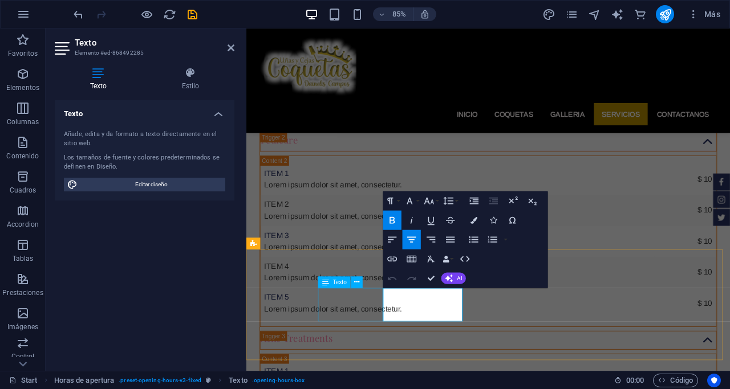
drag, startPoint x: 490, startPoint y: 341, endPoint x: 401, endPoint y: 343, distance: 88.4
drag, startPoint x: 427, startPoint y: 350, endPoint x: 411, endPoint y: 348, distance: 16.1
drag, startPoint x: 475, startPoint y: 364, endPoint x: 420, endPoint y: 364, distance: 55.3
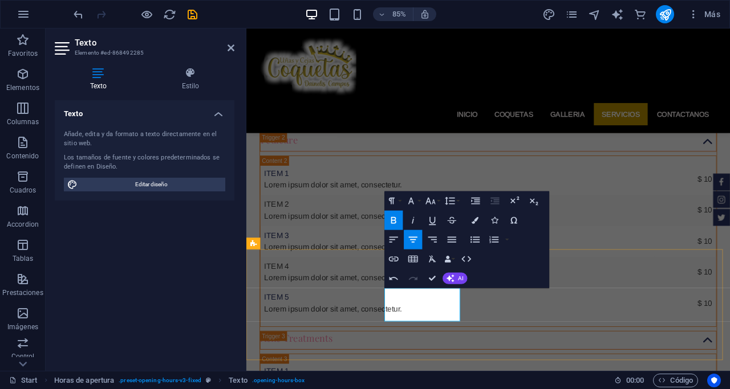
drag, startPoint x: 485, startPoint y: 363, endPoint x: 418, endPoint y: 361, distance: 66.7
copy p "08:00 AM A 6PM"
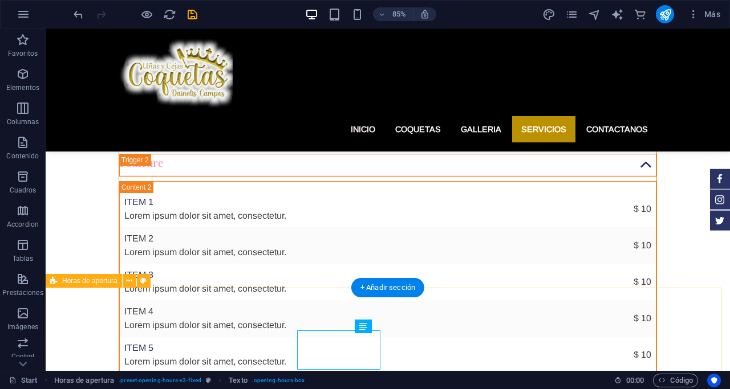
scroll to position [2559, 0]
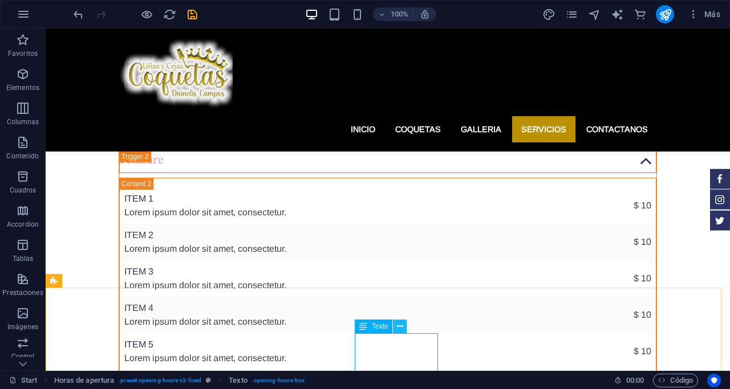
click at [398, 321] on icon at bounding box center [400, 327] width 6 height 12
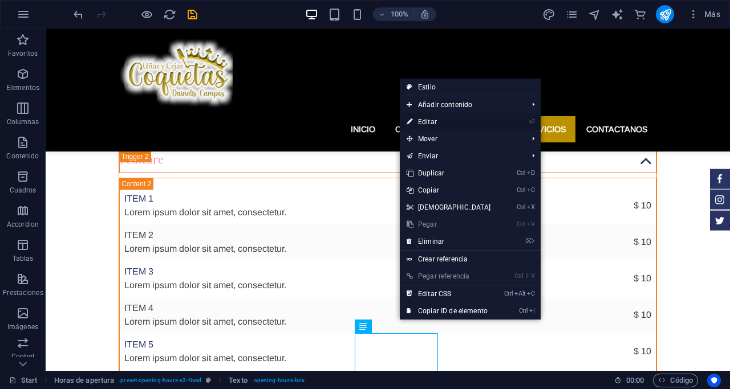
click at [432, 119] on link "⏎ Editar" at bounding box center [449, 121] width 98 height 17
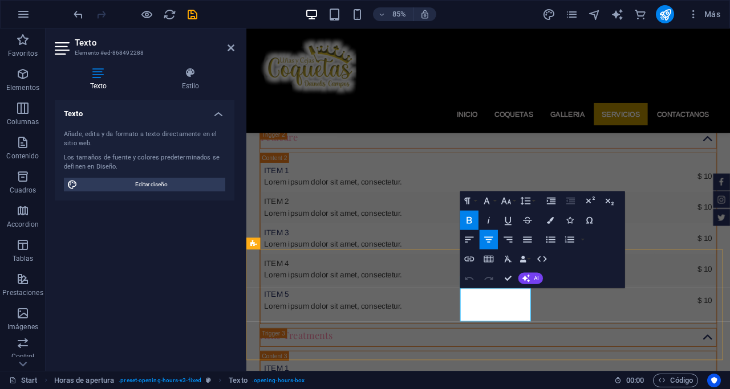
scroll to position [2556, 0]
drag, startPoint x: 568, startPoint y: 348, endPoint x: 511, endPoint y: 349, distance: 57.0
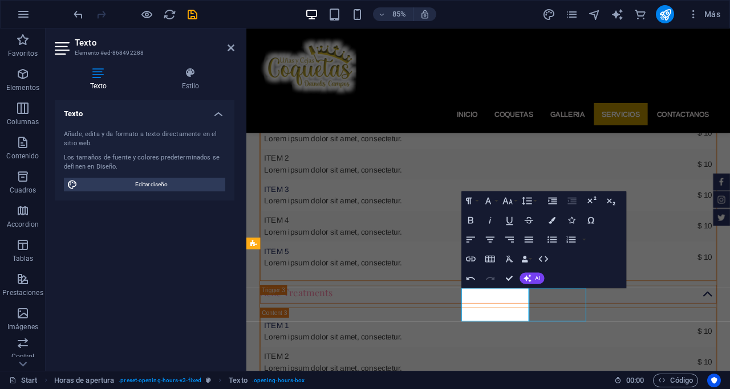
scroll to position [2559, 0]
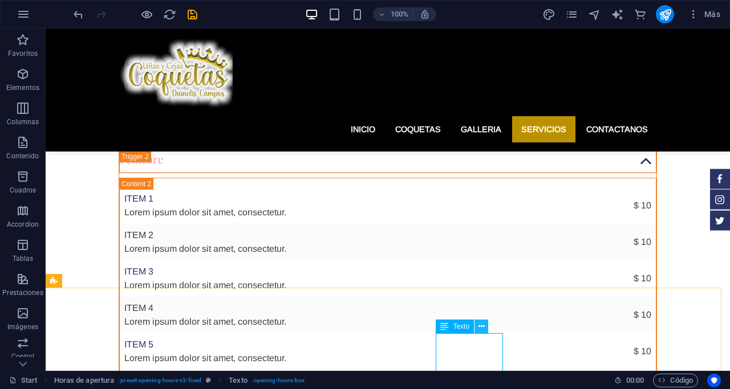
click at [477, 321] on button at bounding box center [481, 327] width 14 height 14
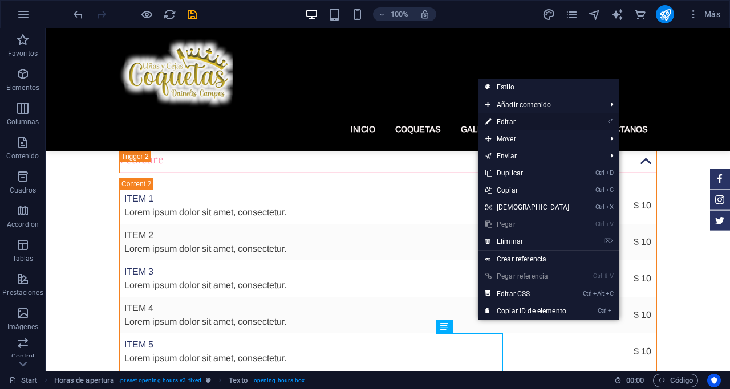
click at [508, 117] on link "⏎ Editar" at bounding box center [527, 121] width 98 height 17
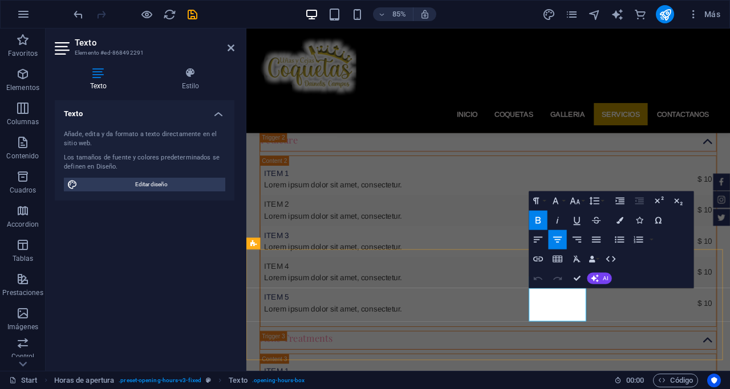
drag, startPoint x: 633, startPoint y: 345, endPoint x: 596, endPoint y: 344, distance: 37.1
drag, startPoint x: 589, startPoint y: 362, endPoint x: 639, endPoint y: 361, distance: 49.6
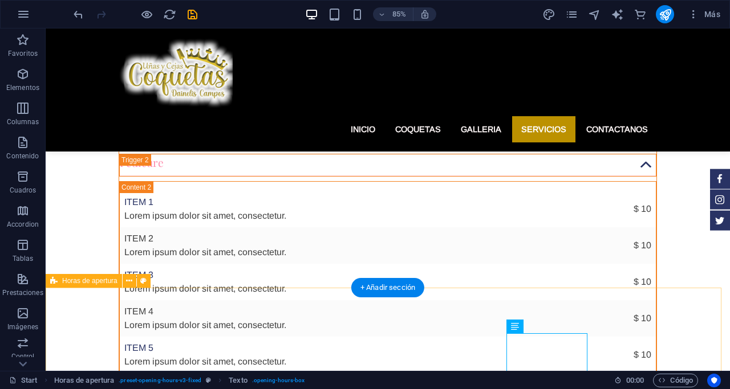
scroll to position [2559, 0]
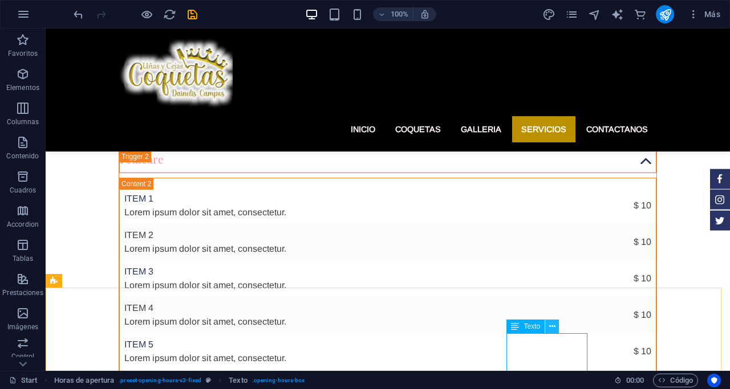
click at [551, 325] on icon at bounding box center [552, 327] width 6 height 12
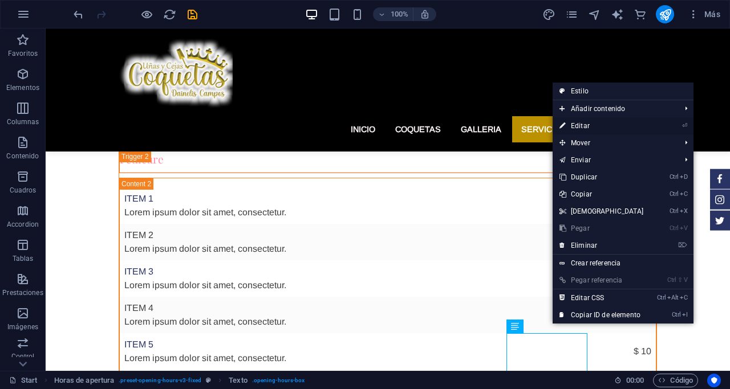
click at [583, 125] on link "⏎ Editar" at bounding box center [601, 125] width 98 height 17
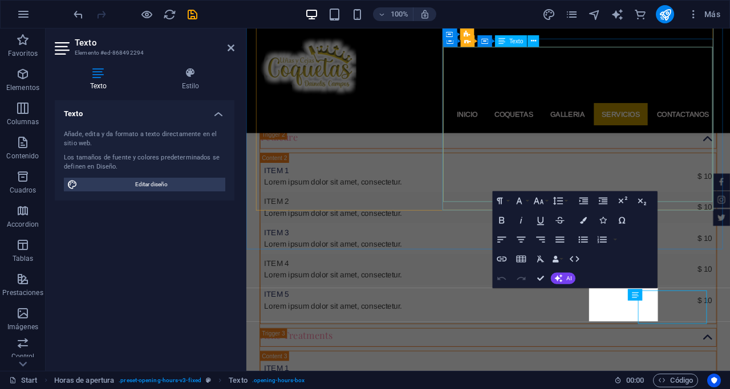
scroll to position [2556, 0]
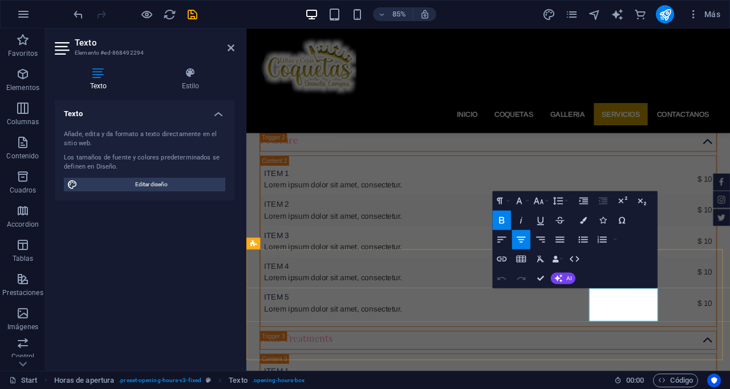
drag, startPoint x: 720, startPoint y: 347, endPoint x: 671, endPoint y: 349, distance: 49.1
drag, startPoint x: 717, startPoint y: 358, endPoint x: 667, endPoint y: 360, distance: 49.6
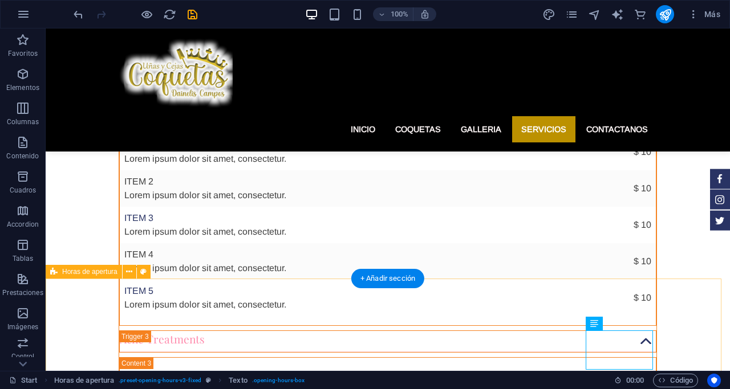
scroll to position [2616, 0]
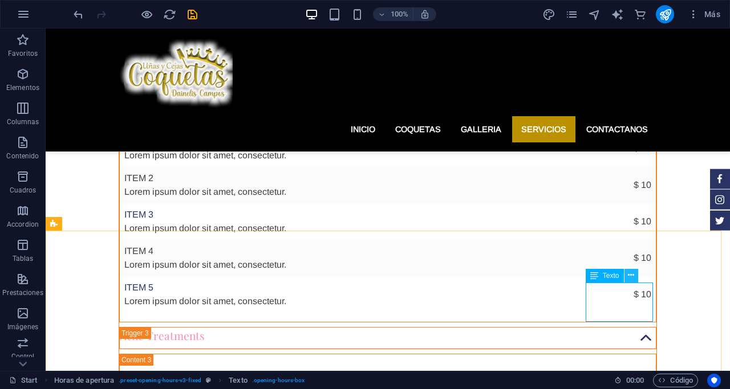
click at [634, 272] on icon at bounding box center [631, 276] width 6 height 12
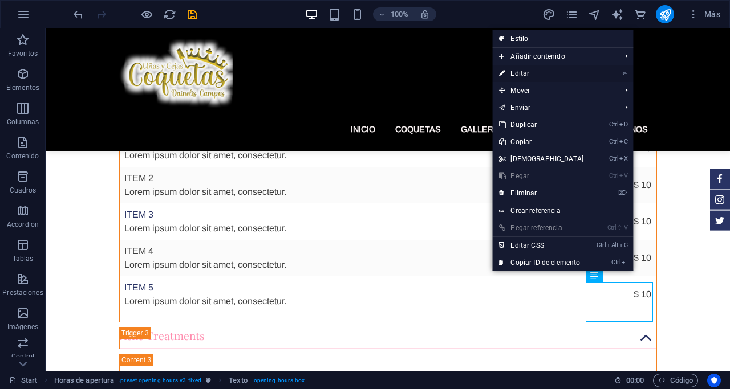
click at [524, 72] on link "⏎ Editar" at bounding box center [541, 73] width 98 height 17
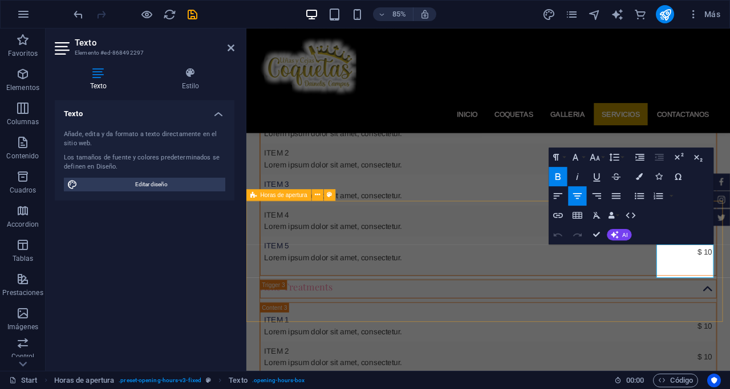
scroll to position [2613, 0]
drag, startPoint x: 787, startPoint y: 291, endPoint x: 746, endPoint y: 295, distance: 41.2
drag, startPoint x: 777, startPoint y: 311, endPoint x: 720, endPoint y: 308, distance: 57.1
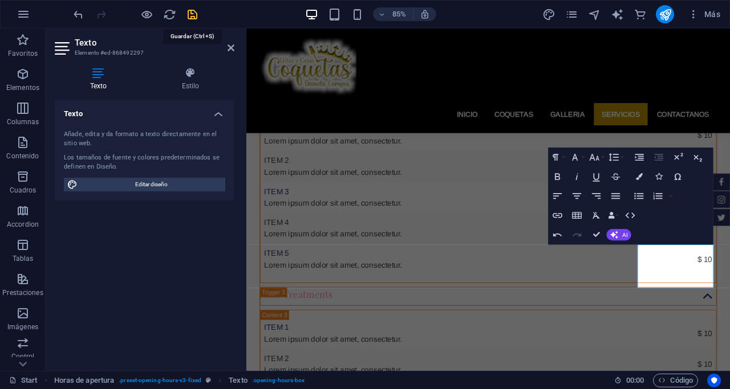
click at [191, 8] on icon "save" at bounding box center [192, 14] width 13 height 13
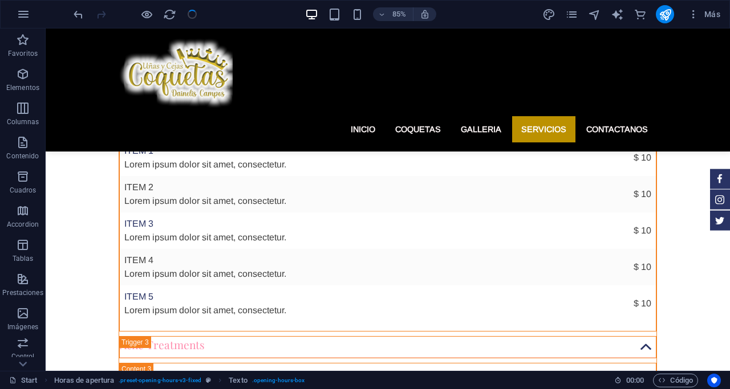
checkbox input "false"
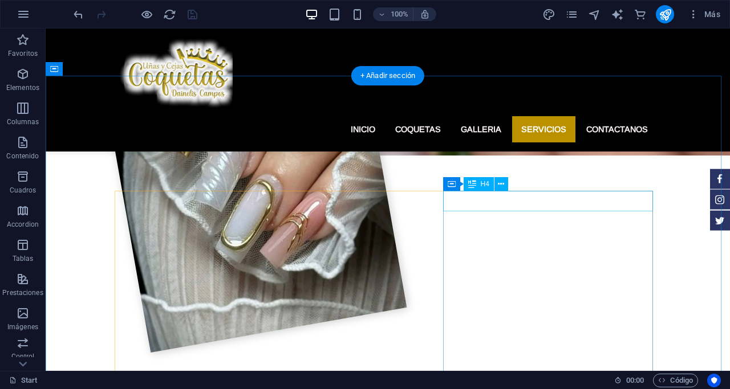
scroll to position [1072, 0]
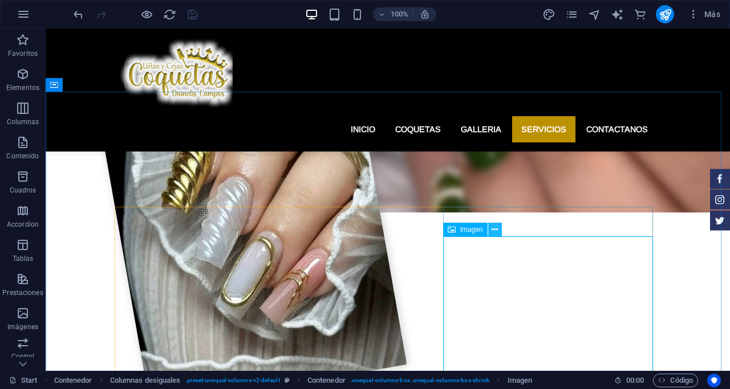
click at [494, 230] on icon at bounding box center [494, 230] width 6 height 12
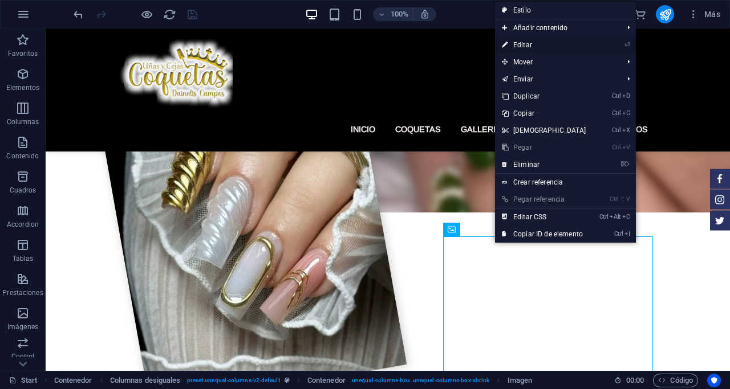
drag, startPoint x: 523, startPoint y: 49, endPoint x: 325, endPoint y: 25, distance: 199.3
click at [523, 49] on link "⏎ Editar" at bounding box center [544, 44] width 98 height 17
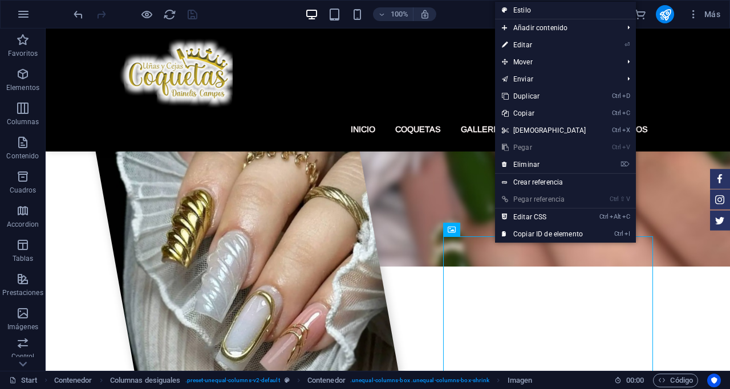
select select "%"
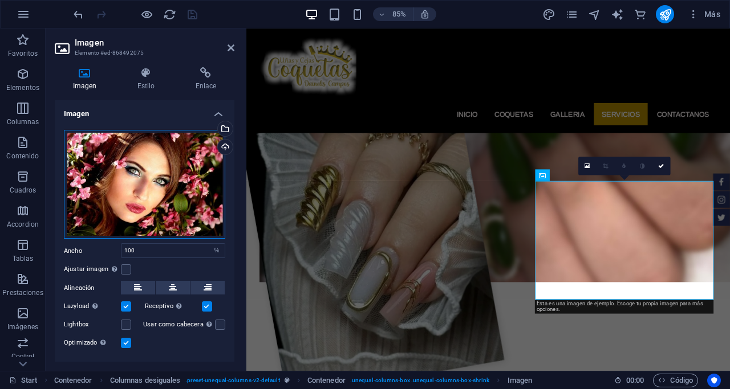
click at [112, 184] on div "Arrastra archivos aquí, haz clic para escoger archivos o selecciona archivos de…" at bounding box center [144, 184] width 161 height 109
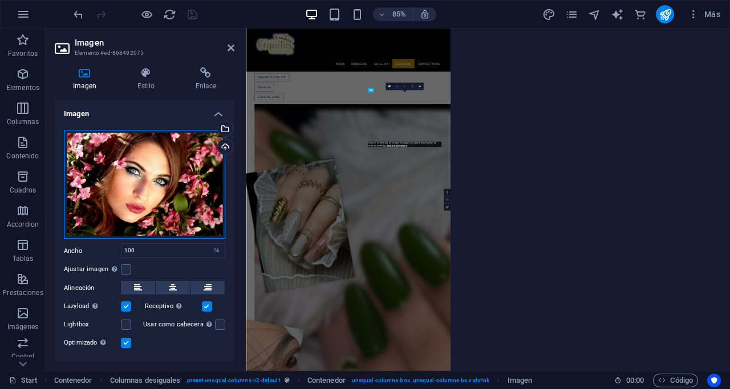
scroll to position [1619, 0]
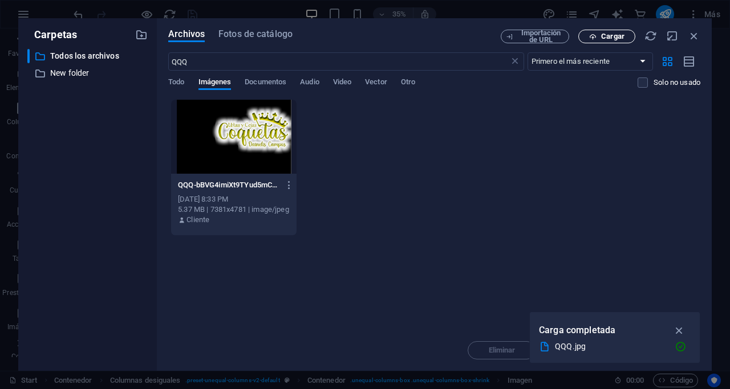
click at [620, 35] on span "Cargar" at bounding box center [612, 36] width 23 height 7
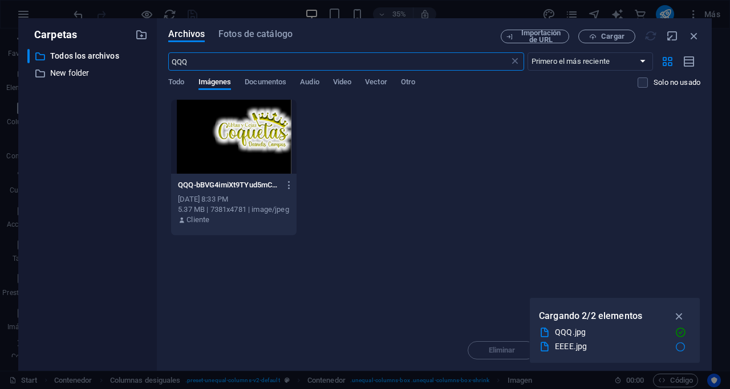
drag, startPoint x: 214, startPoint y: 68, endPoint x: 12, endPoint y: 64, distance: 202.4
click at [12, 64] on div "Carpetas ​ Todos los archivos Todos los archivos ​ New folder New folder Archiv…" at bounding box center [365, 194] width 730 height 389
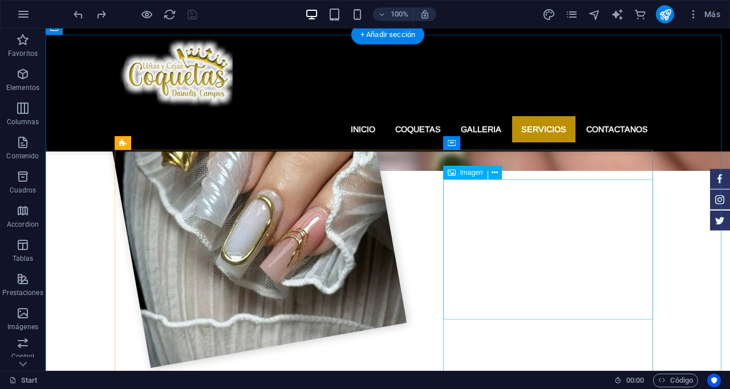
scroll to position [1129, 0]
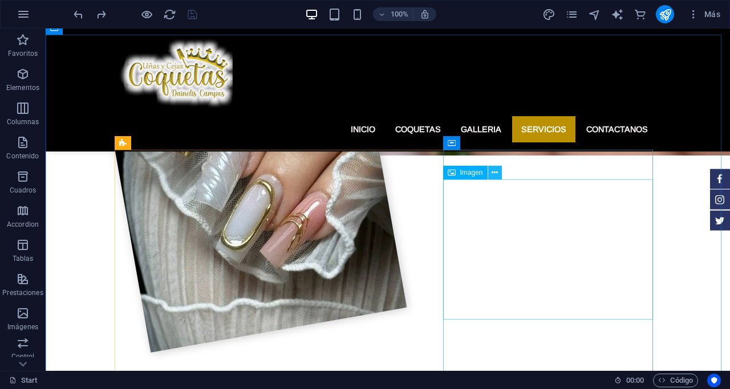
click at [493, 172] on icon at bounding box center [494, 173] width 6 height 12
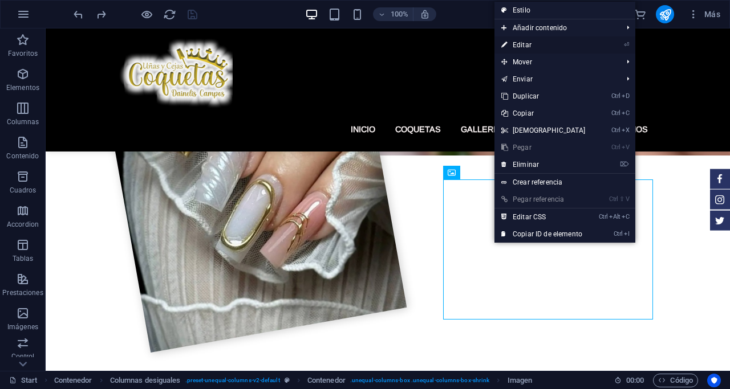
click at [527, 46] on link "⏎ Editar" at bounding box center [543, 44] width 98 height 17
select select "%"
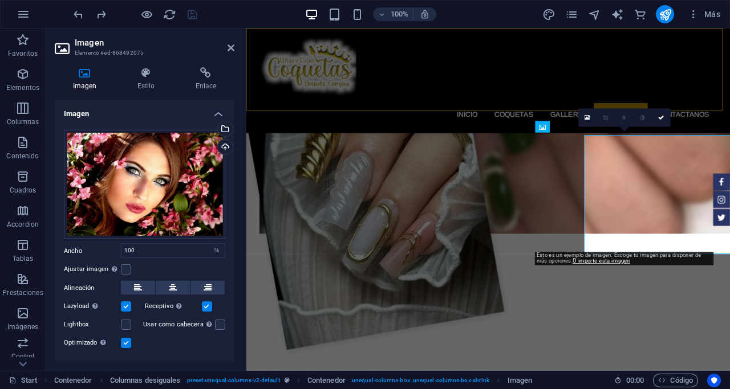
scroll to position [1154, 0]
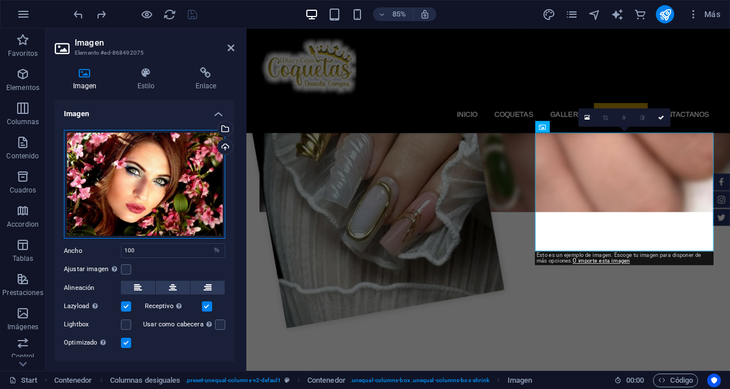
click at [104, 181] on div "Arrastra archivos aquí, haz clic para escoger archivos o selecciona archivos de…" at bounding box center [144, 184] width 161 height 109
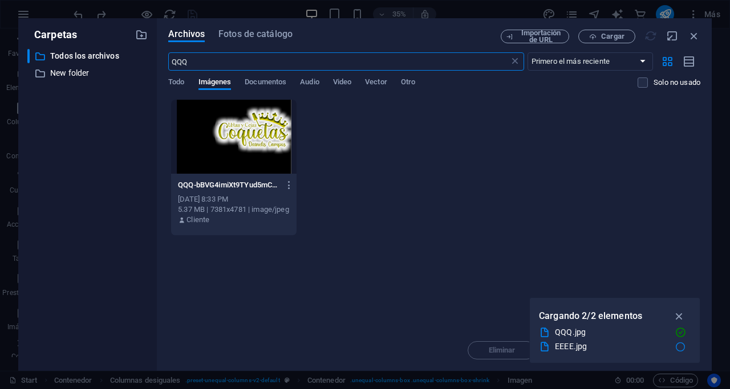
scroll to position [1676, 0]
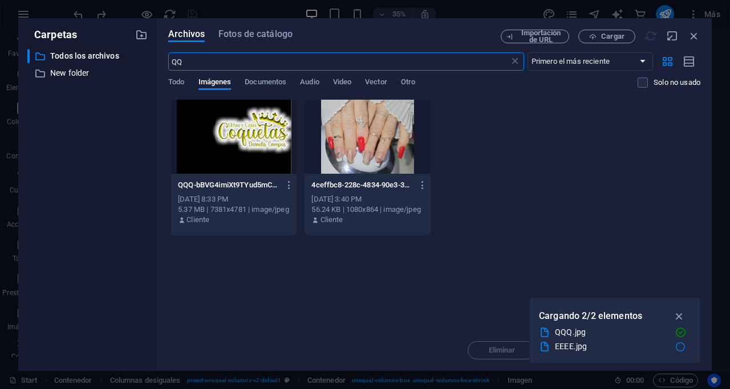
type input "Q"
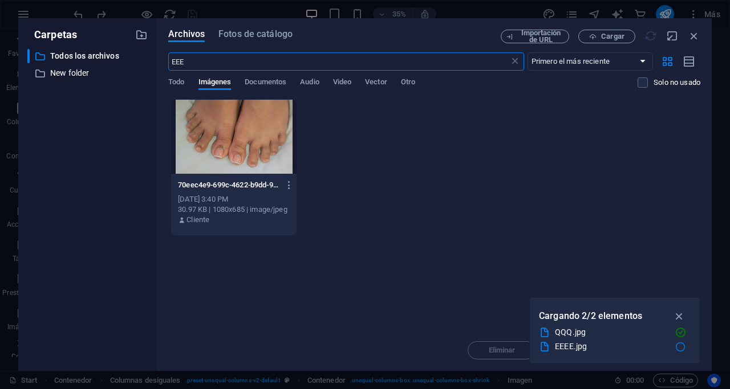
scroll to position [0, 0]
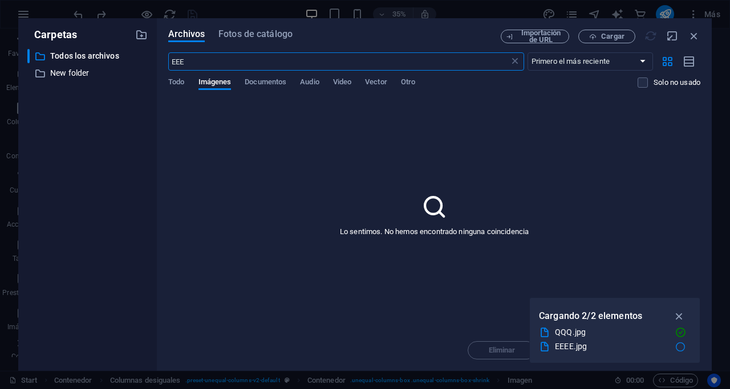
type input "EEE"
click at [576, 349] on div "EEEE.jpg" at bounding box center [611, 346] width 112 height 13
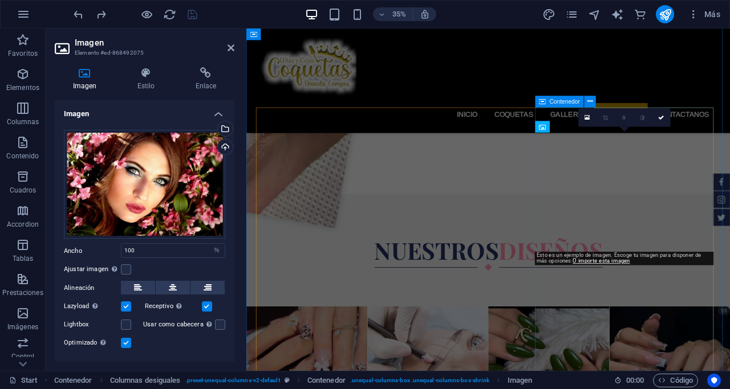
scroll to position [1154, 0]
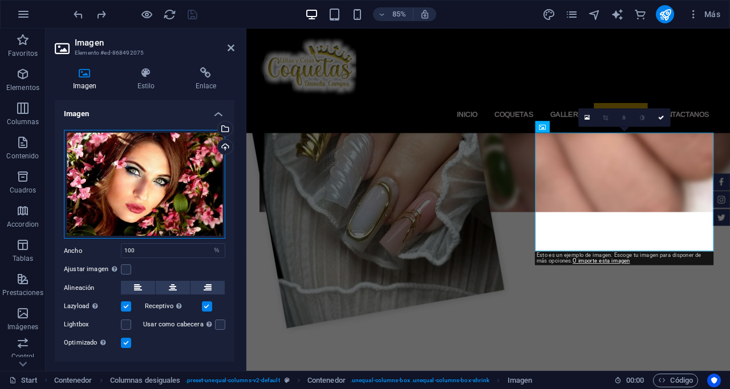
click at [172, 172] on div "Arrastra archivos aquí, haz clic para escoger archivos o selecciona archivos de…" at bounding box center [144, 184] width 161 height 109
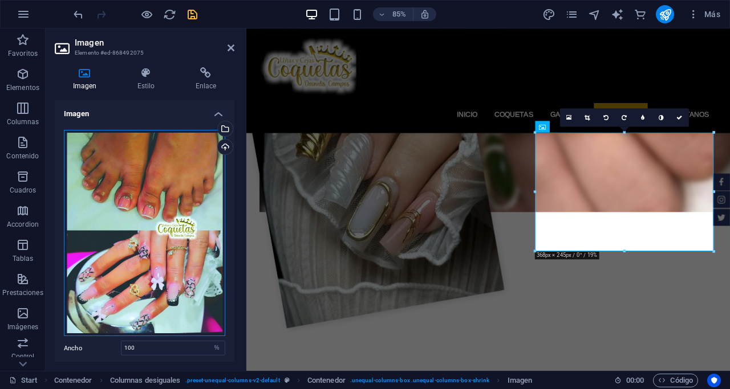
click at [141, 170] on div "Arrastra archivos aquí, haz clic para escoger archivos o selecciona archivos de…" at bounding box center [144, 233] width 161 height 207
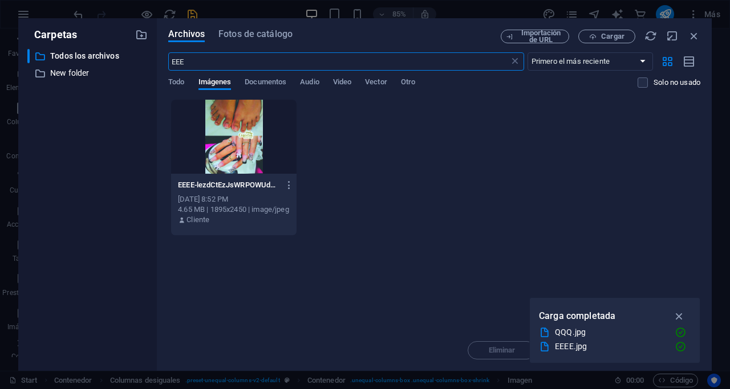
scroll to position [1676, 0]
click at [225, 150] on div at bounding box center [233, 137] width 125 height 74
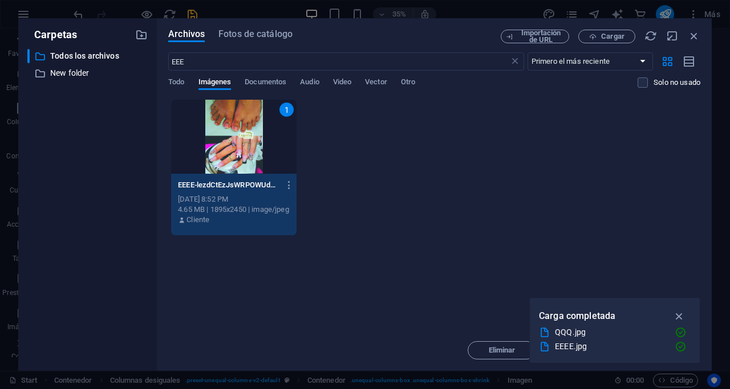
click at [225, 150] on div "1" at bounding box center [233, 137] width 125 height 74
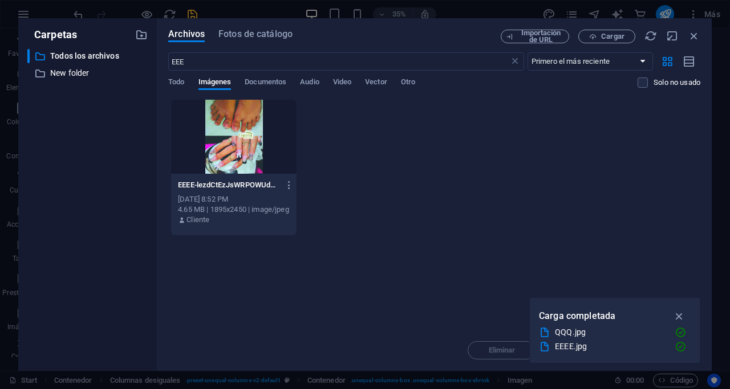
click at [225, 150] on div at bounding box center [233, 137] width 125 height 74
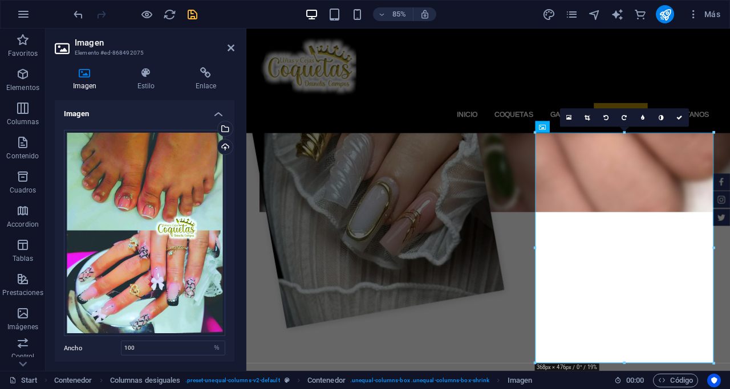
scroll to position [802, 0]
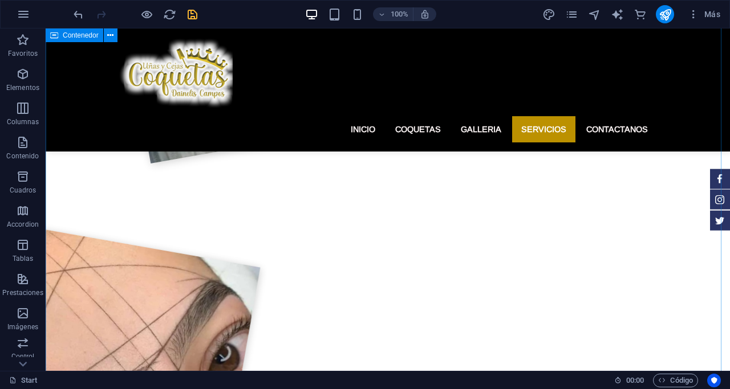
scroll to position [1375, 0]
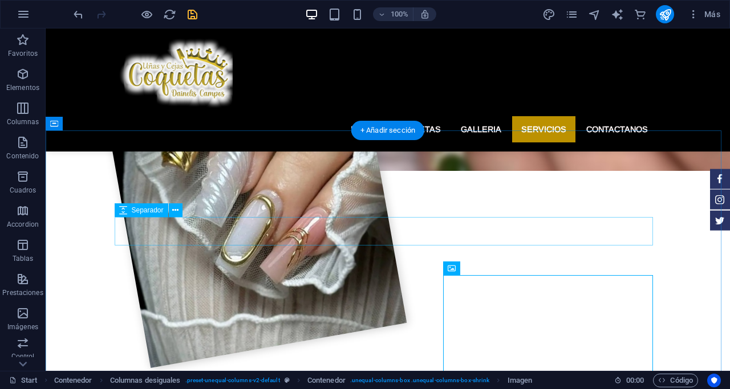
scroll to position [1033, 0]
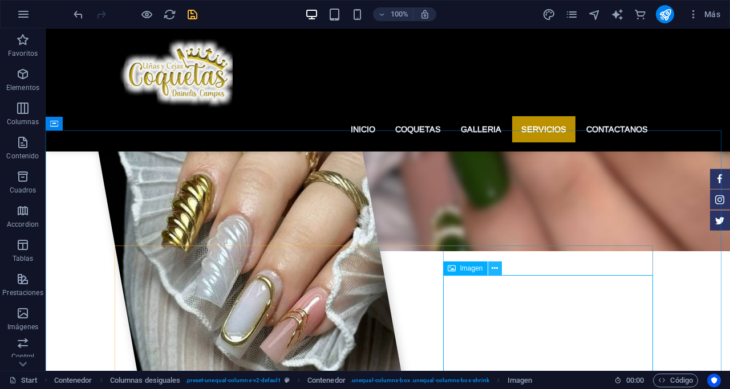
click at [495, 266] on icon at bounding box center [494, 269] width 6 height 12
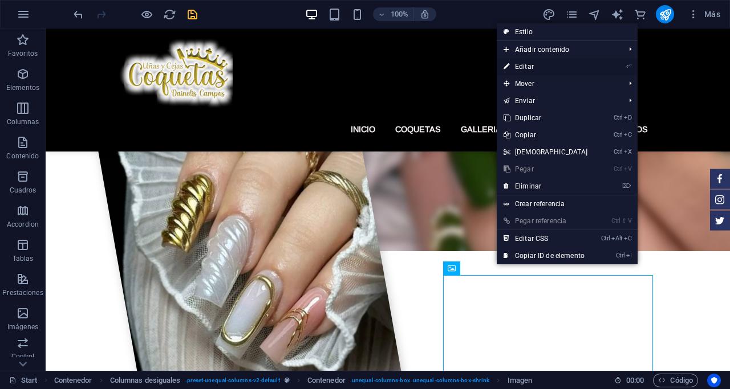
drag, startPoint x: 529, startPoint y: 62, endPoint x: 332, endPoint y: 36, distance: 198.3
click at [529, 62] on link "⏎ Editar" at bounding box center [545, 66] width 98 height 17
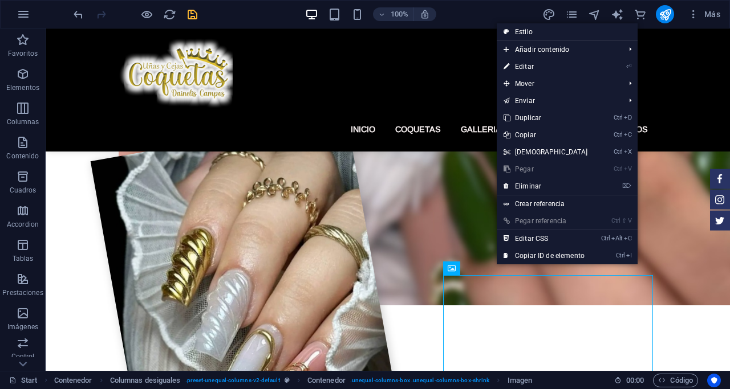
select select "%"
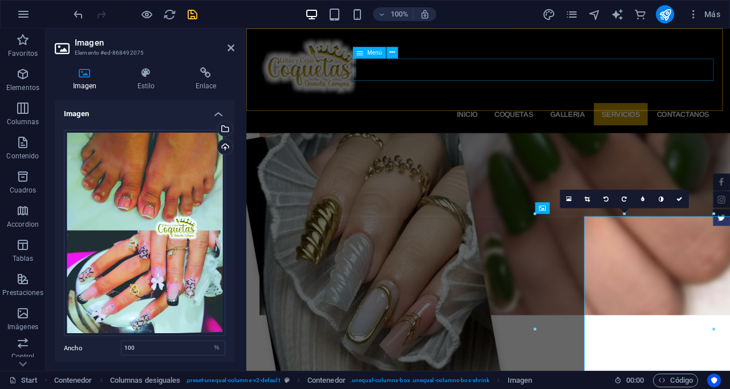
scroll to position [1059, 0]
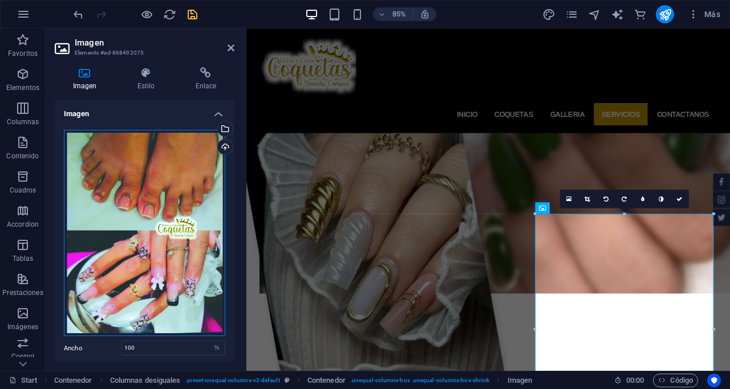
click at [134, 211] on div "Arrastra archivos aquí, haz clic para escoger archivos o selecciona archivos de…" at bounding box center [144, 233] width 161 height 207
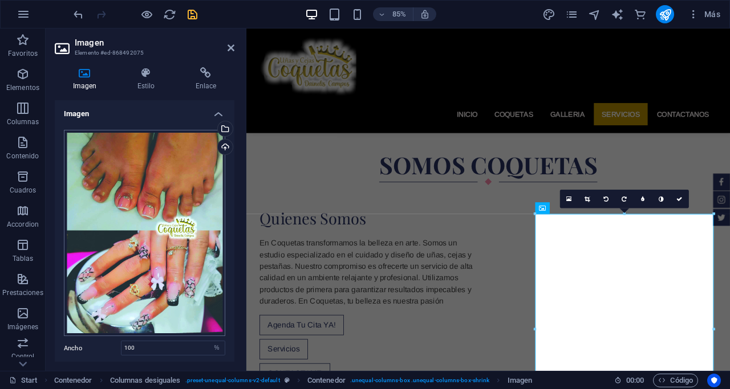
scroll to position [1580, 0]
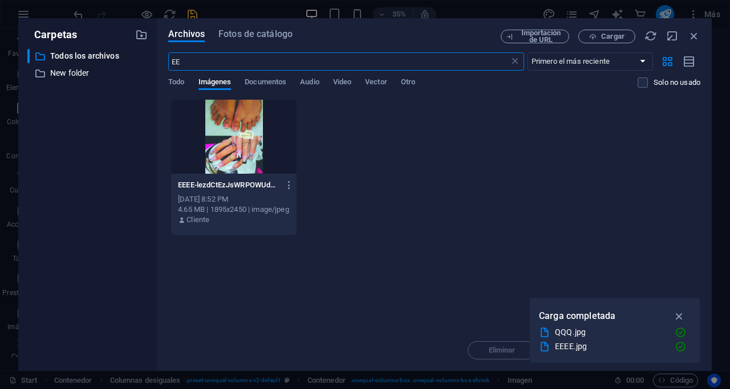
type input "E"
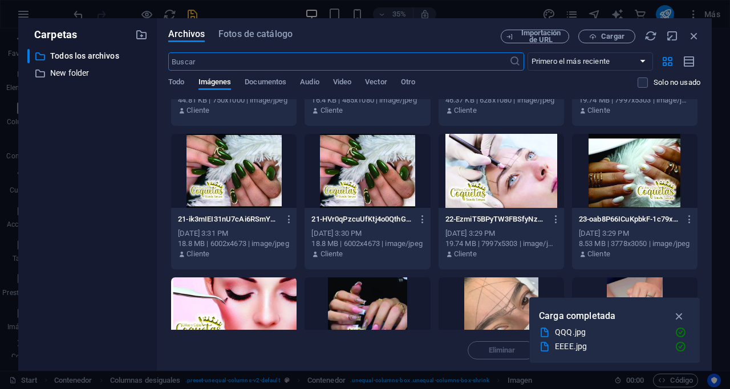
scroll to position [741, 0]
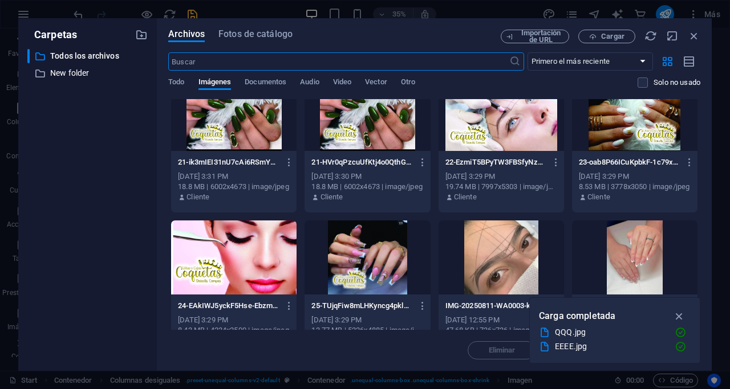
click at [378, 274] on div at bounding box center [366, 258] width 125 height 74
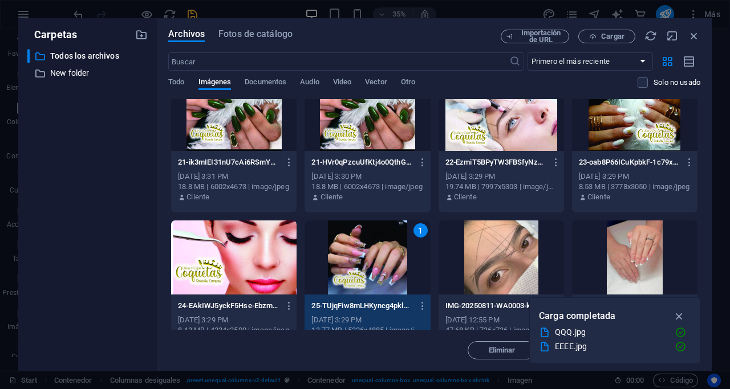
click at [378, 274] on div "1" at bounding box center [366, 258] width 125 height 74
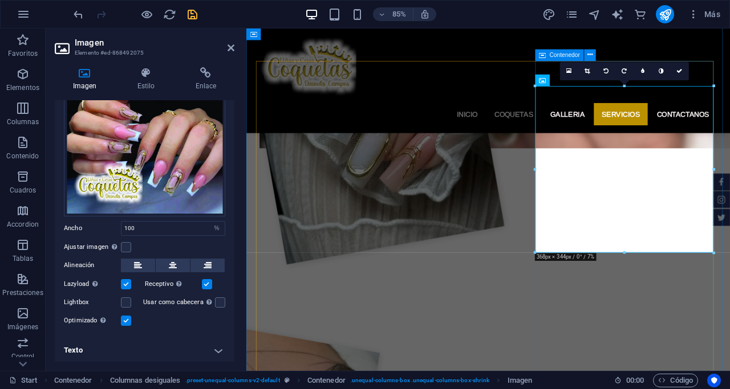
scroll to position [1173, 0]
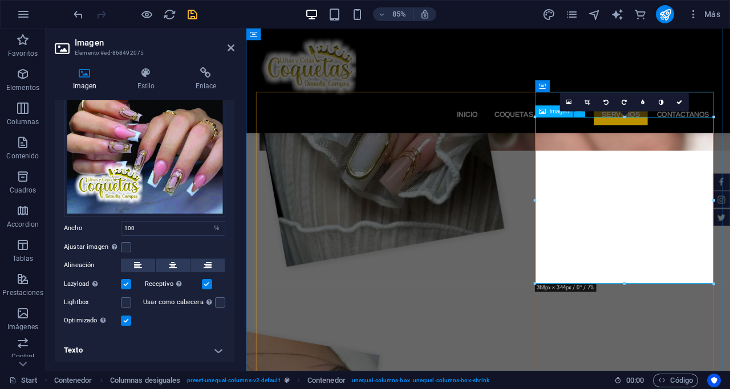
scroll to position [1175, 0]
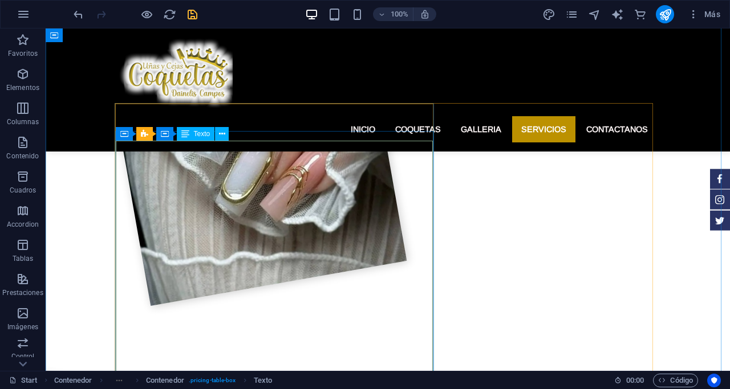
click at [202, 134] on span "Texto" at bounding box center [202, 134] width 17 height 7
click at [225, 133] on button at bounding box center [222, 134] width 14 height 14
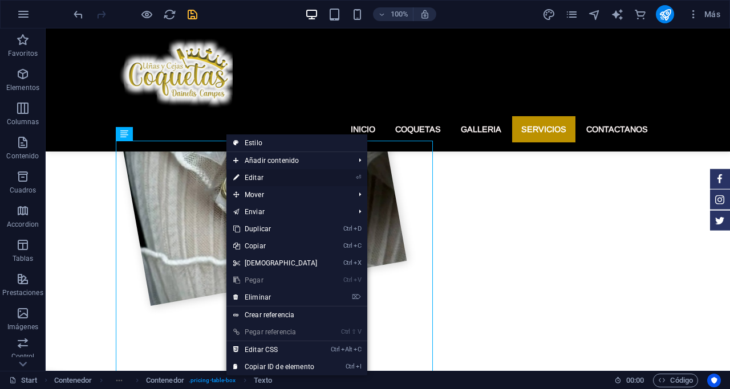
click at [255, 176] on link "⏎ Editar" at bounding box center [275, 177] width 98 height 17
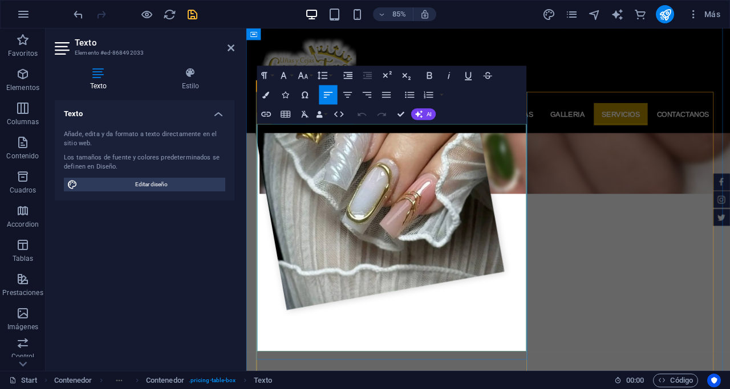
scroll to position [1173, 0]
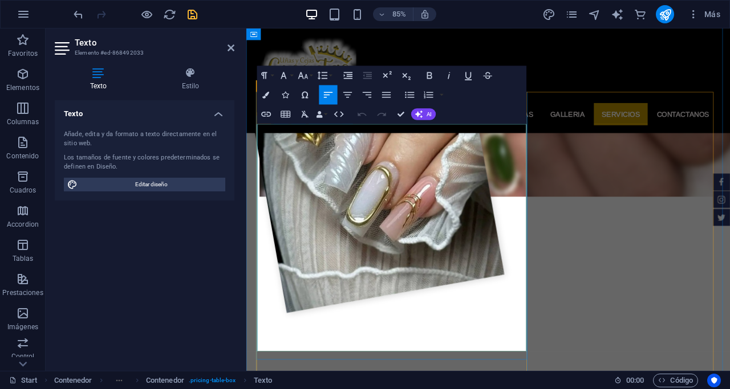
drag, startPoint x: 353, startPoint y: 149, endPoint x: 262, endPoint y: 148, distance: 91.2
click at [428, 74] on icon "button" at bounding box center [429, 75] width 11 height 11
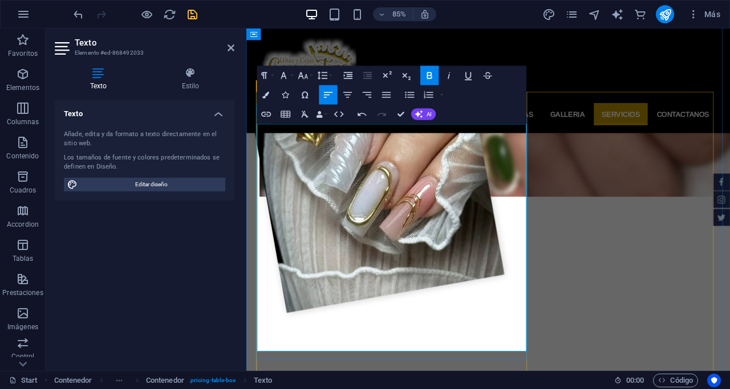
drag, startPoint x: 355, startPoint y: 150, endPoint x: 257, endPoint y: 151, distance: 98.0
click at [434, 77] on icon "button" at bounding box center [429, 75] width 11 height 11
click at [431, 77] on icon "button" at bounding box center [428, 75] width 5 height 7
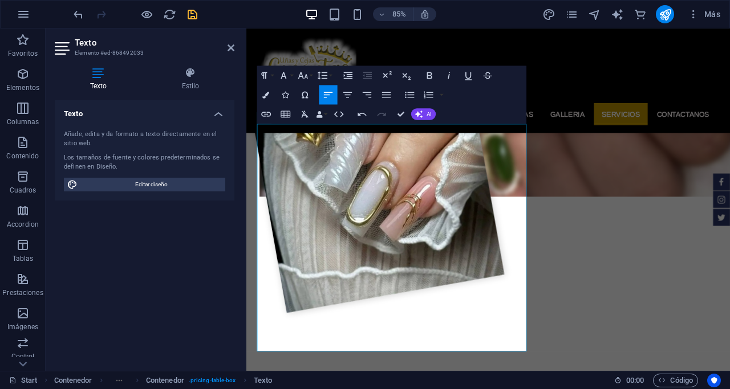
drag, startPoint x: 312, startPoint y: 217, endPoint x: 237, endPoint y: 213, distance: 75.9
drag, startPoint x: 312, startPoint y: 215, endPoint x: 262, endPoint y: 212, distance: 50.2
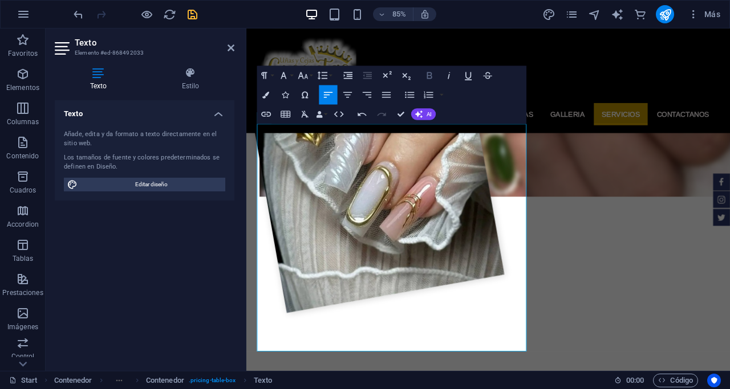
click at [433, 77] on icon "button" at bounding box center [429, 75] width 11 height 11
drag, startPoint x: 374, startPoint y: 282, endPoint x: 259, endPoint y: 281, distance: 115.1
click at [428, 78] on icon "button" at bounding box center [429, 75] width 11 height 11
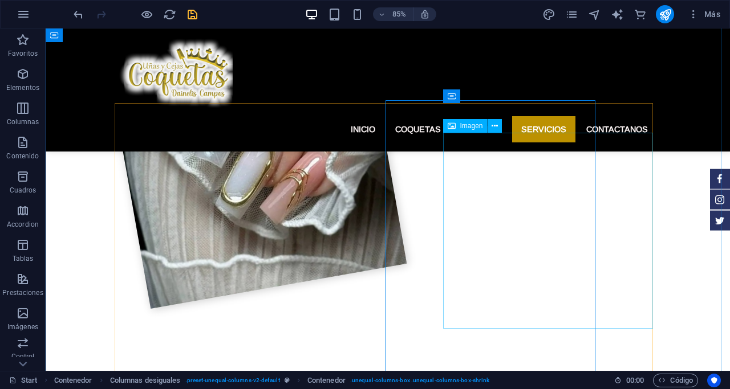
scroll to position [1175, 0]
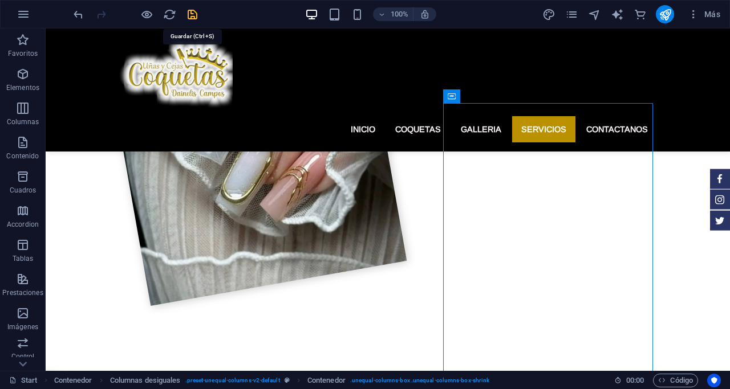
click at [192, 10] on icon "save" at bounding box center [192, 14] width 13 height 13
checkbox input "false"
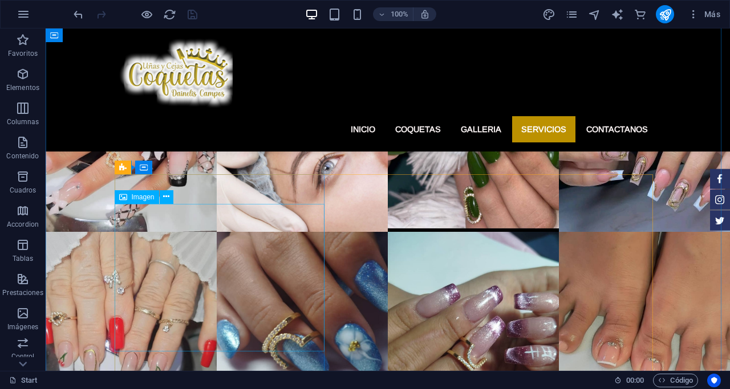
scroll to position [1973, 0]
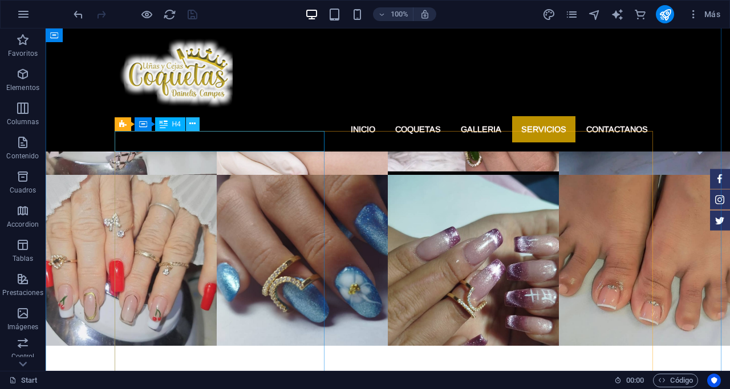
click at [192, 125] on icon at bounding box center [192, 124] width 6 height 12
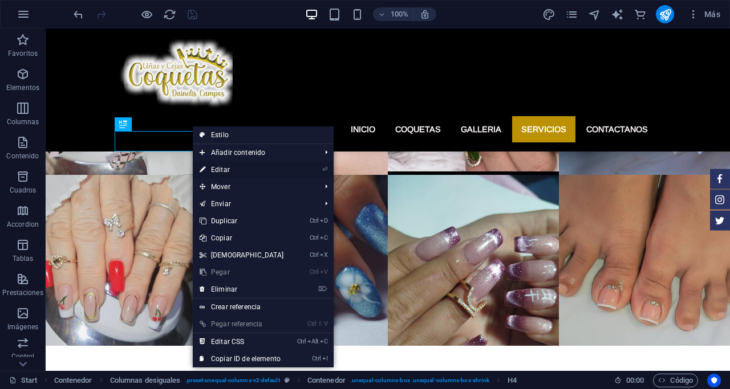
drag, startPoint x: 222, startPoint y: 165, endPoint x: 62, endPoint y: 162, distance: 160.2
click at [222, 165] on link "⏎ Editar" at bounding box center [242, 169] width 98 height 17
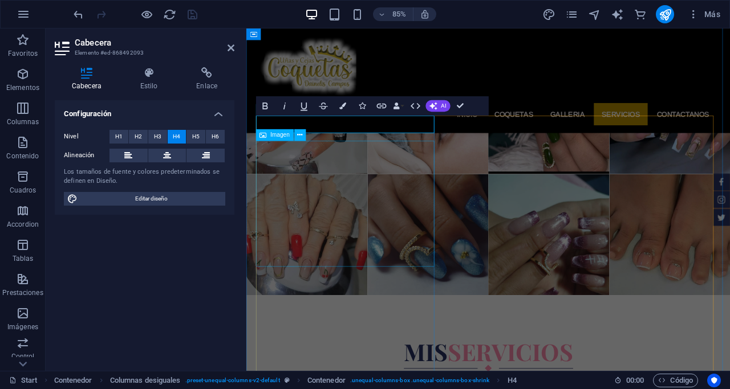
scroll to position [1970, 0]
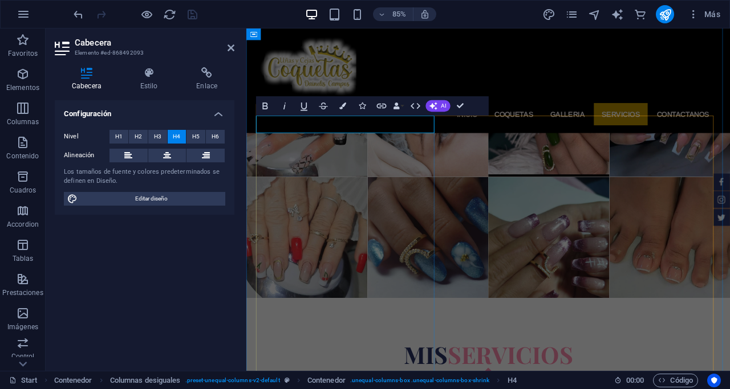
drag, startPoint x: 430, startPoint y: 140, endPoint x: 306, endPoint y: 140, distance: 124.8
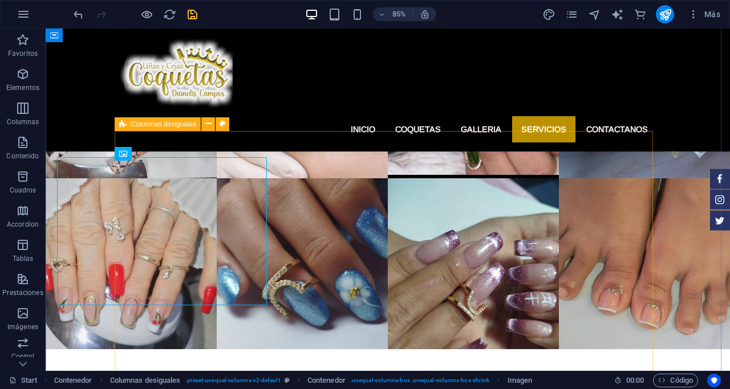
scroll to position [1973, 0]
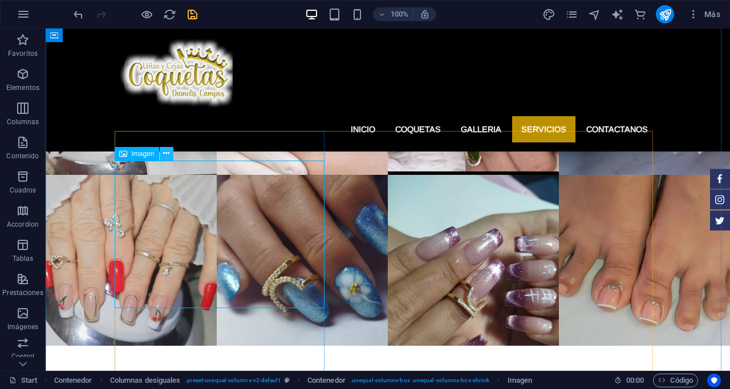
click at [166, 153] on icon at bounding box center [166, 154] width 6 height 12
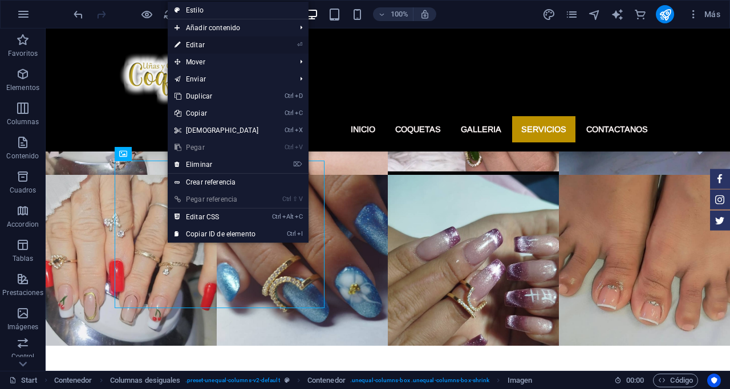
click at [204, 43] on link "⏎ Editar" at bounding box center [217, 44] width 98 height 17
select select "%"
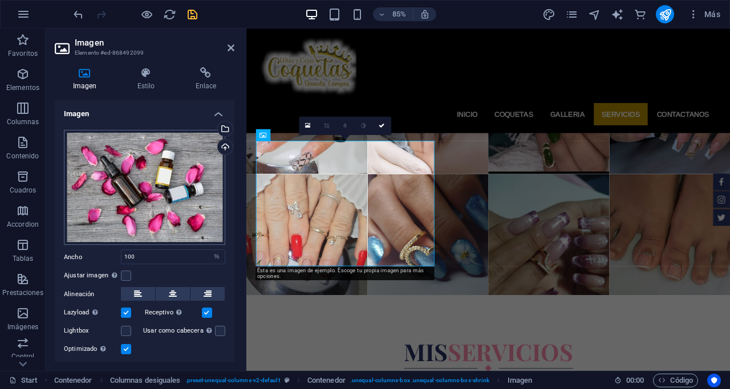
scroll to position [1970, 0]
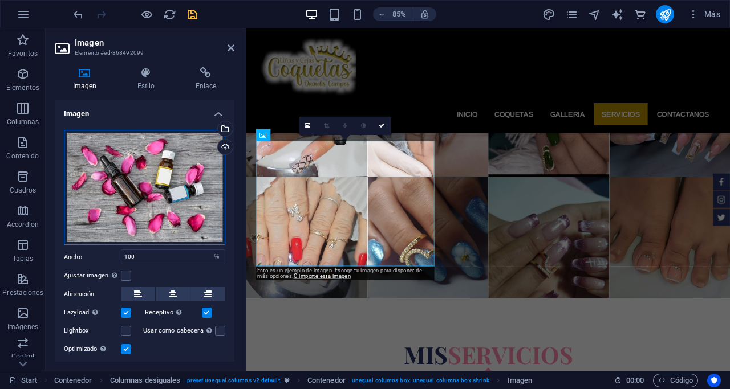
click at [163, 190] on div "Arrastra archivos aquí, haz clic para escoger archivos o selecciona archivos de…" at bounding box center [144, 187] width 161 height 115
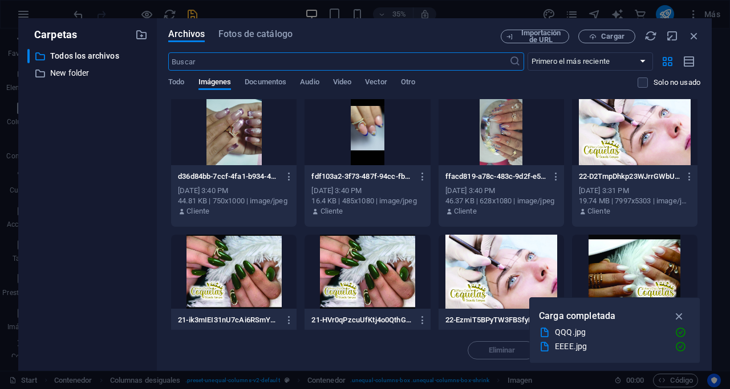
scroll to position [570, 0]
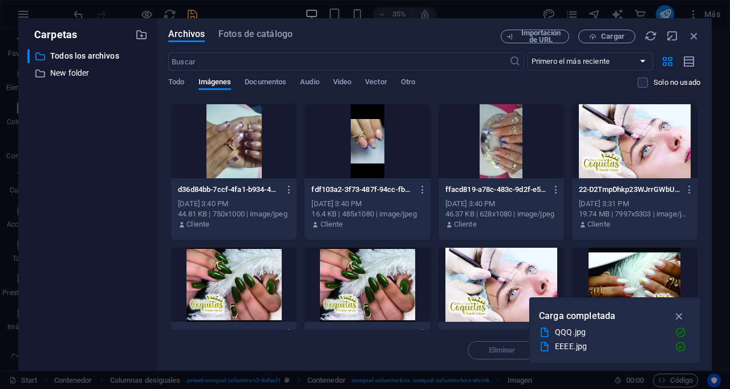
click at [619, 143] on div at bounding box center [634, 141] width 125 height 74
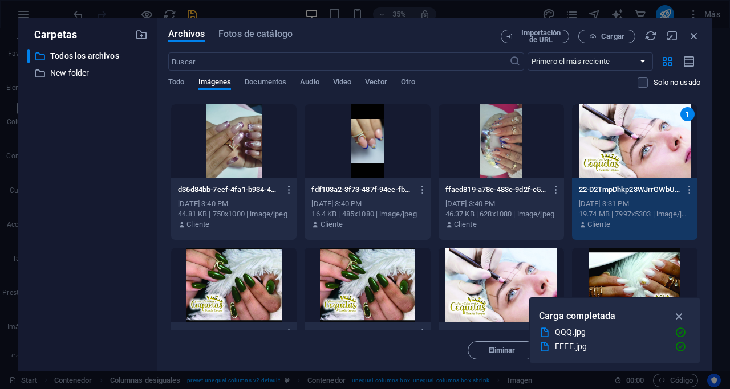
click at [616, 138] on div "1" at bounding box center [634, 141] width 125 height 74
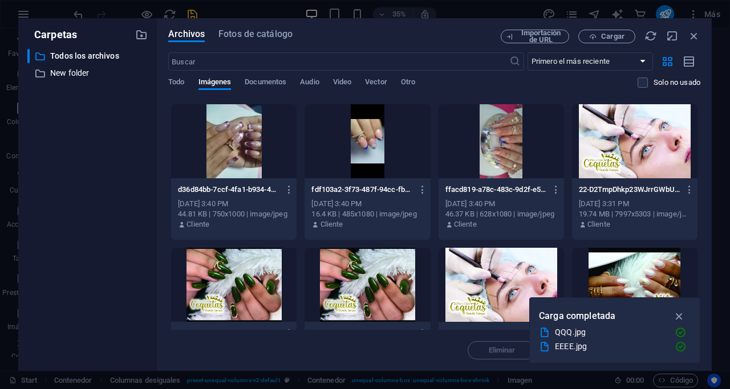
click at [616, 138] on div at bounding box center [634, 141] width 125 height 74
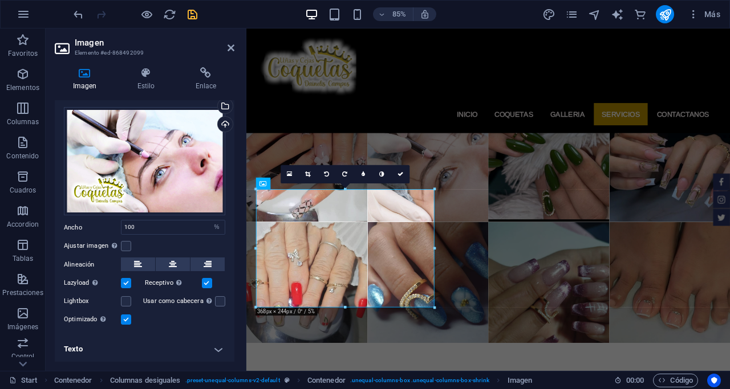
scroll to position [1913, 0]
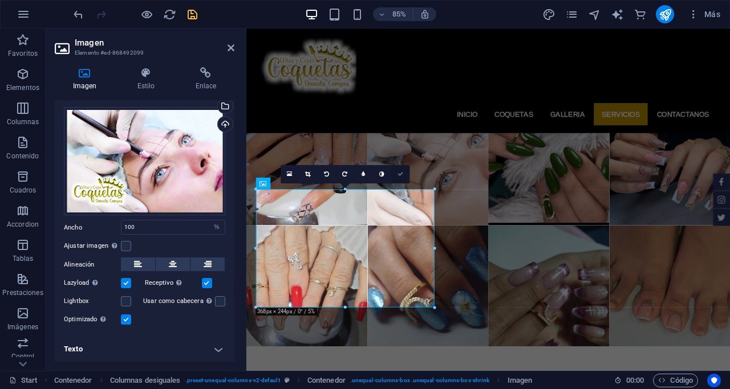
click at [399, 172] on icon at bounding box center [400, 175] width 6 height 6
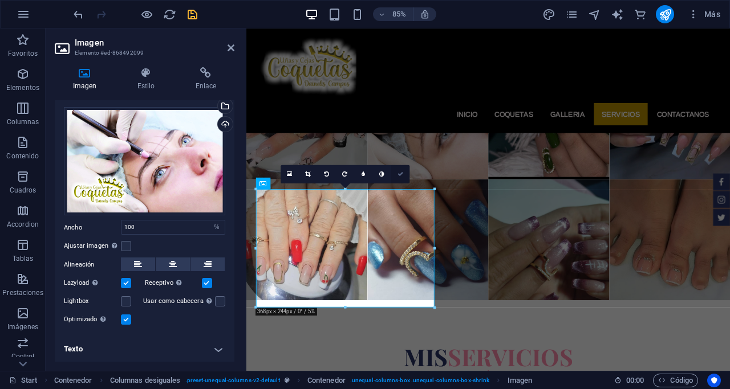
scroll to position [1916, 0]
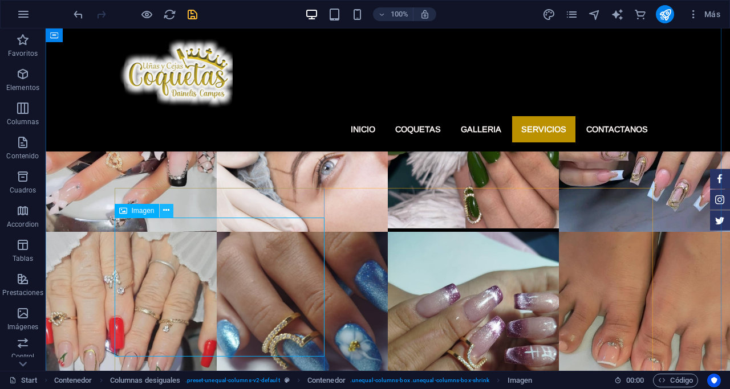
click at [165, 210] on icon at bounding box center [166, 211] width 6 height 12
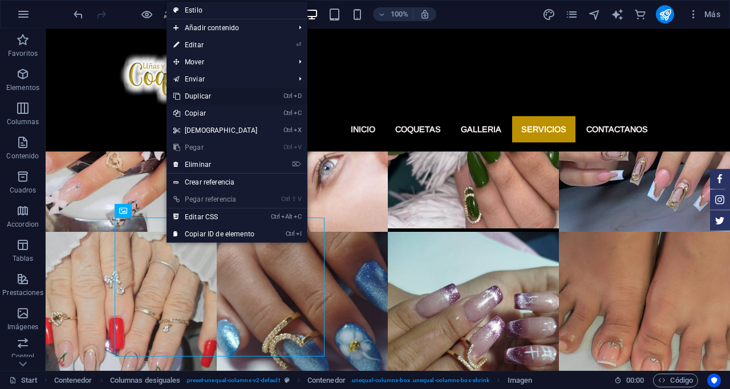
click at [196, 95] on link "Ctrl D Duplicar" at bounding box center [215, 96] width 98 height 17
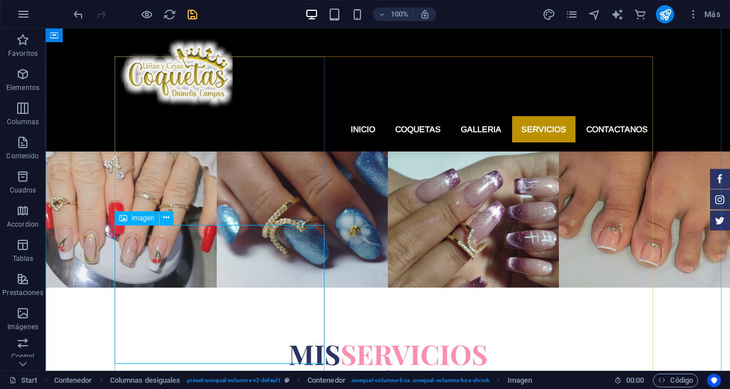
scroll to position [2087, 0]
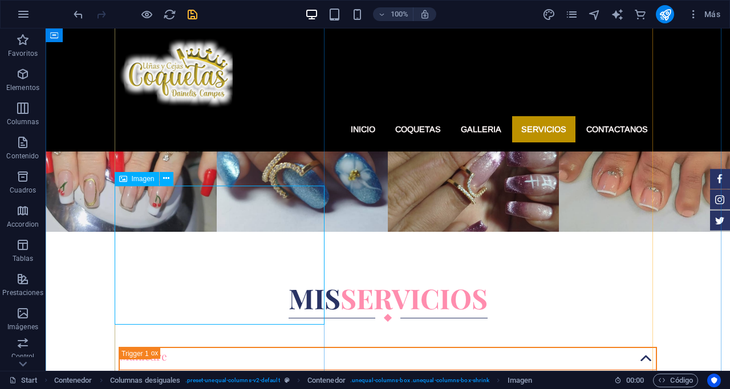
click at [168, 174] on icon at bounding box center [166, 179] width 6 height 12
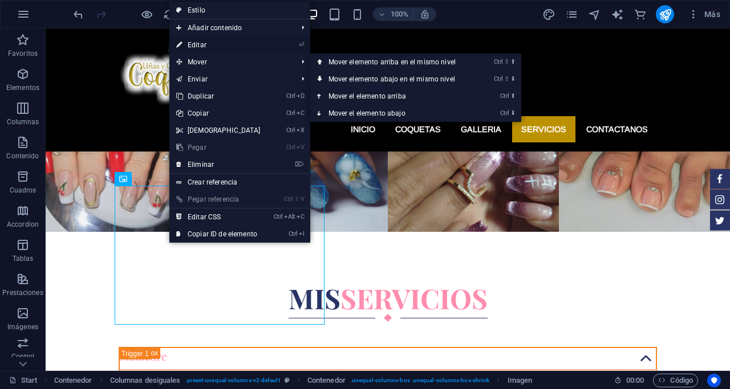
click at [200, 44] on link "⏎ Editar" at bounding box center [218, 44] width 98 height 17
select select "%"
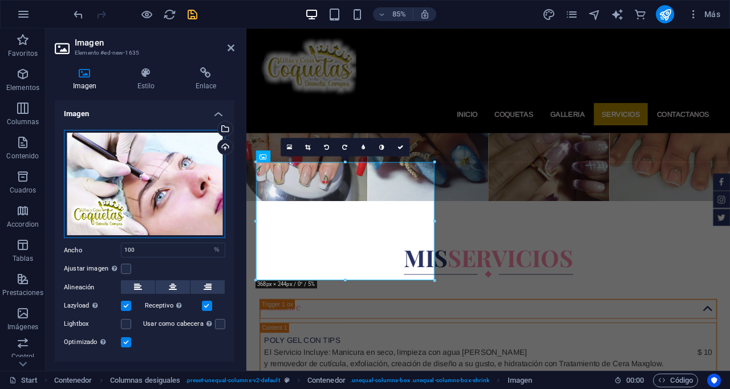
click at [176, 181] on div "Arrastra archivos aquí, haz clic para escoger archivos o selecciona archivos de…" at bounding box center [144, 184] width 161 height 109
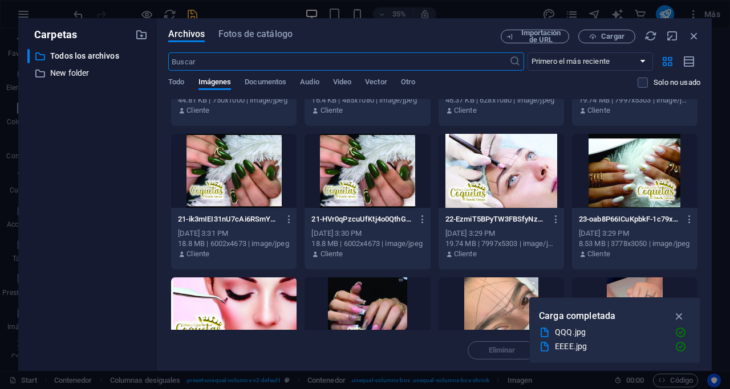
scroll to position [741, 0]
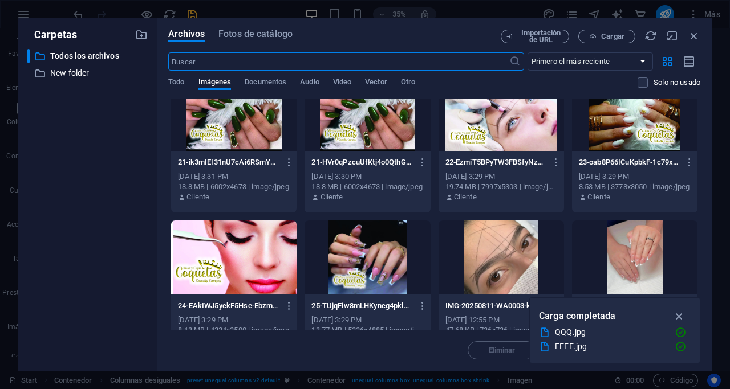
click at [229, 254] on div at bounding box center [233, 258] width 125 height 74
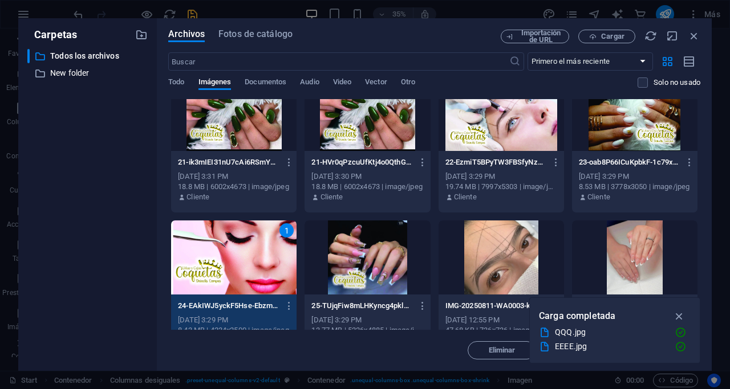
click at [229, 254] on div "1" at bounding box center [233, 258] width 125 height 74
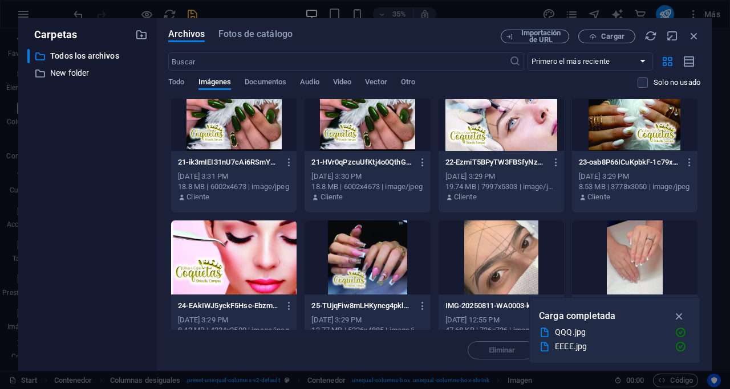
click at [229, 254] on div at bounding box center [233, 258] width 125 height 74
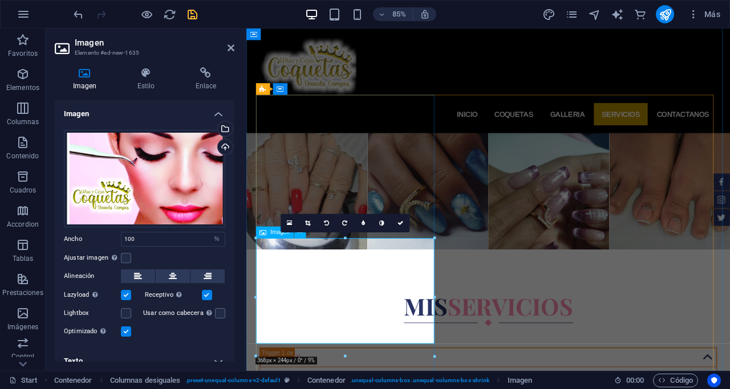
scroll to position [1970, 0]
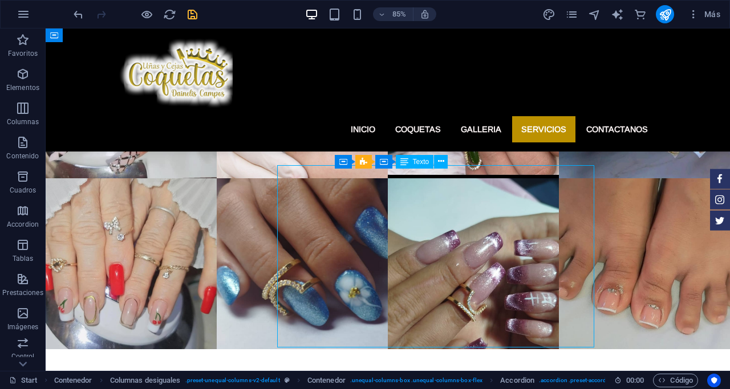
scroll to position [1973, 0]
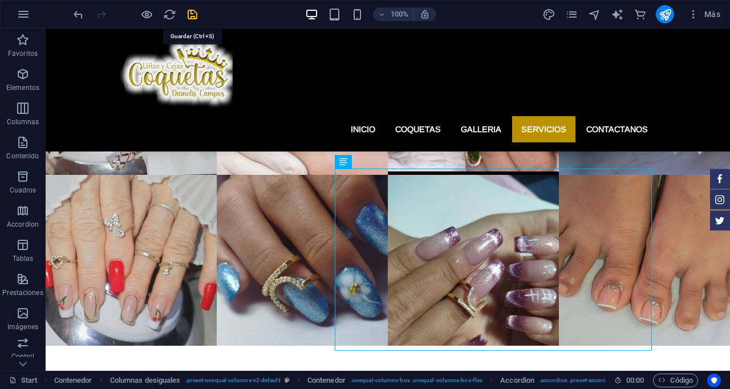
click at [189, 12] on icon "save" at bounding box center [192, 14] width 13 height 13
checkbox input "false"
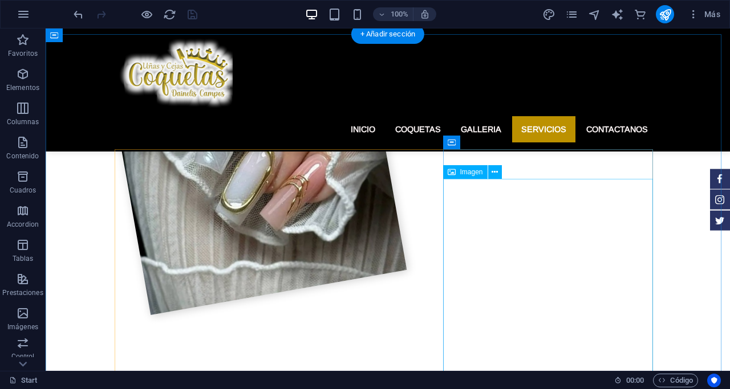
scroll to position [1118, 0]
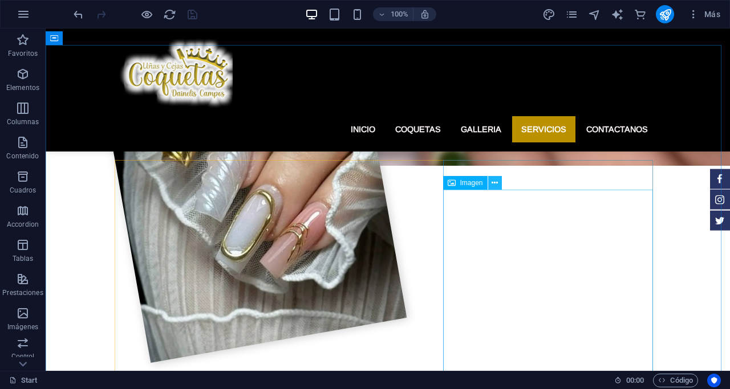
click at [497, 183] on icon at bounding box center [494, 183] width 6 height 12
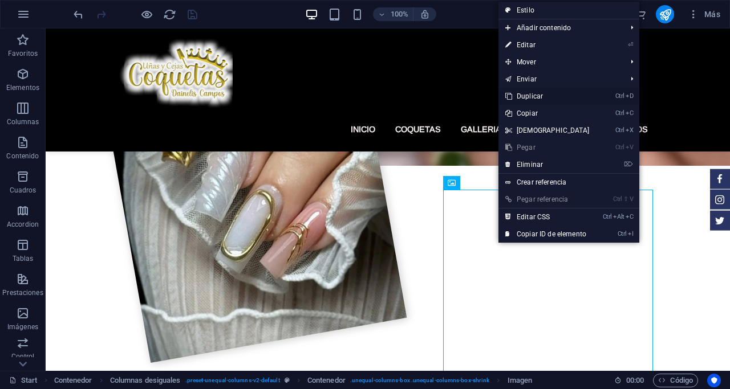
click at [524, 92] on link "Ctrl D Duplicar" at bounding box center [547, 96] width 98 height 17
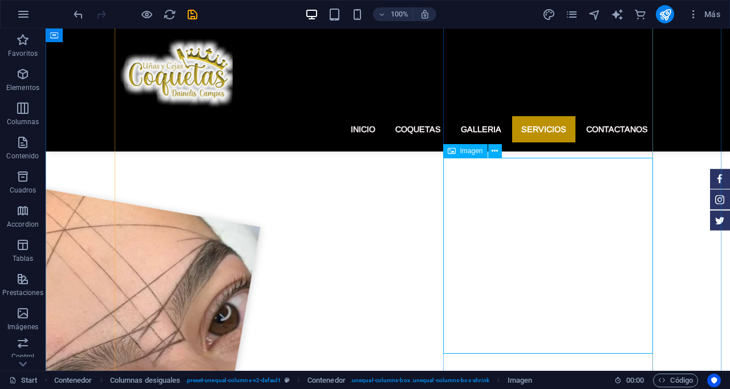
scroll to position [1346, 0]
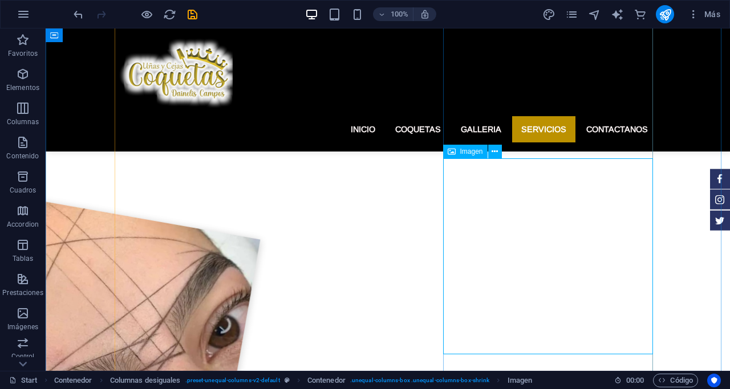
click at [492, 150] on icon at bounding box center [494, 152] width 6 height 12
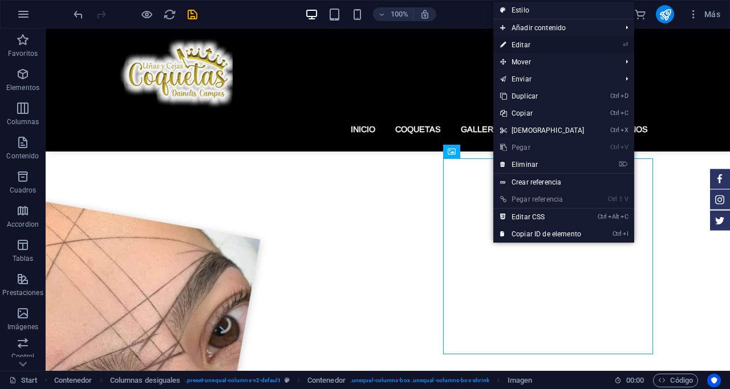
click at [520, 39] on link "⏎ Editar" at bounding box center [542, 44] width 98 height 17
select select "%"
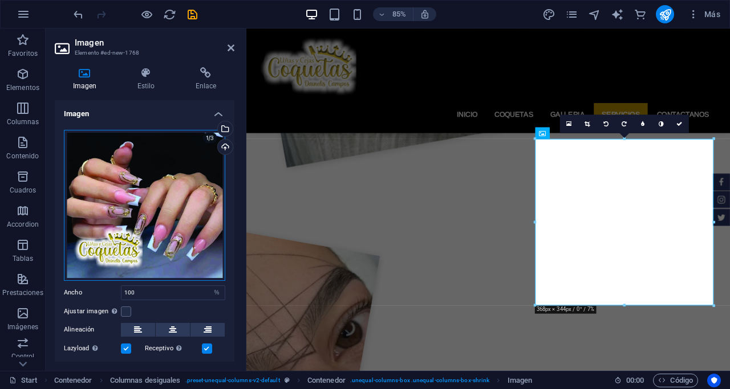
click at [130, 167] on div "Arrastra archivos aquí, haz clic para escoger archivos o selecciona archivos de…" at bounding box center [144, 205] width 161 height 151
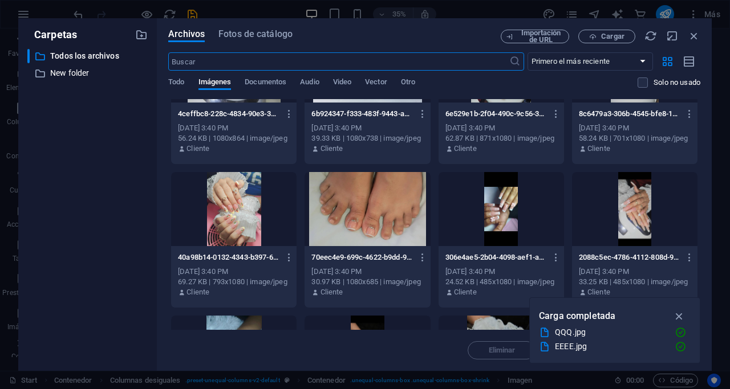
scroll to position [228, 0]
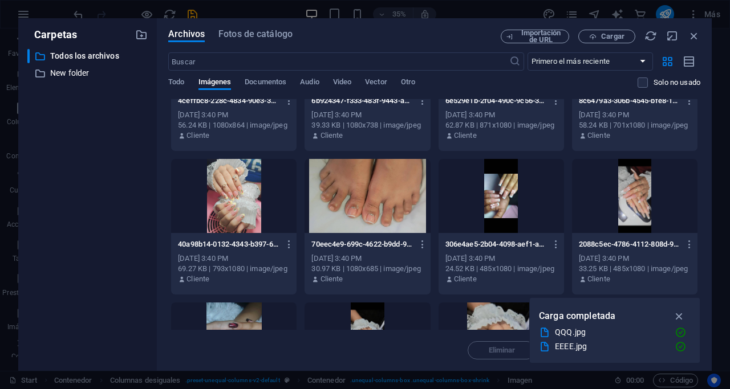
click at [383, 203] on div at bounding box center [366, 196] width 125 height 74
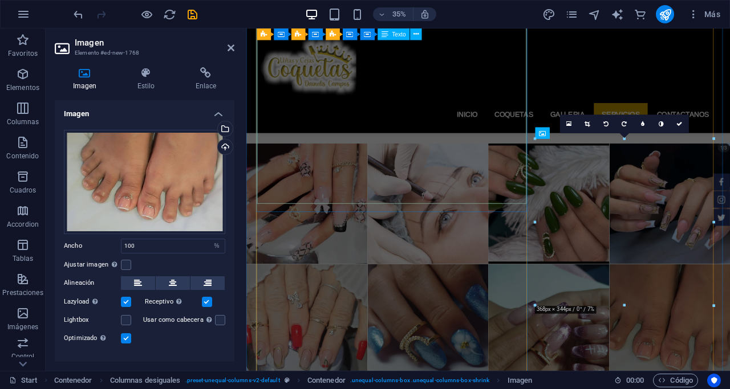
scroll to position [1343, 0]
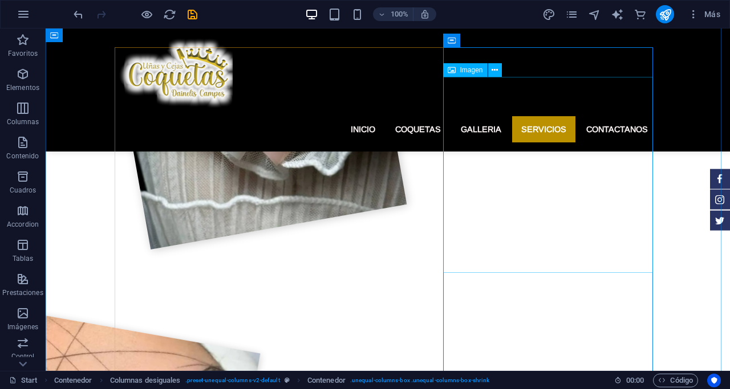
scroll to position [1175, 0]
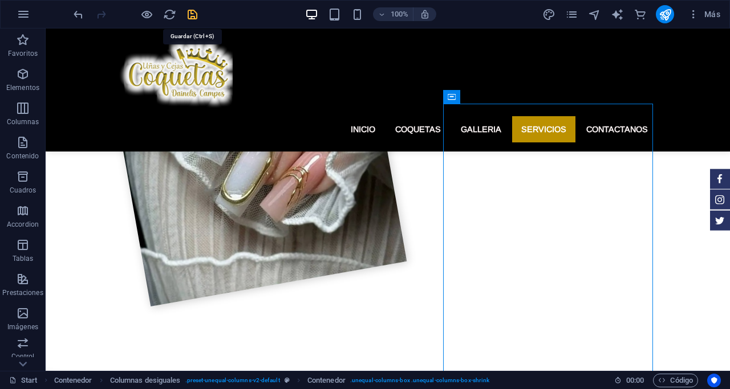
click at [193, 16] on icon "save" at bounding box center [192, 14] width 13 height 13
checkbox input "false"
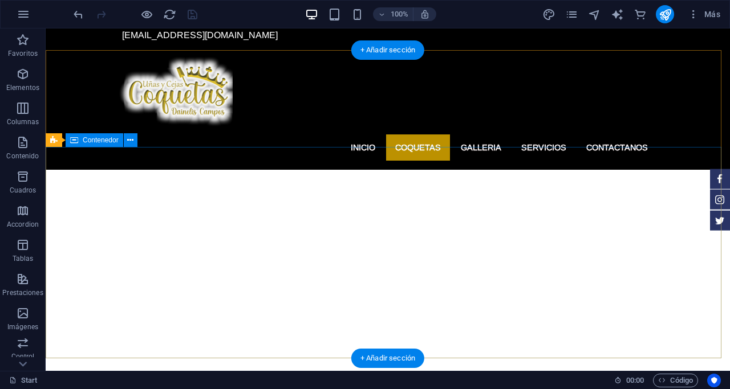
scroll to position [0, 0]
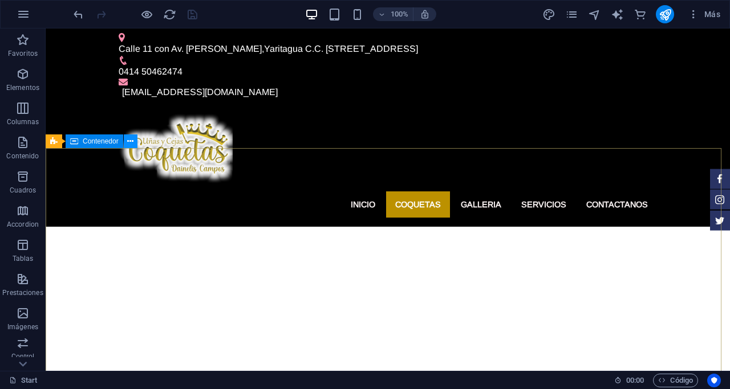
click at [127, 139] on icon at bounding box center [130, 142] width 6 height 12
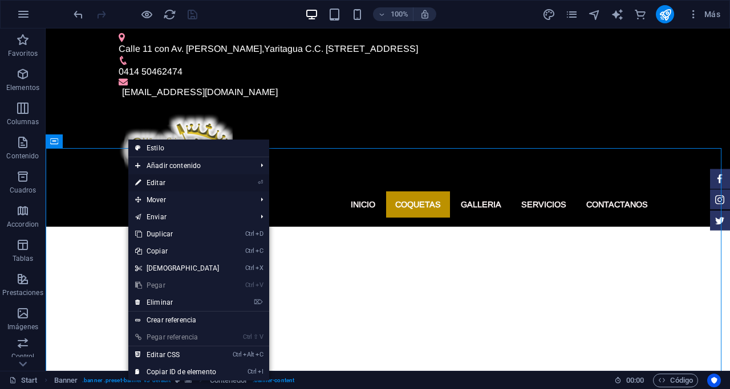
click at [162, 178] on link "⏎ Editar" at bounding box center [177, 182] width 98 height 17
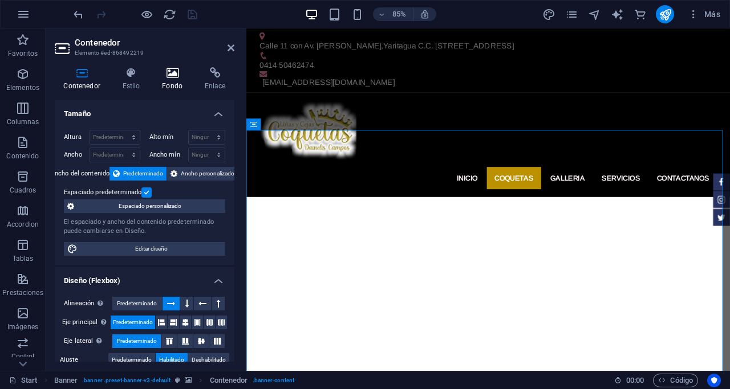
click at [172, 70] on icon at bounding box center [172, 72] width 38 height 11
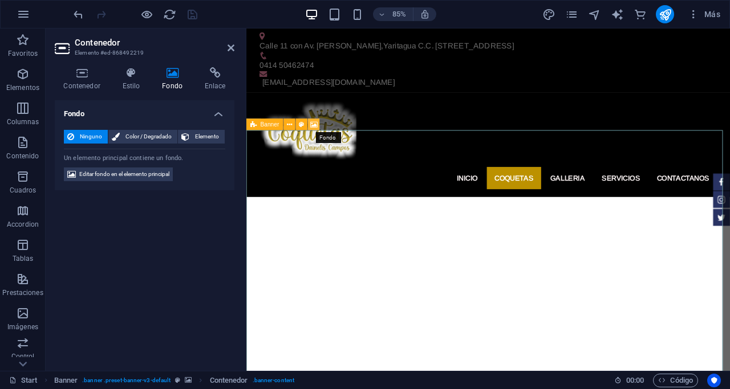
click at [314, 125] on icon at bounding box center [313, 124] width 7 height 10
select select "fade"
select select "ms"
select select "s"
select select "ondemand"
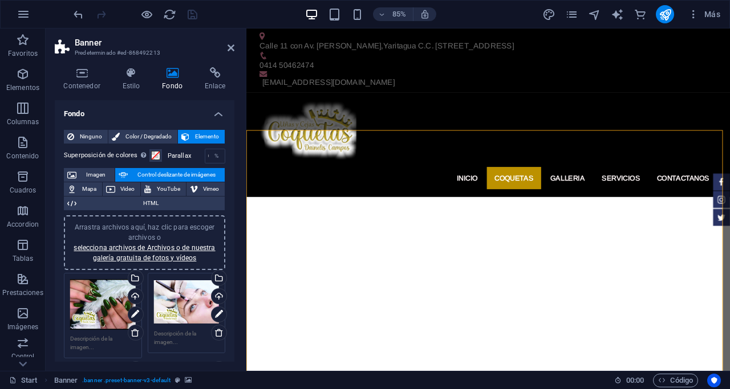
scroll to position [114, 0]
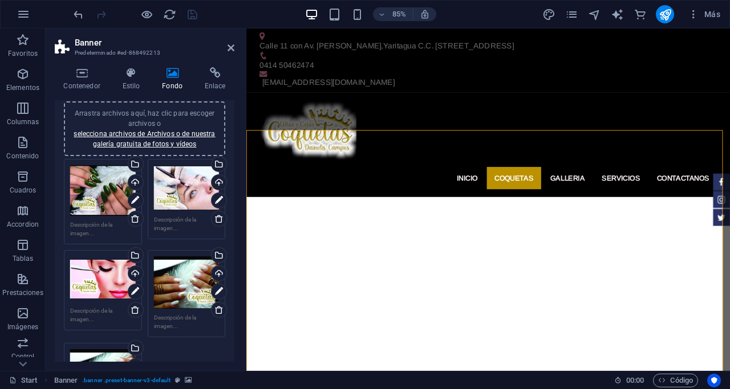
click at [89, 171] on div "Arrastra archivos aquí, haz clic para escoger archivos o selecciona archivos de…" at bounding box center [103, 190] width 66 height 51
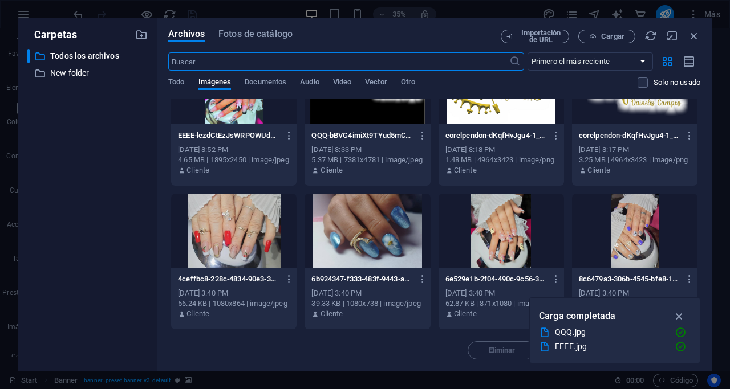
scroll to position [57, 0]
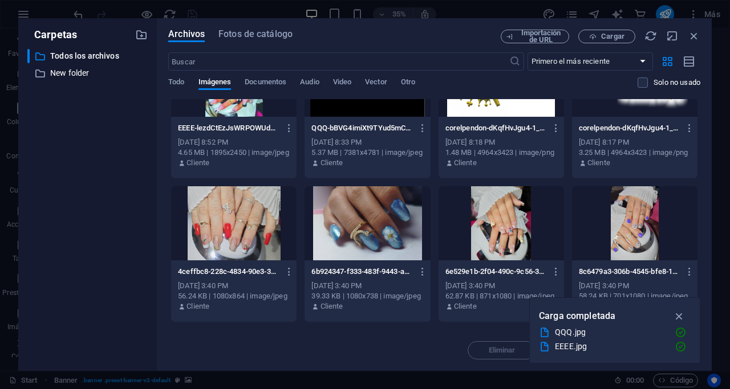
click at [373, 219] on div at bounding box center [366, 223] width 125 height 74
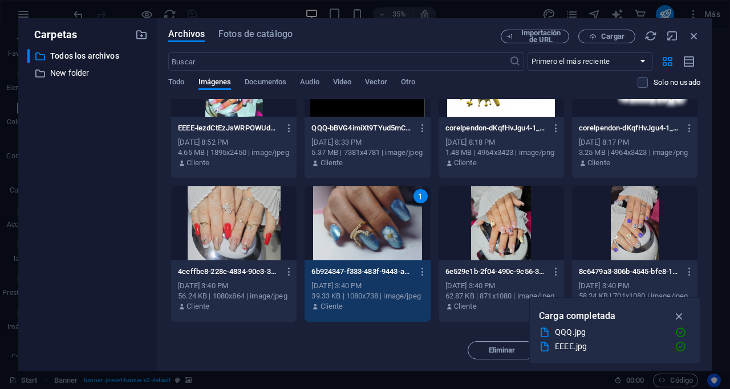
click at [258, 227] on div at bounding box center [233, 223] width 125 height 74
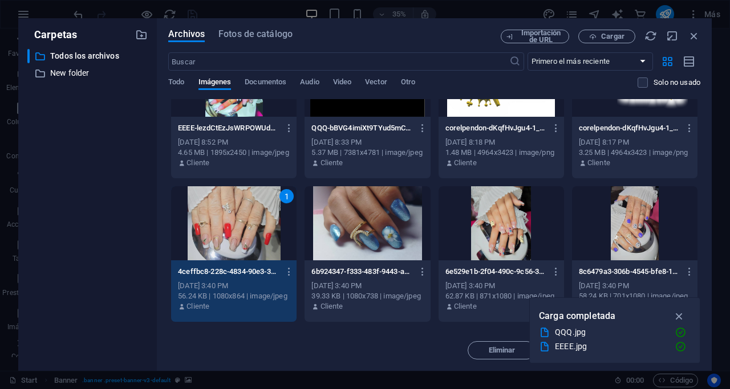
click at [350, 229] on div at bounding box center [366, 223] width 125 height 74
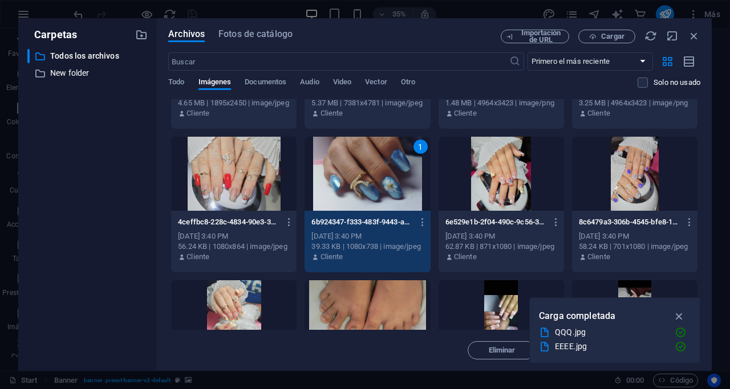
scroll to position [114, 0]
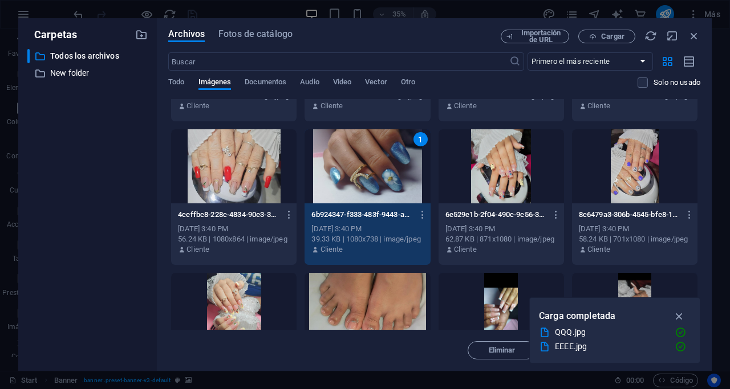
click at [245, 166] on div at bounding box center [233, 166] width 125 height 74
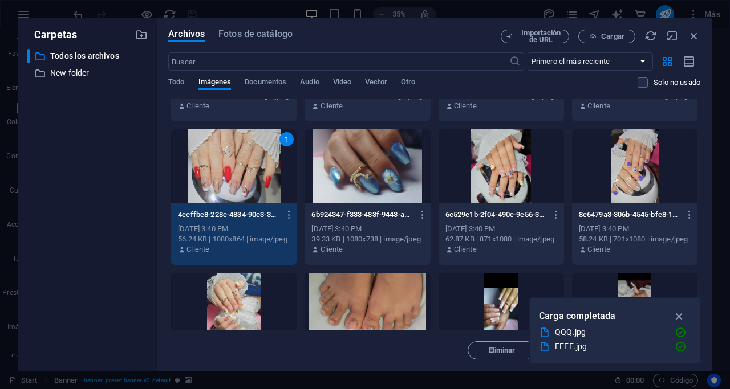
click at [339, 147] on div at bounding box center [366, 166] width 125 height 74
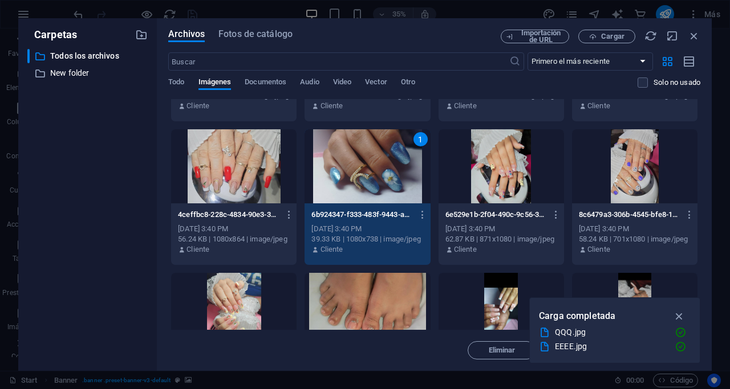
click at [363, 186] on div "1" at bounding box center [366, 166] width 125 height 74
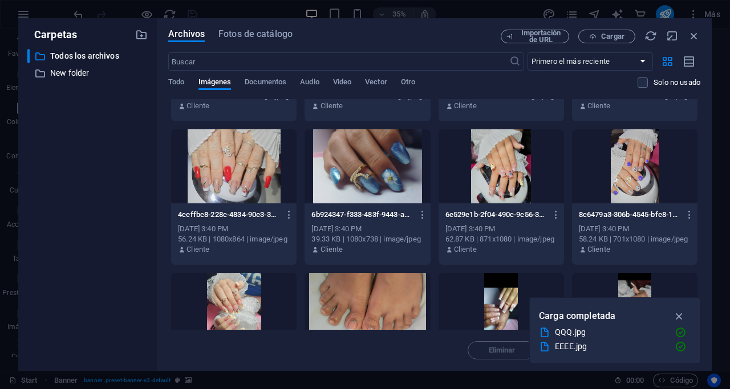
click at [363, 186] on div at bounding box center [366, 166] width 125 height 74
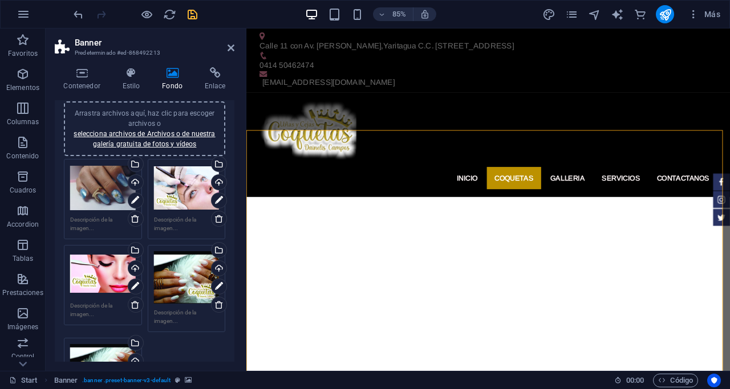
click at [184, 182] on div "Arrastra archivos aquí, haz clic para escoger archivos o selecciona archivos de…" at bounding box center [187, 188] width 66 height 46
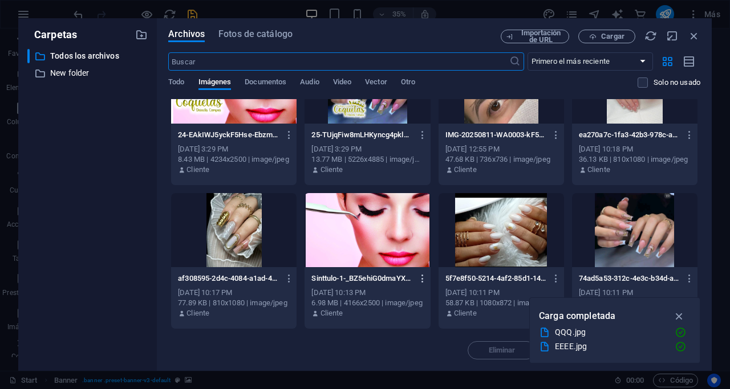
scroll to position [969, 0]
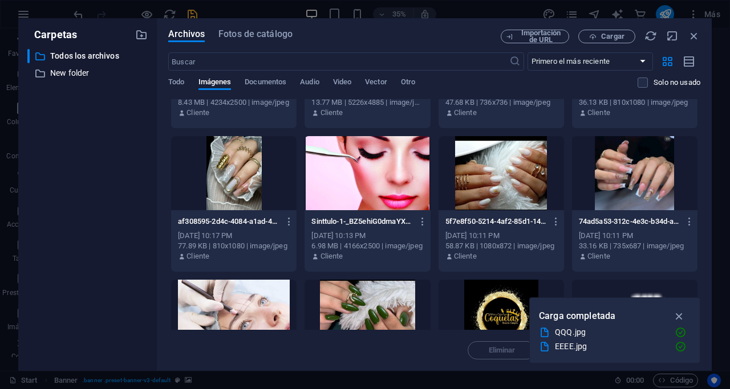
click at [392, 164] on div at bounding box center [366, 173] width 125 height 74
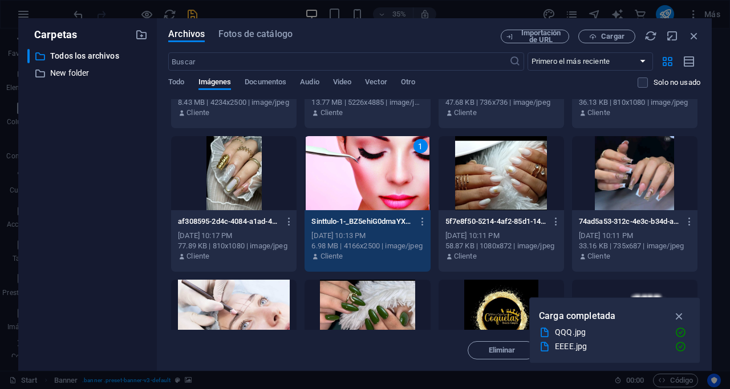
drag, startPoint x: 392, startPoint y: 164, endPoint x: 174, endPoint y: 162, distance: 218.3
click at [392, 164] on div "1" at bounding box center [366, 173] width 125 height 74
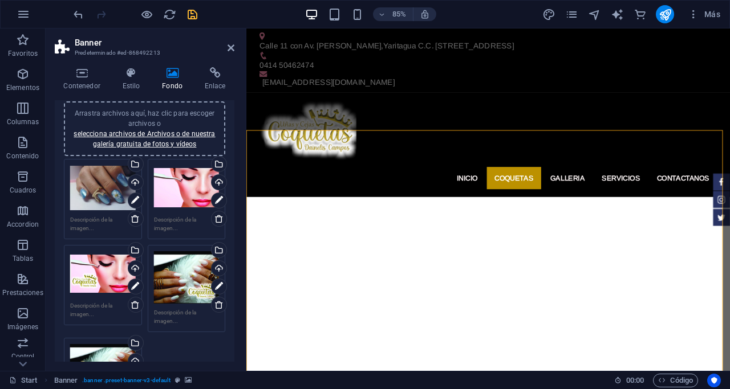
click at [108, 274] on div "Arrastra archivos aquí, haz clic para escoger archivos o selecciona archivos de…" at bounding box center [103, 274] width 66 height 46
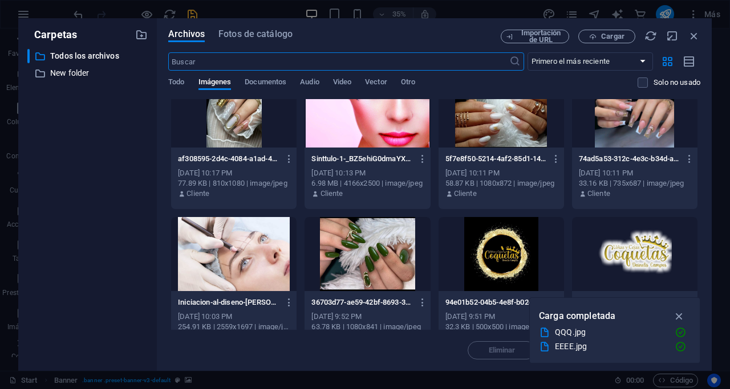
scroll to position [1083, 0]
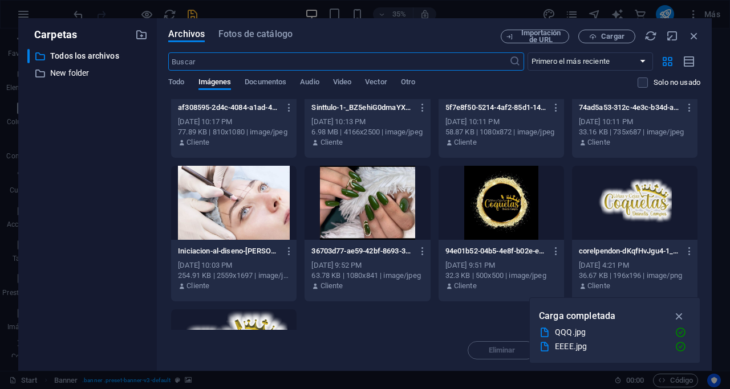
click at [351, 211] on div at bounding box center [366, 203] width 125 height 74
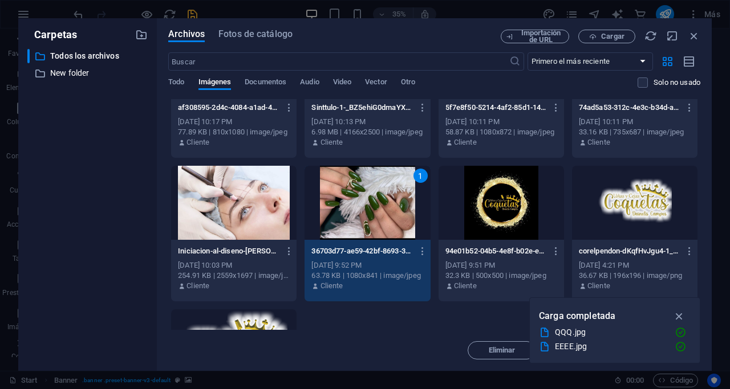
click at [351, 211] on div "1" at bounding box center [366, 203] width 125 height 74
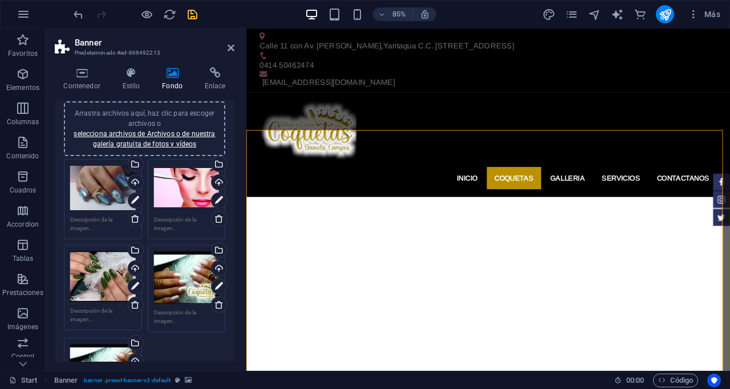
click at [185, 266] on div "Arrastra archivos aquí, haz clic para escoger archivos o selecciona archivos de…" at bounding box center [187, 277] width 66 height 52
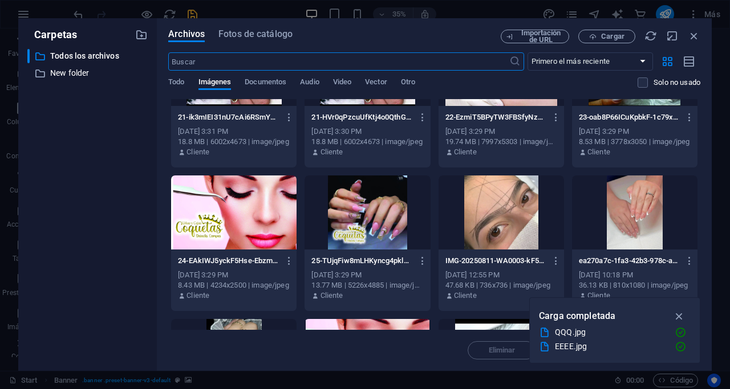
scroll to position [855, 0]
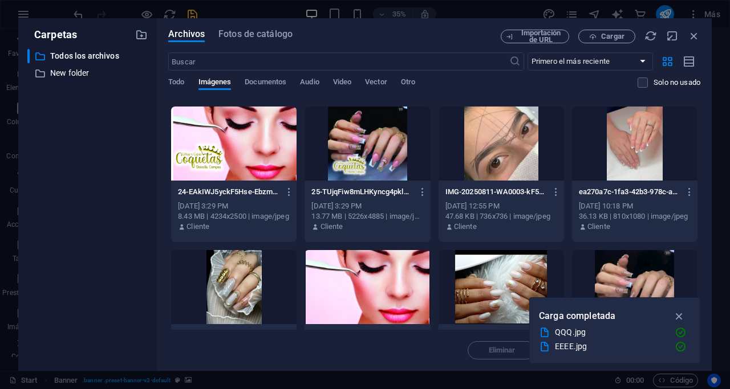
click at [360, 291] on div at bounding box center [366, 287] width 125 height 74
click at [360, 291] on div "1" at bounding box center [366, 287] width 125 height 74
click at [360, 291] on div at bounding box center [366, 287] width 125 height 74
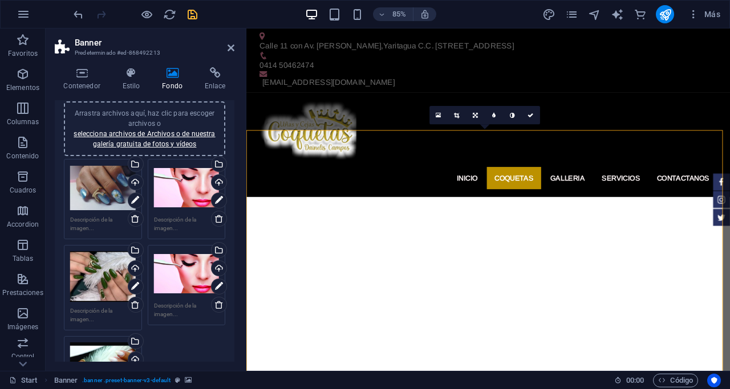
click at [167, 270] on div "Arrastra archivos aquí, haz clic para escoger archivos o selecciona archivos de…" at bounding box center [187, 274] width 66 height 46
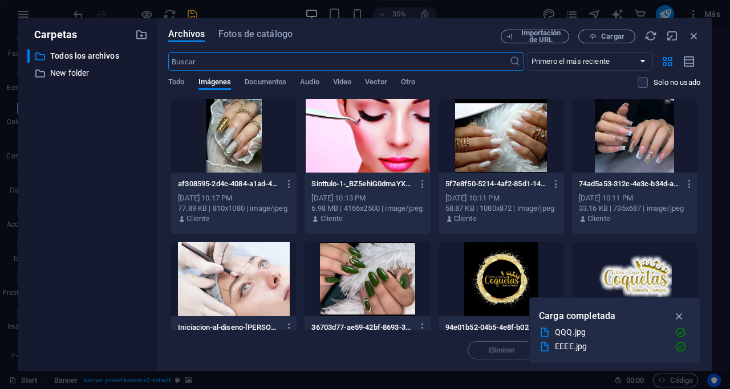
scroll to position [1026, 0]
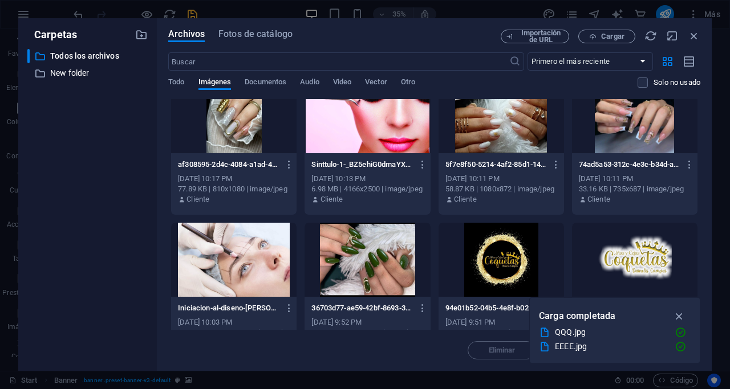
click at [245, 264] on div at bounding box center [233, 260] width 125 height 74
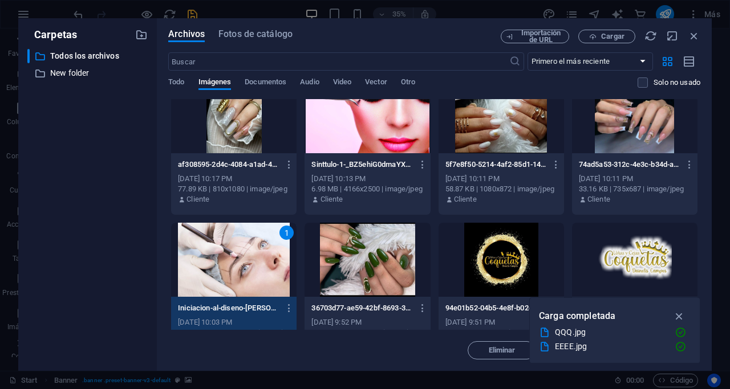
click at [245, 264] on div "1" at bounding box center [233, 260] width 125 height 74
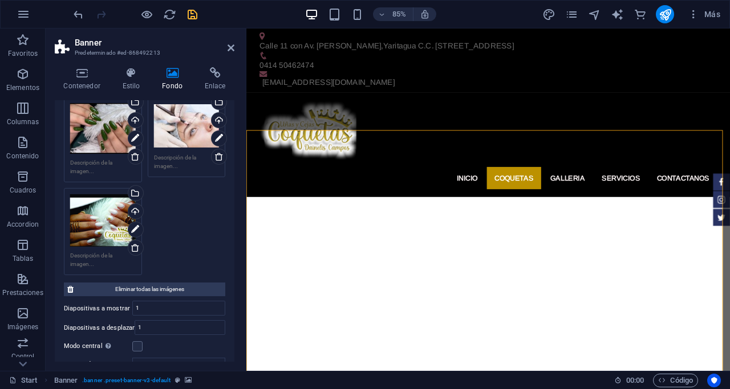
scroll to position [285, 0]
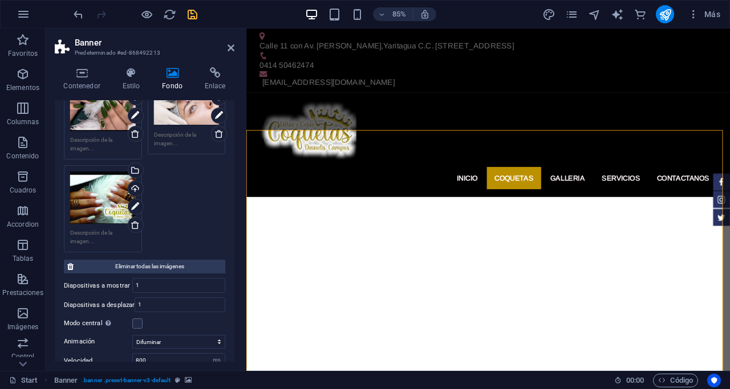
click at [93, 197] on div "Arrastra archivos aquí, haz clic para escoger archivos o selecciona archivos de…" at bounding box center [103, 198] width 66 height 52
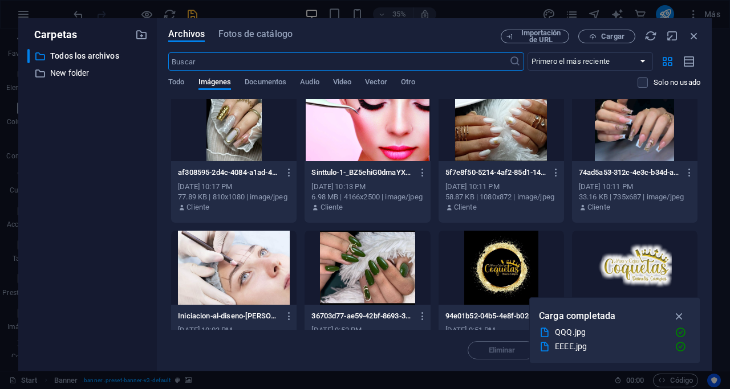
scroll to position [1083, 0]
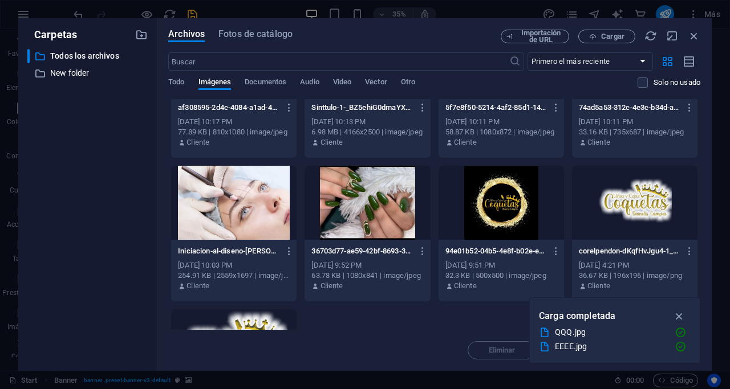
click at [506, 196] on div at bounding box center [500, 203] width 125 height 74
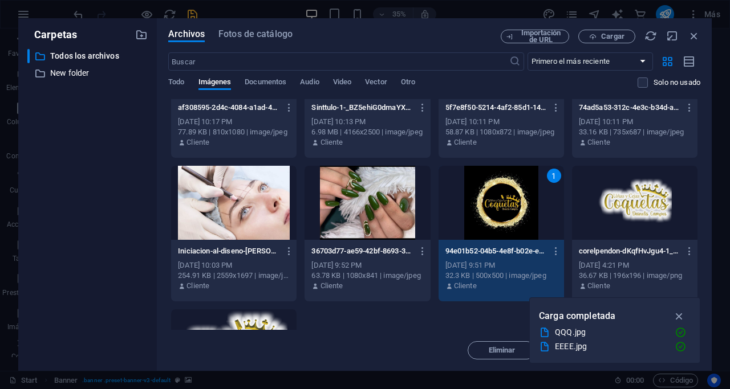
click at [506, 196] on div "1" at bounding box center [500, 203] width 125 height 74
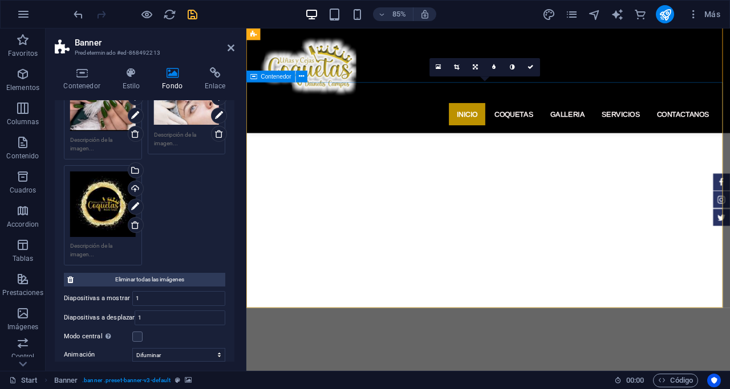
scroll to position [0, 0]
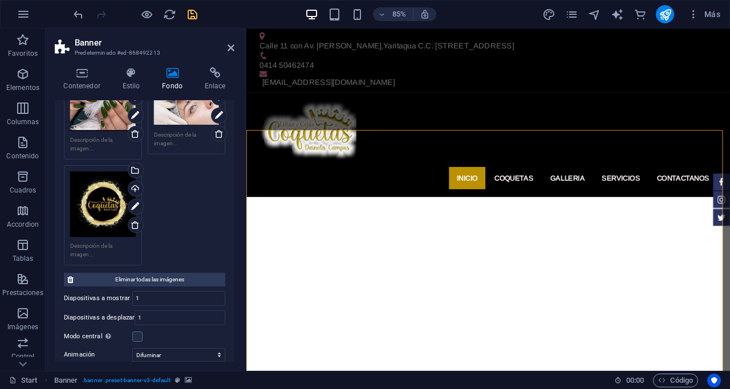
click at [169, 114] on div "Arrastra archivos aquí, haz clic para escoger archivos o selecciona archivos de…" at bounding box center [187, 103] width 66 height 46
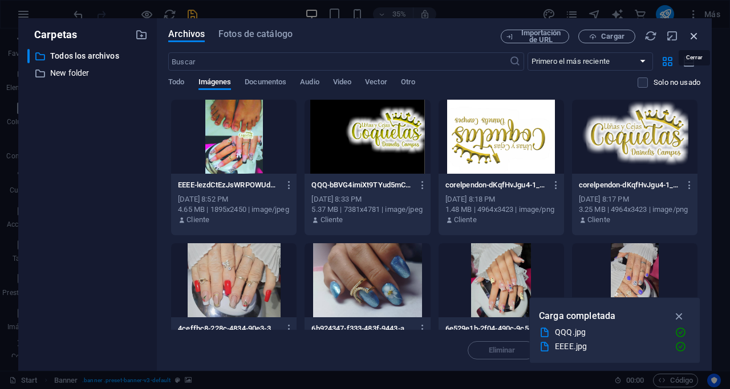
click at [694, 35] on icon "button" at bounding box center [693, 36] width 13 height 13
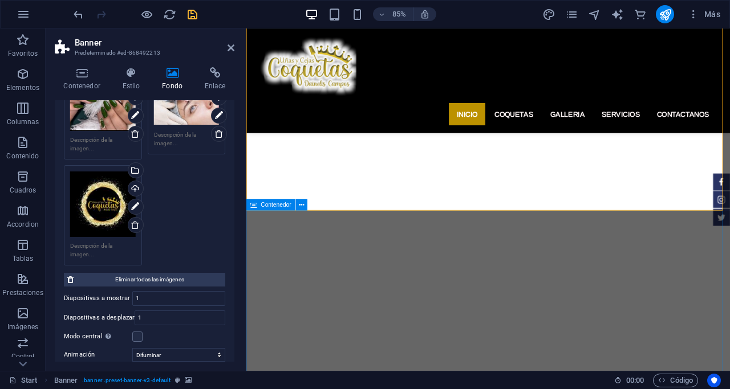
scroll to position [171, 0]
click at [104, 206] on div "Arrastra archivos aquí, haz clic para escoger archivos o selecciona archivos de…" at bounding box center [103, 205] width 66 height 66
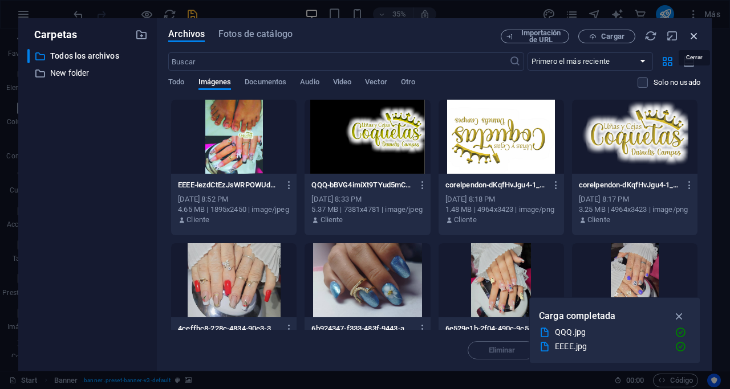
click at [693, 39] on icon "button" at bounding box center [693, 36] width 13 height 13
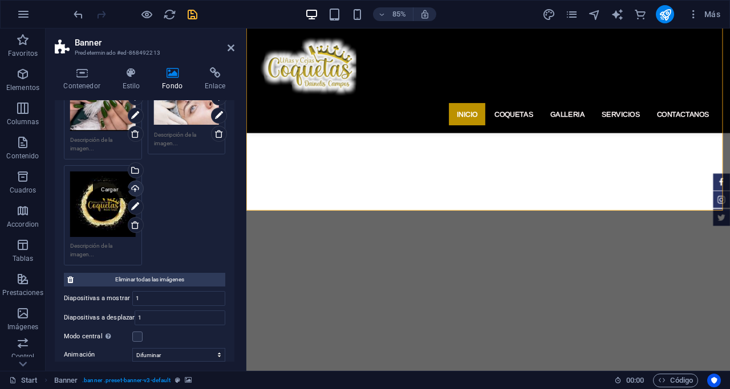
click at [136, 184] on div "Cargar" at bounding box center [134, 189] width 17 height 17
click at [135, 167] on div "Selecciona archivos del administrador de archivos, de la galería de fotos o car…" at bounding box center [134, 171] width 17 height 17
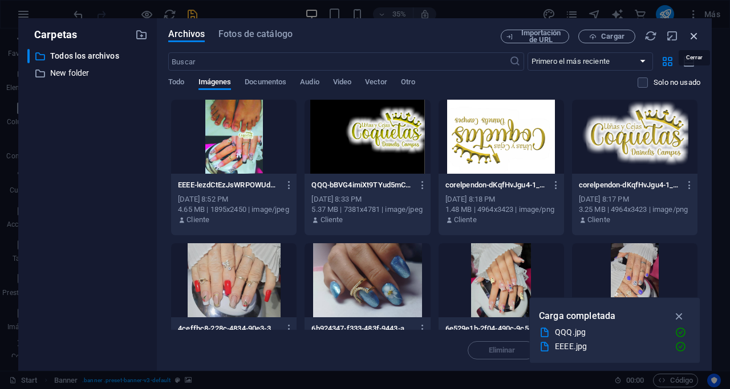
drag, startPoint x: 697, startPoint y: 34, endPoint x: 283, endPoint y: 67, distance: 414.6
click at [697, 34] on icon "button" at bounding box center [693, 36] width 13 height 13
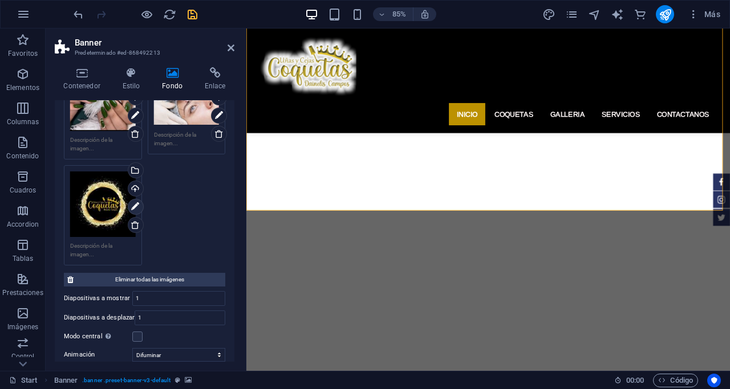
click at [135, 205] on icon at bounding box center [135, 207] width 8 height 14
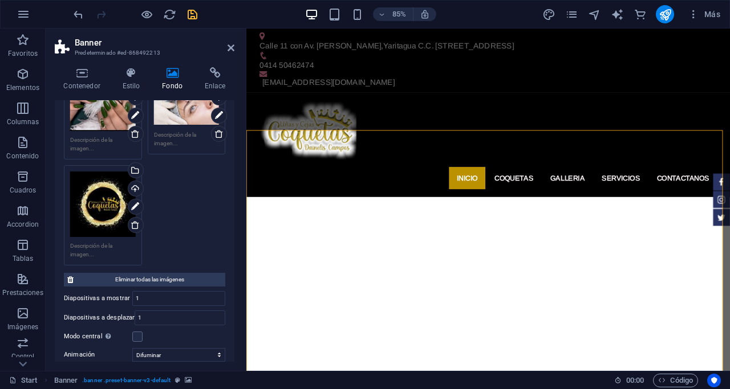
click at [107, 215] on div "Arrastra archivos aquí, haz clic para escoger archivos o selecciona archivos de…" at bounding box center [103, 205] width 66 height 66
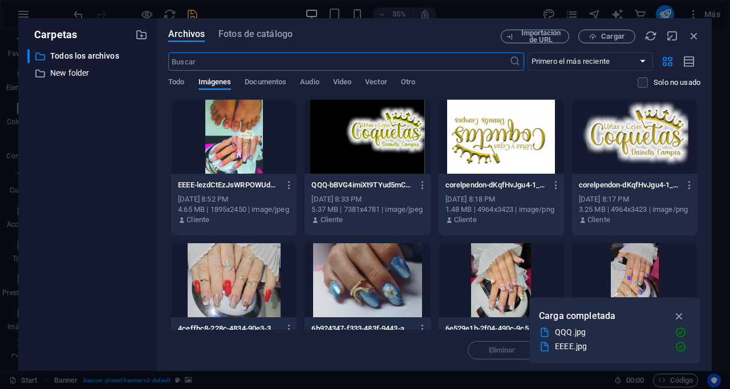
click at [388, 150] on div at bounding box center [366, 137] width 125 height 74
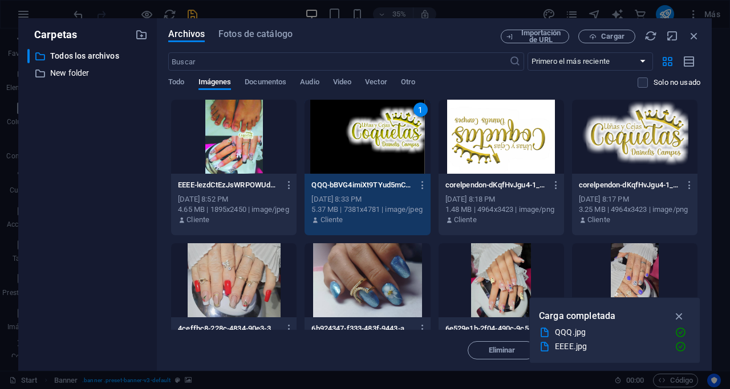
click at [388, 150] on div "1" at bounding box center [366, 137] width 125 height 74
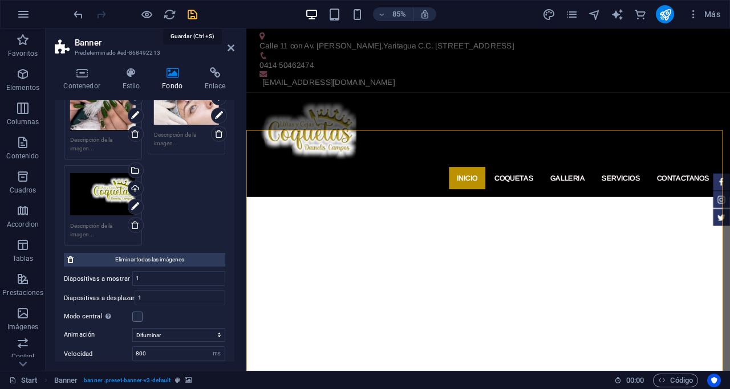
click at [195, 18] on icon "save" at bounding box center [192, 14] width 13 height 13
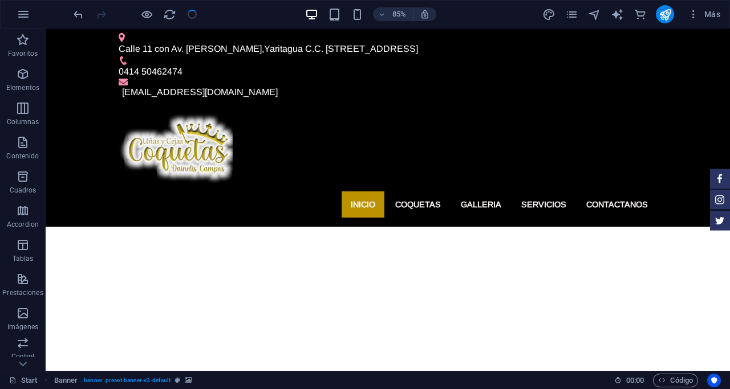
checkbox input "false"
click at [664, 18] on icon "publish" at bounding box center [664, 14] width 13 height 13
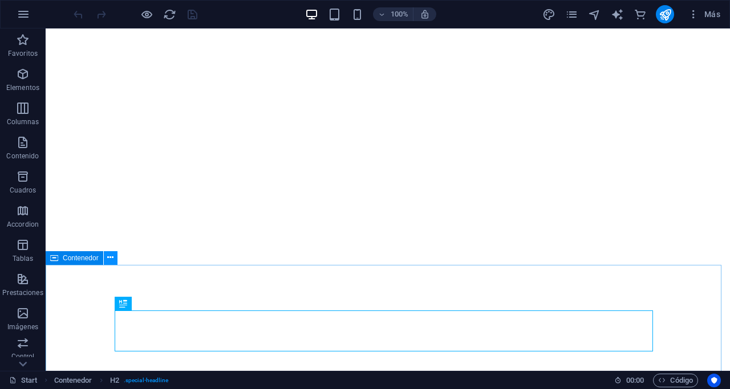
click at [108, 257] on icon at bounding box center [110, 258] width 6 height 12
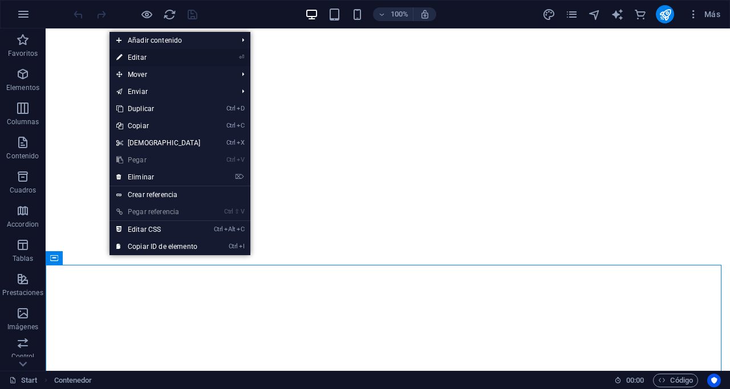
click at [141, 58] on link "⏎ Editar" at bounding box center [158, 57] width 98 height 17
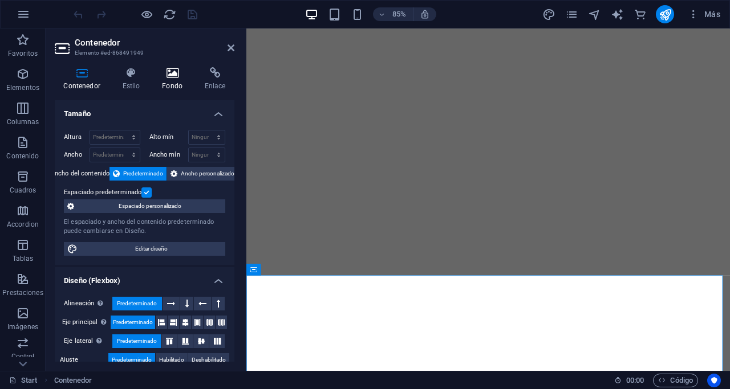
click at [175, 76] on icon at bounding box center [172, 72] width 38 height 11
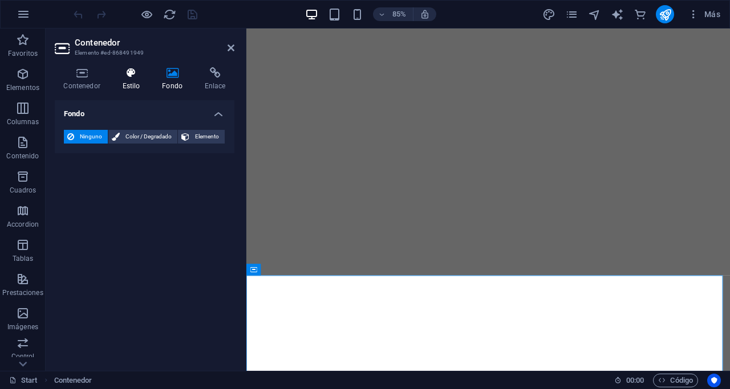
click at [140, 77] on icon at bounding box center [130, 72] width 35 height 11
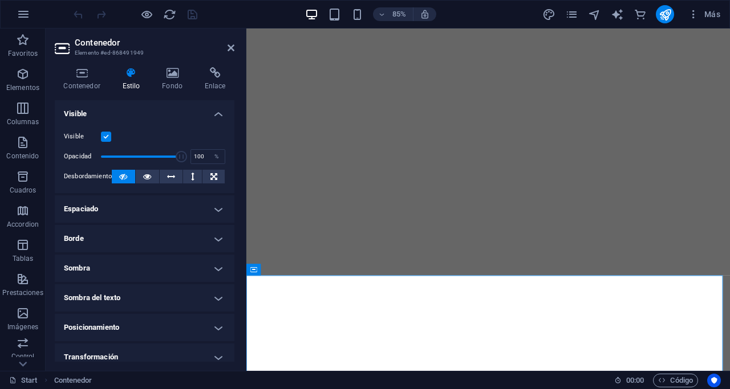
click at [157, 202] on h4 "Espaciado" at bounding box center [145, 209] width 180 height 27
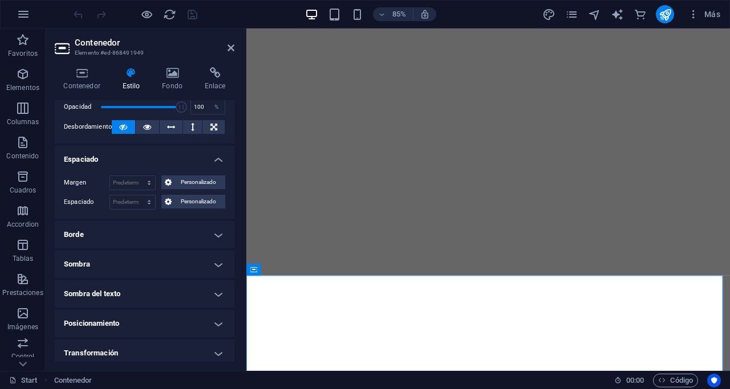
scroll to position [144, 0]
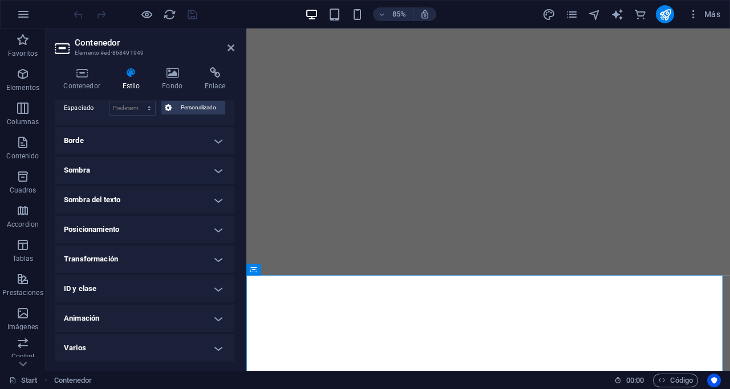
click at [138, 135] on h4 "Borde" at bounding box center [145, 140] width 180 height 27
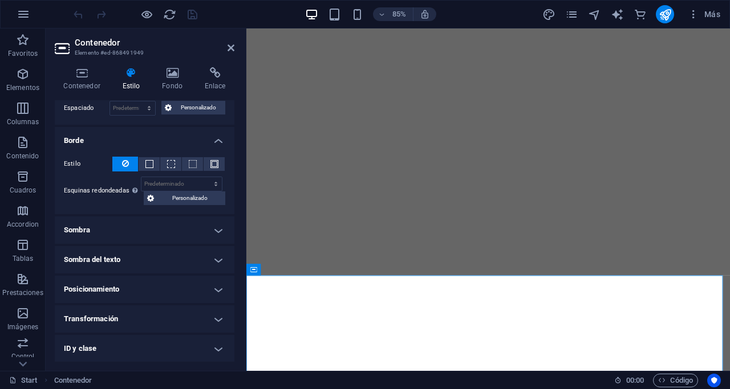
click at [121, 234] on h4 "Sombra" at bounding box center [145, 230] width 180 height 27
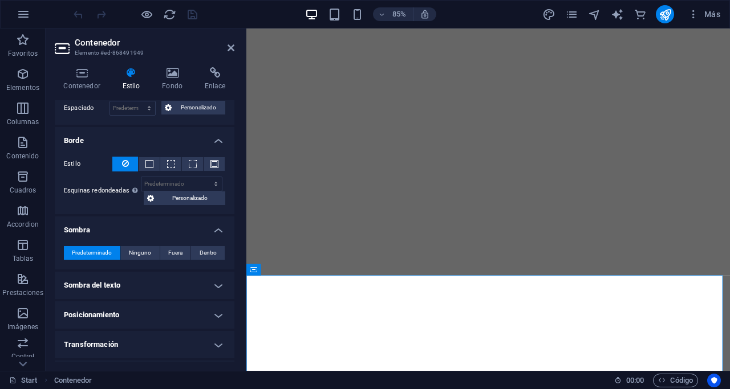
click at [131, 281] on h4 "Sombra del texto" at bounding box center [145, 285] width 180 height 27
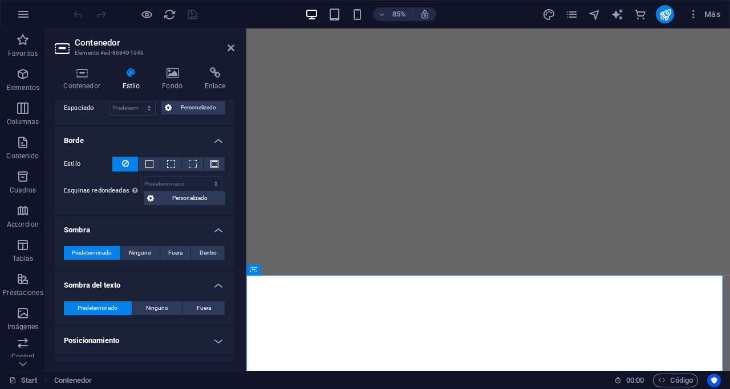
click at [124, 333] on h4 "Posicionamiento" at bounding box center [145, 340] width 180 height 27
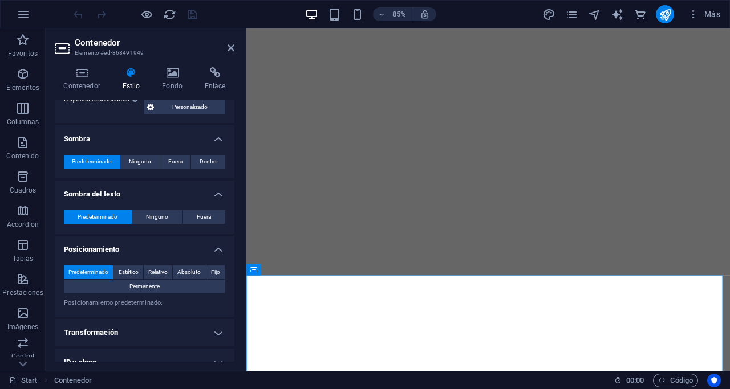
scroll to position [258, 0]
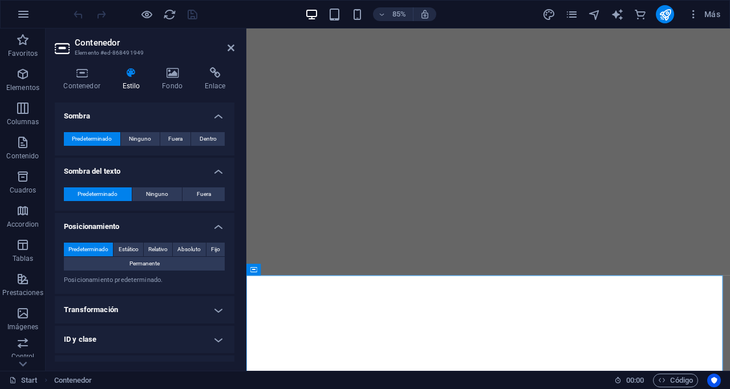
click at [124, 311] on h4 "Transformación" at bounding box center [145, 309] width 180 height 27
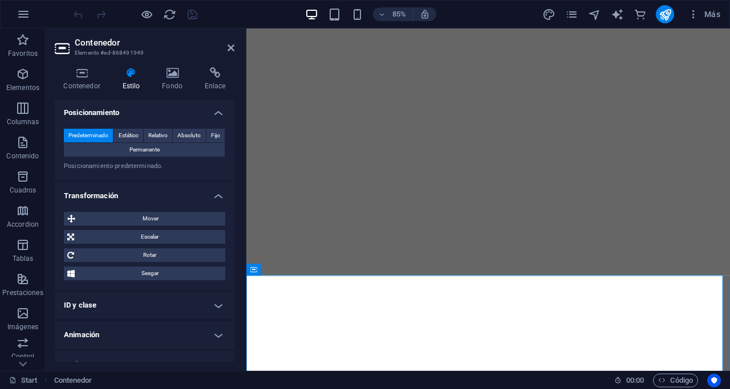
scroll to position [388, 0]
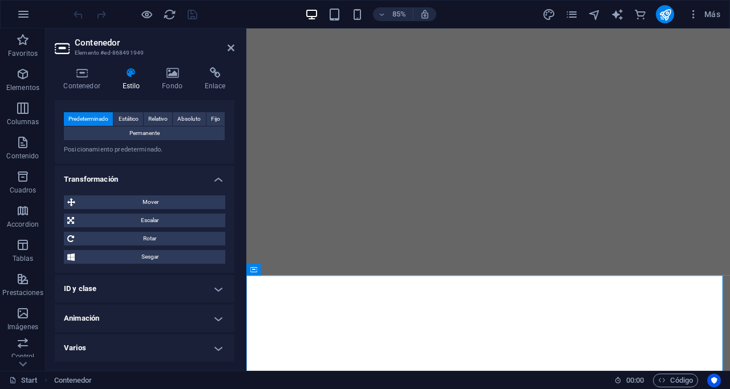
click at [75, 319] on h4 "Animación" at bounding box center [145, 318] width 180 height 27
click at [174, 71] on icon at bounding box center [172, 72] width 38 height 11
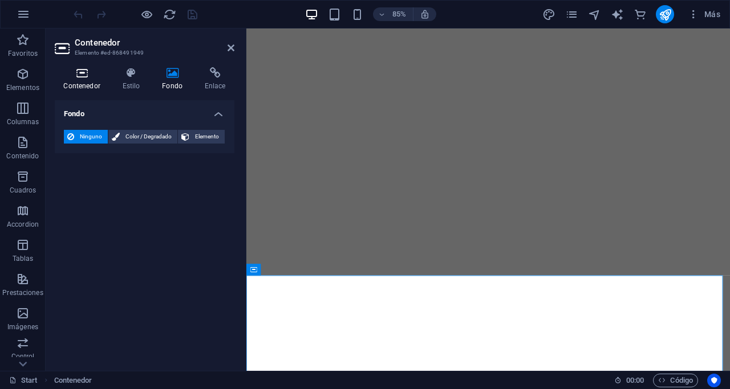
click at [83, 74] on icon at bounding box center [82, 72] width 54 height 11
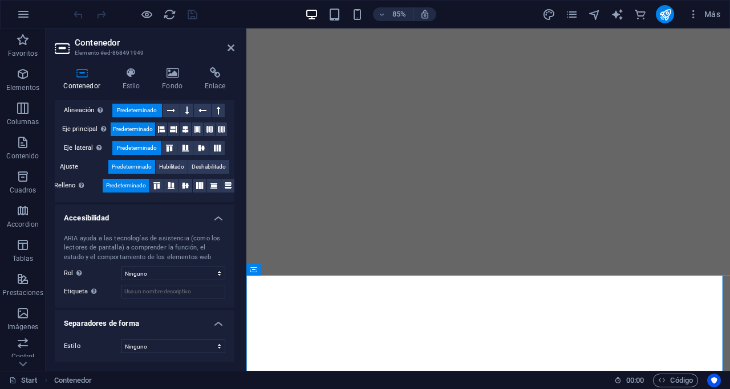
scroll to position [194, 0]
click at [222, 218] on h4 "Accesibilidad" at bounding box center [145, 214] width 180 height 21
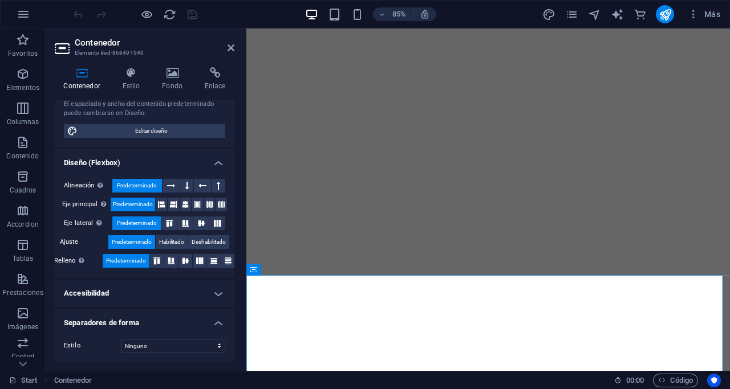
click at [214, 321] on h4 "Separadores de forma" at bounding box center [145, 320] width 180 height 21
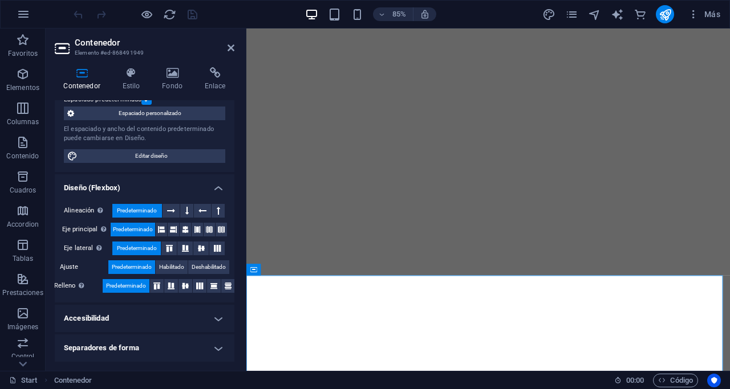
scroll to position [93, 0]
click at [214, 189] on h4 "Diseño (Flexbox)" at bounding box center [145, 184] width 180 height 21
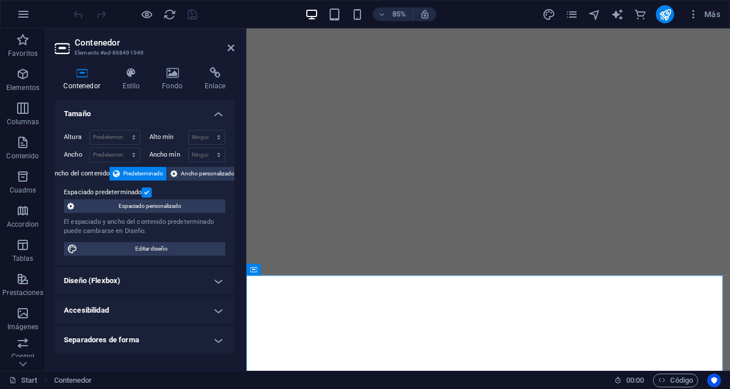
scroll to position [0, 0]
click at [223, 117] on h4 "Tamaño" at bounding box center [145, 110] width 180 height 21
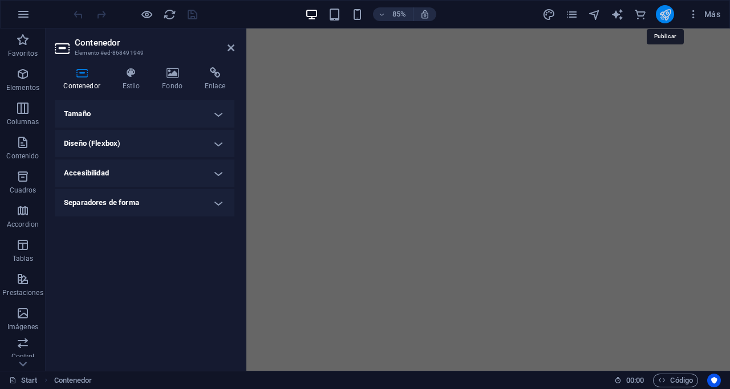
click at [670, 15] on icon "publish" at bounding box center [664, 14] width 13 height 13
